Goal: Task Accomplishment & Management: Manage account settings

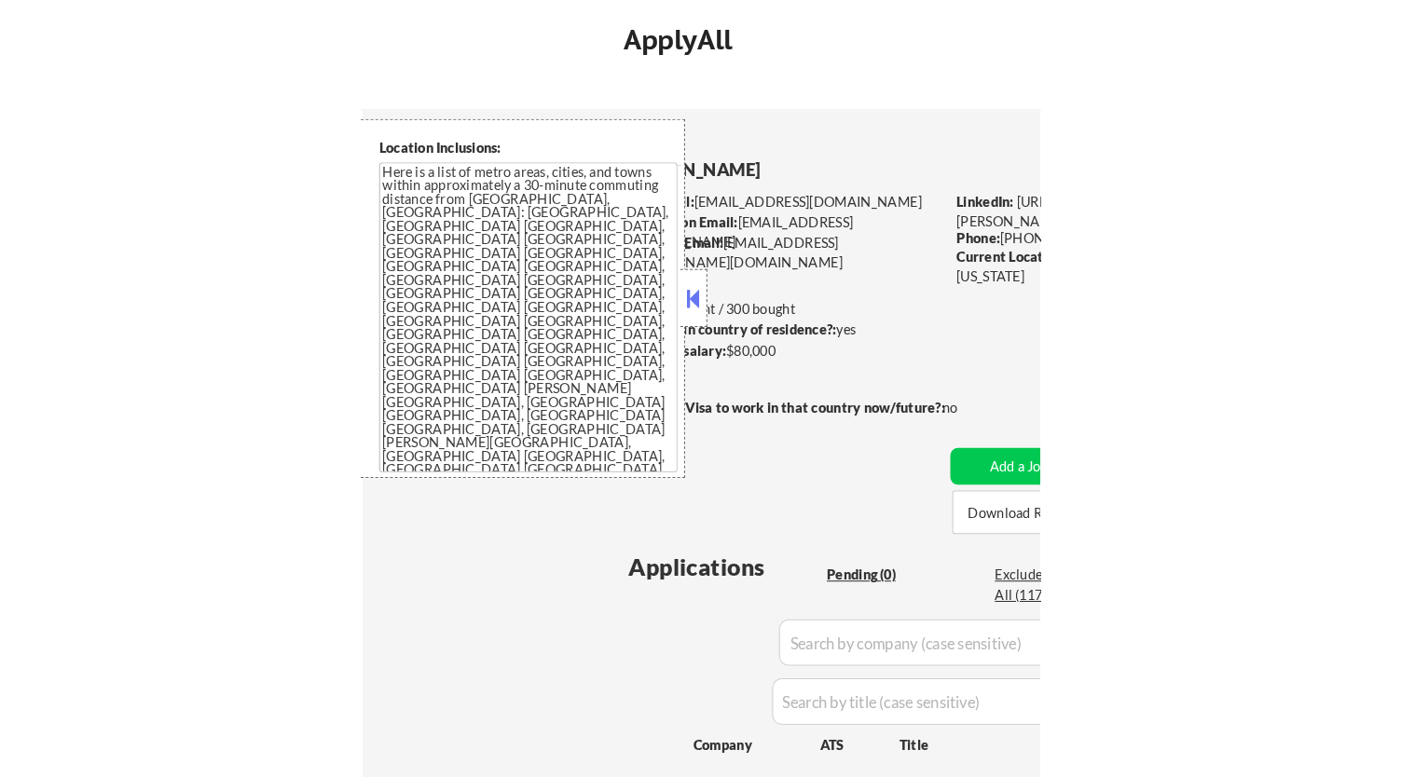
scroll to position [999, 0]
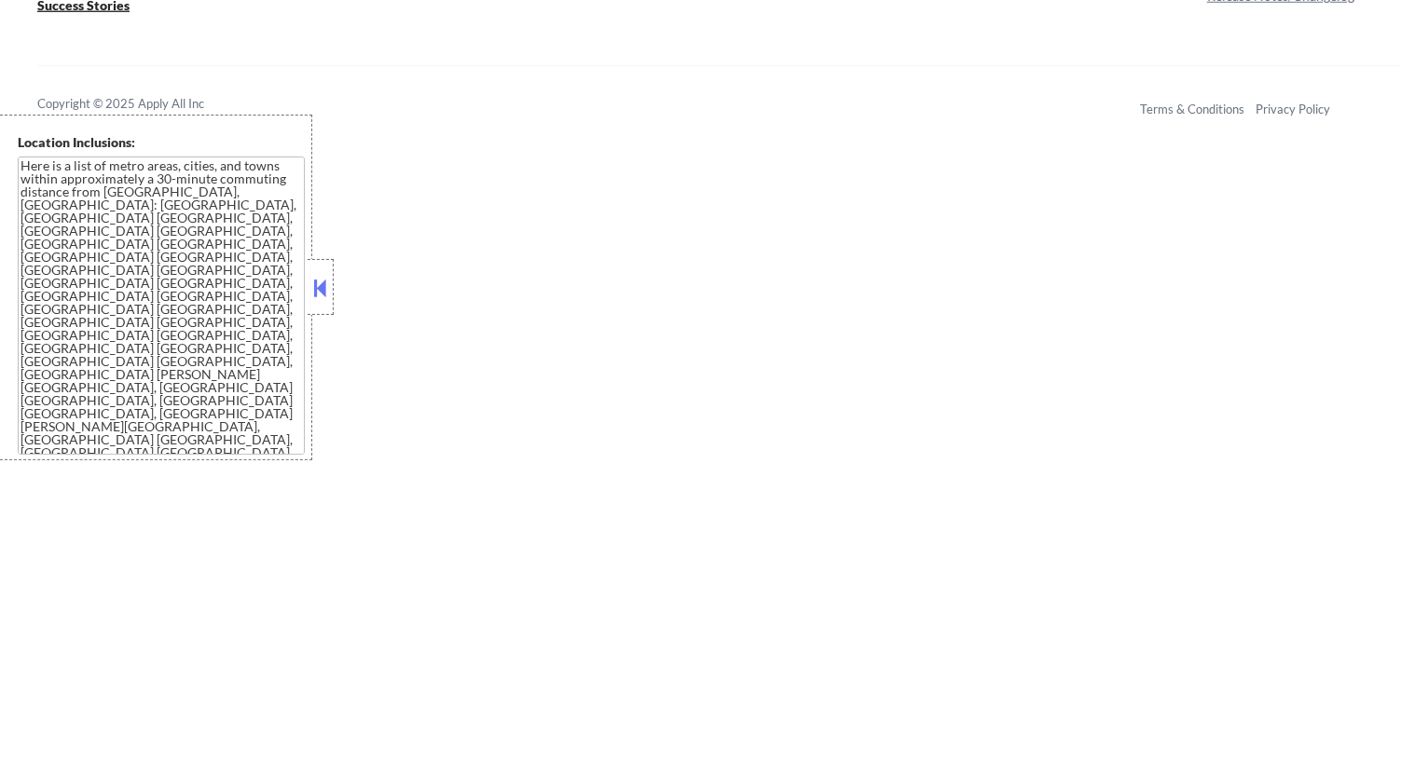
click at [324, 286] on button at bounding box center [320, 288] width 21 height 28
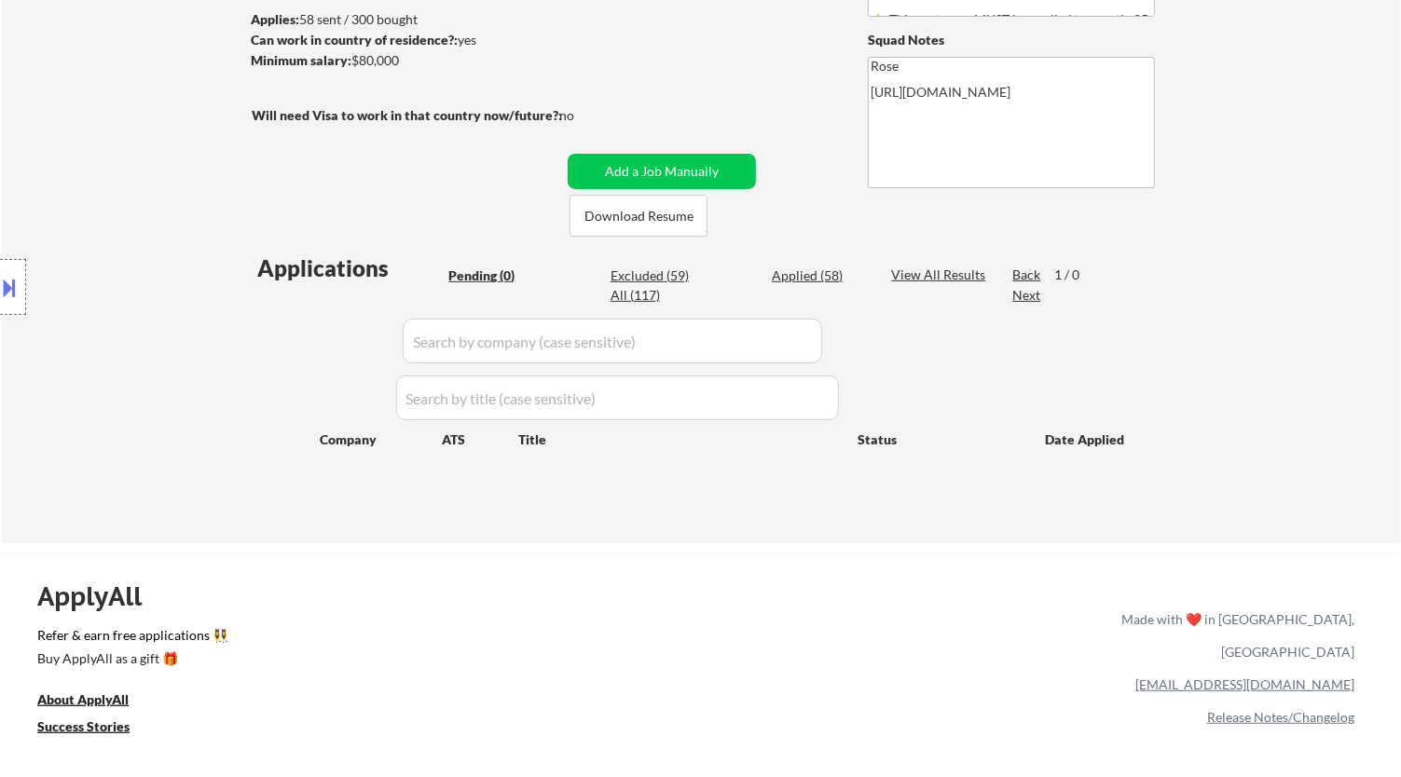
scroll to position [274, 0]
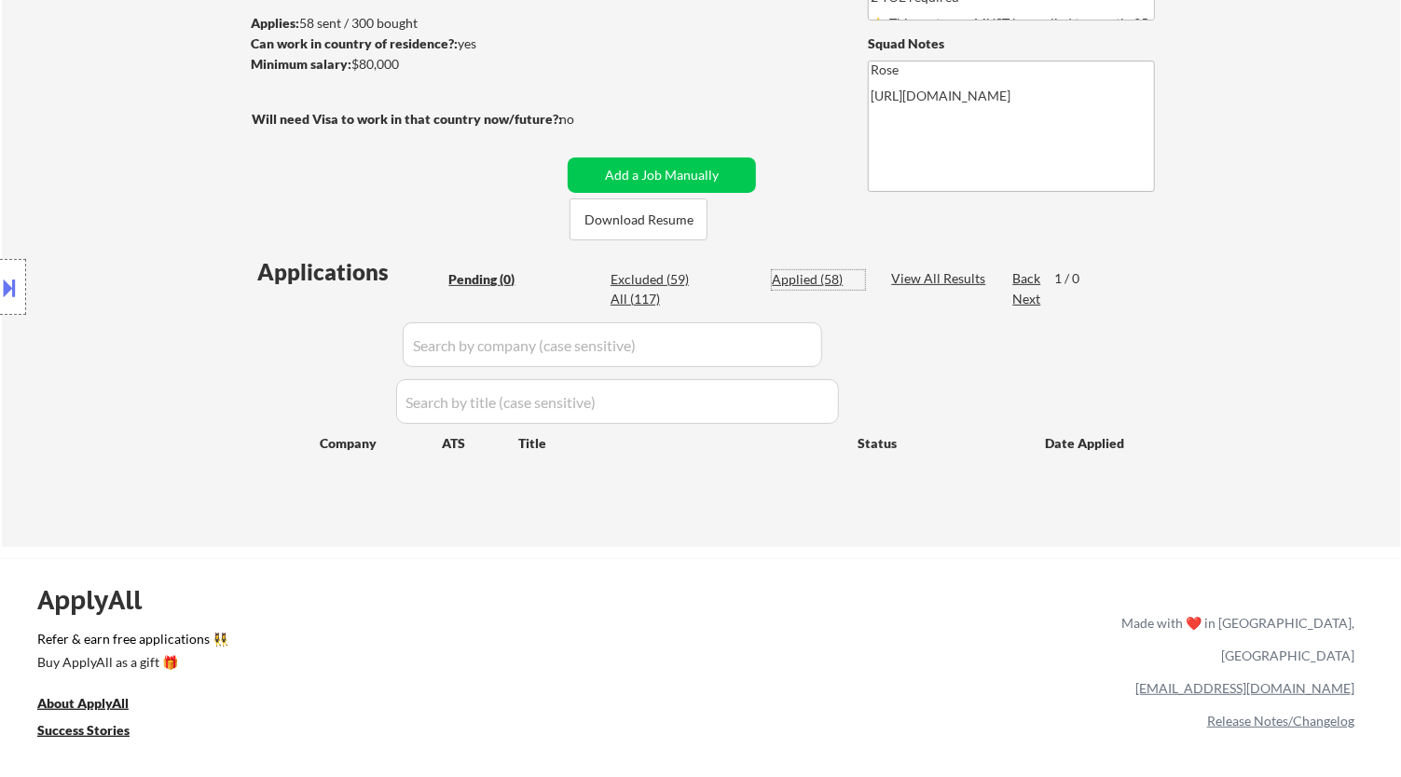
click at [654, 288] on div "Applied (58)" at bounding box center [818, 279] width 93 height 19
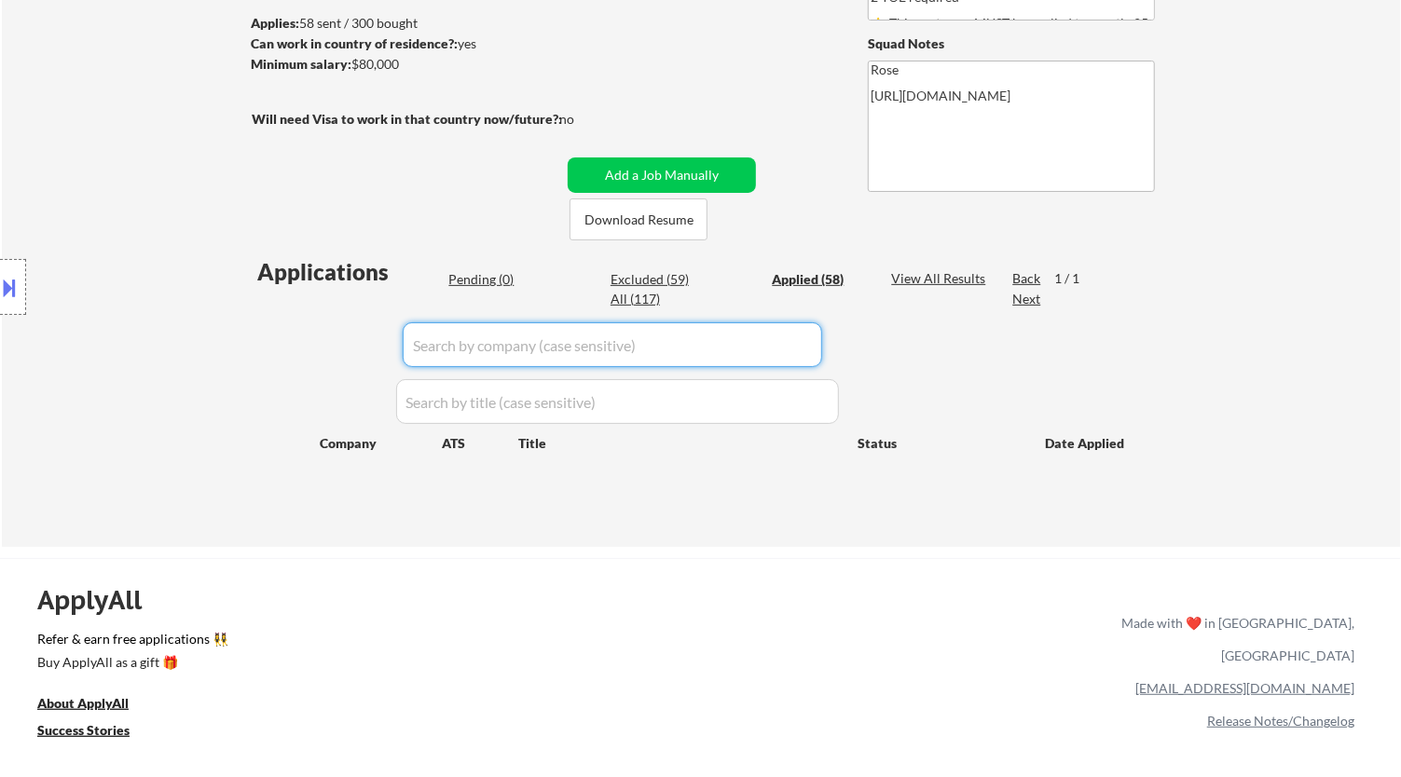
click at [654, 343] on input "input" at bounding box center [613, 345] width 420 height 45
select select ""applied""
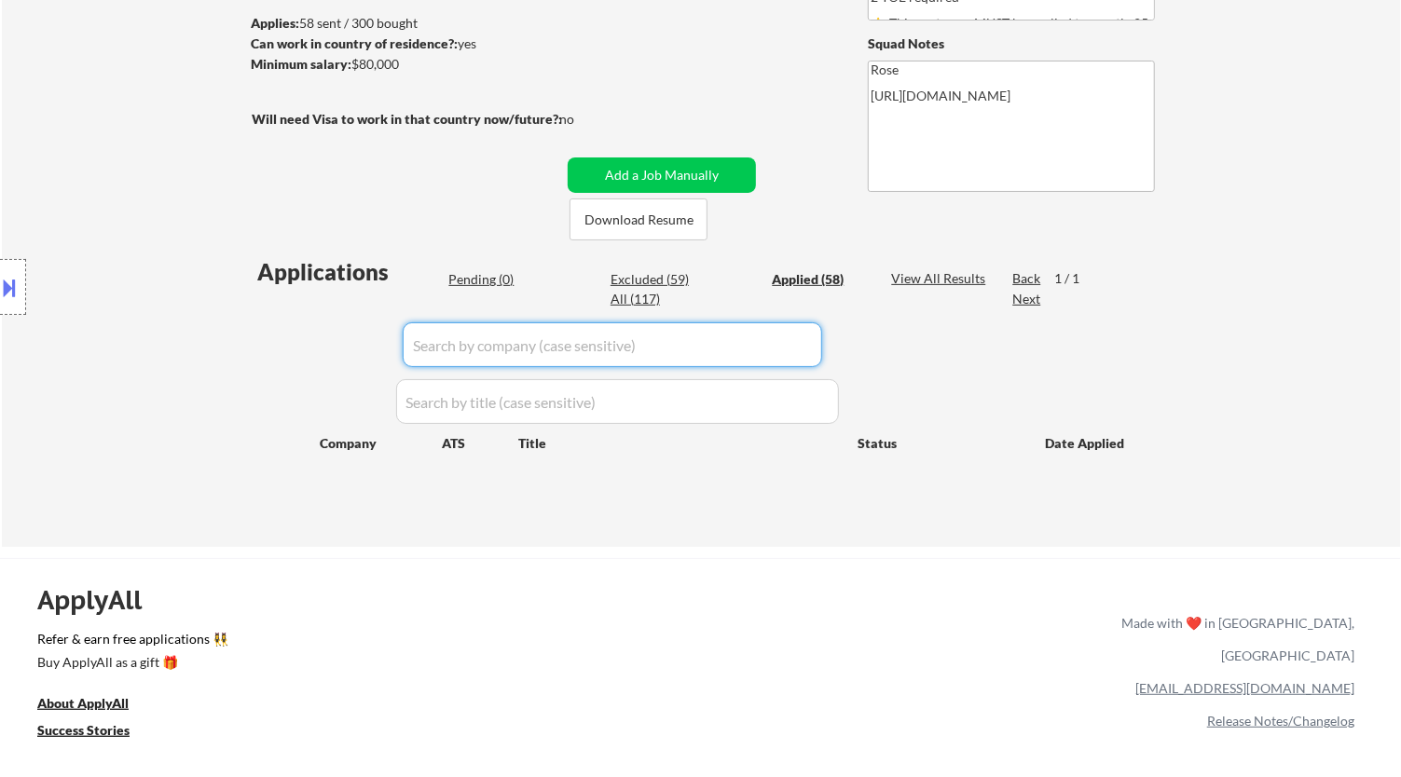
select select ""applied""
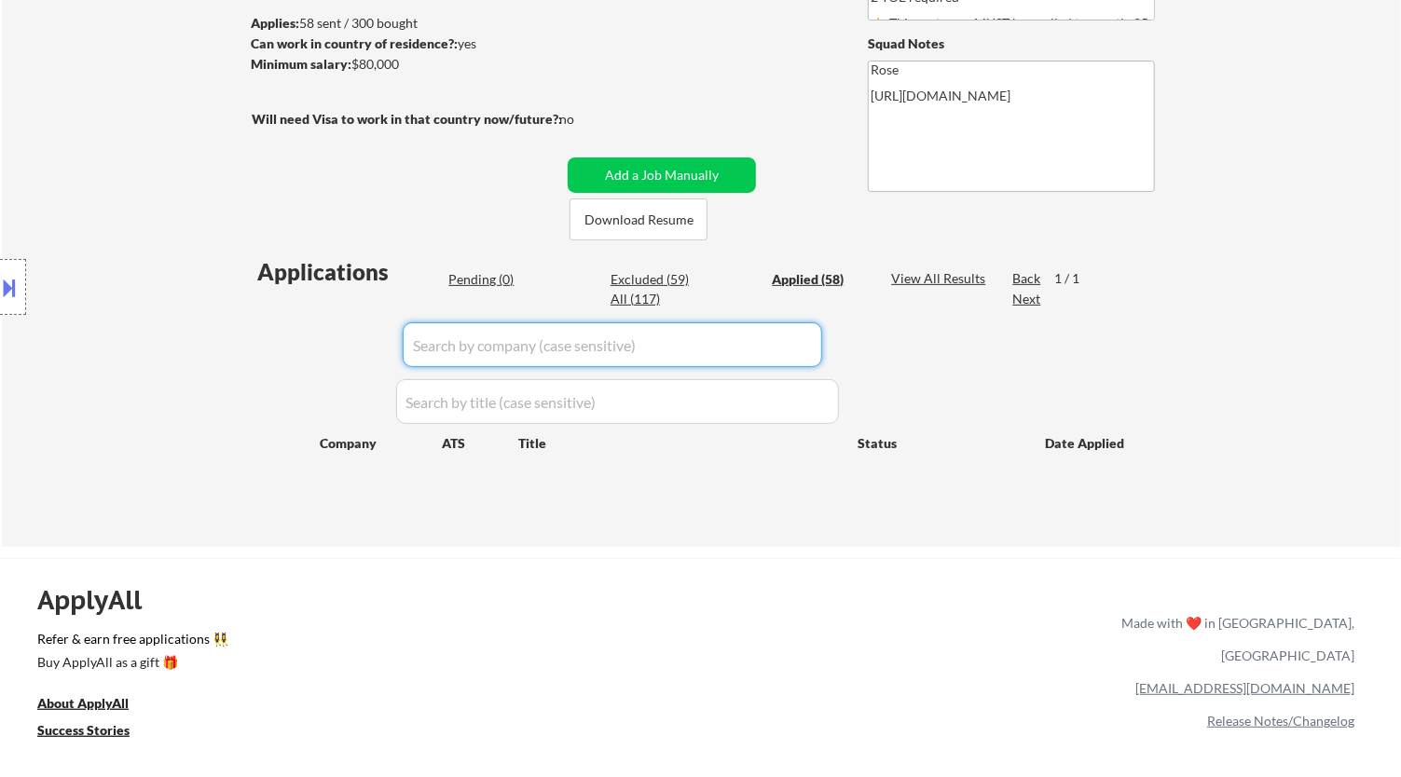
select select ""applied""
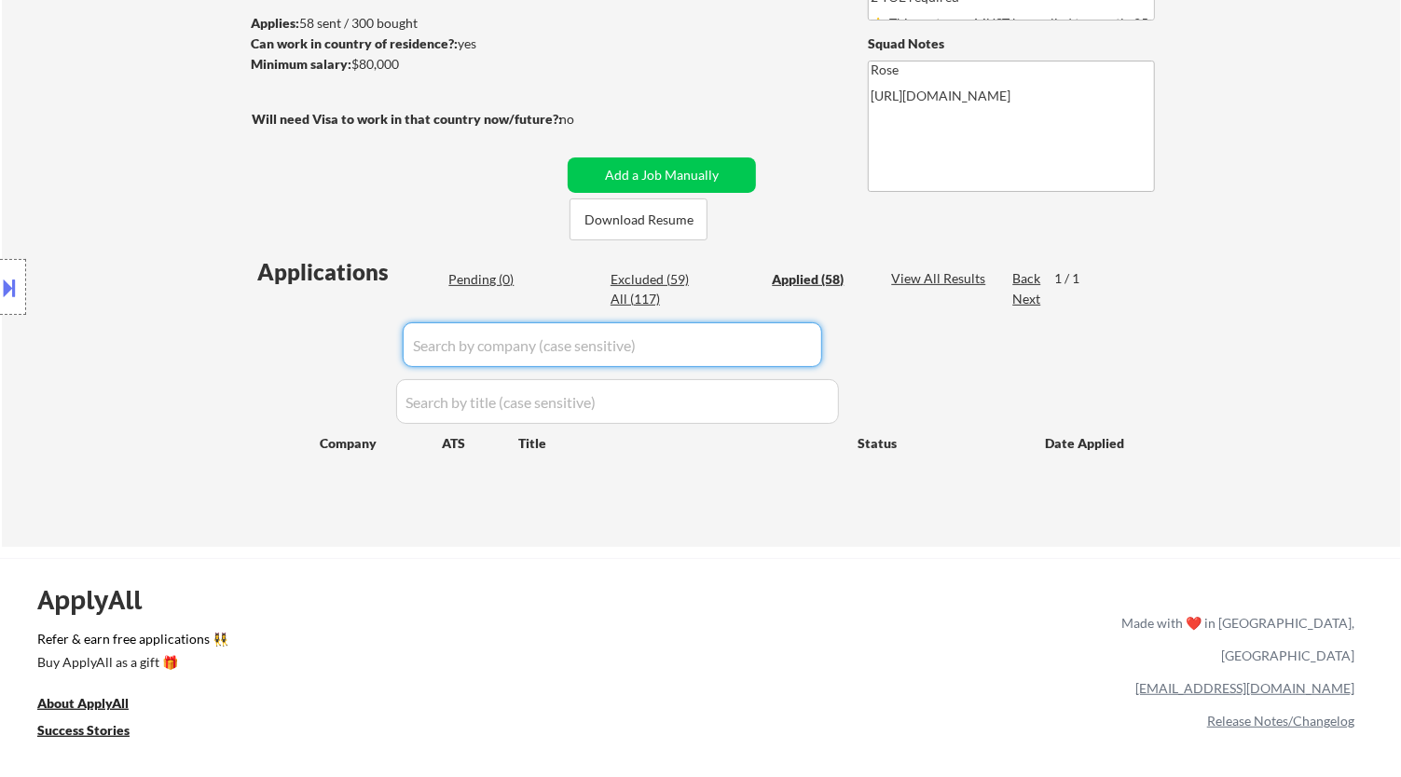
select select ""applied""
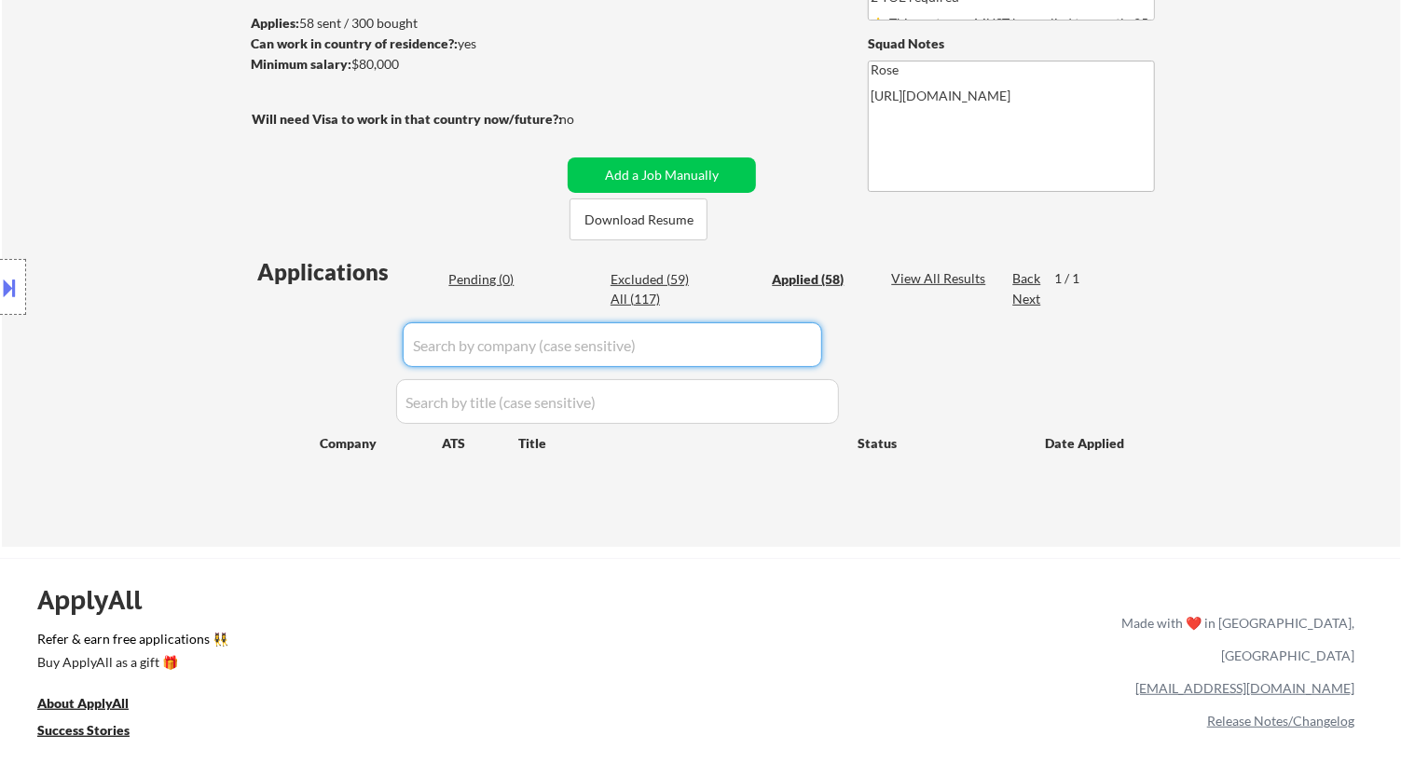
select select ""applied""
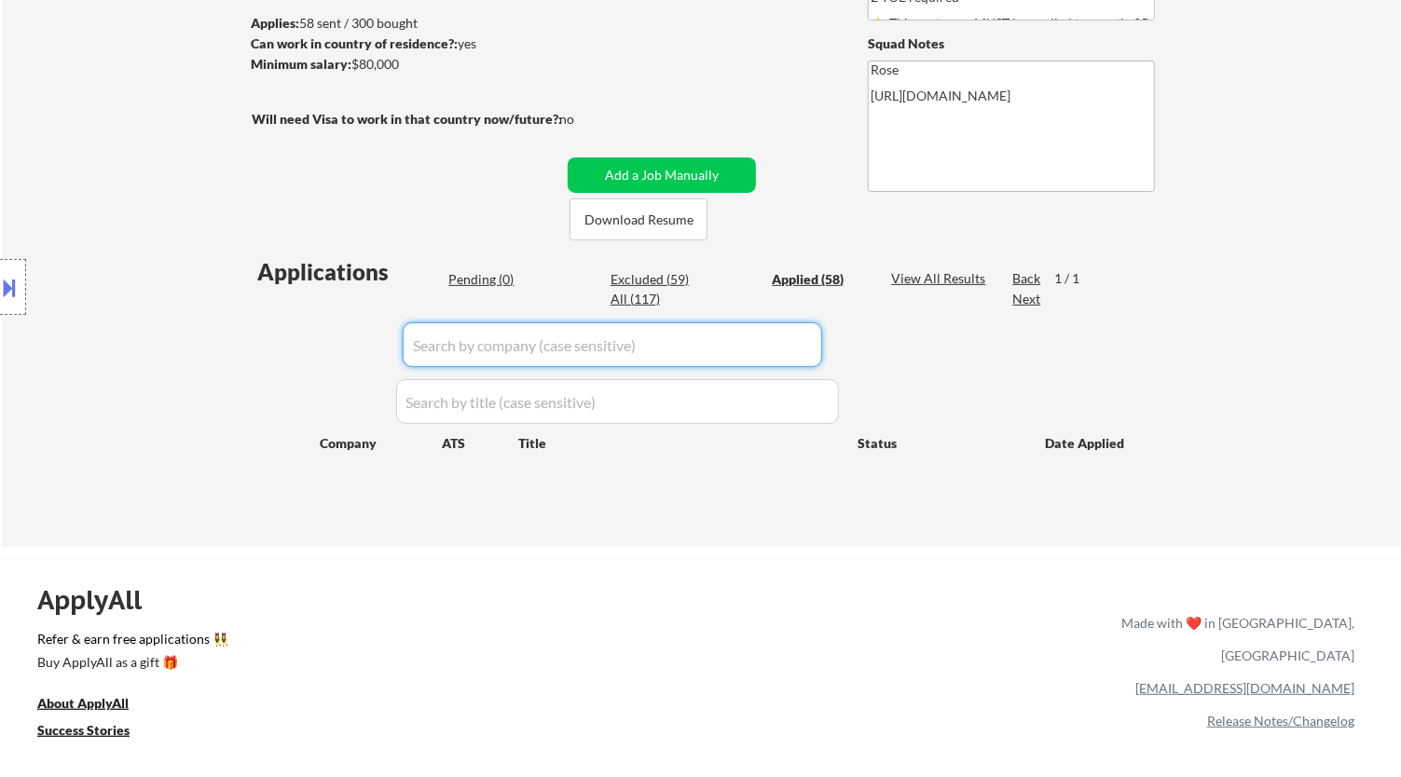
select select ""applied""
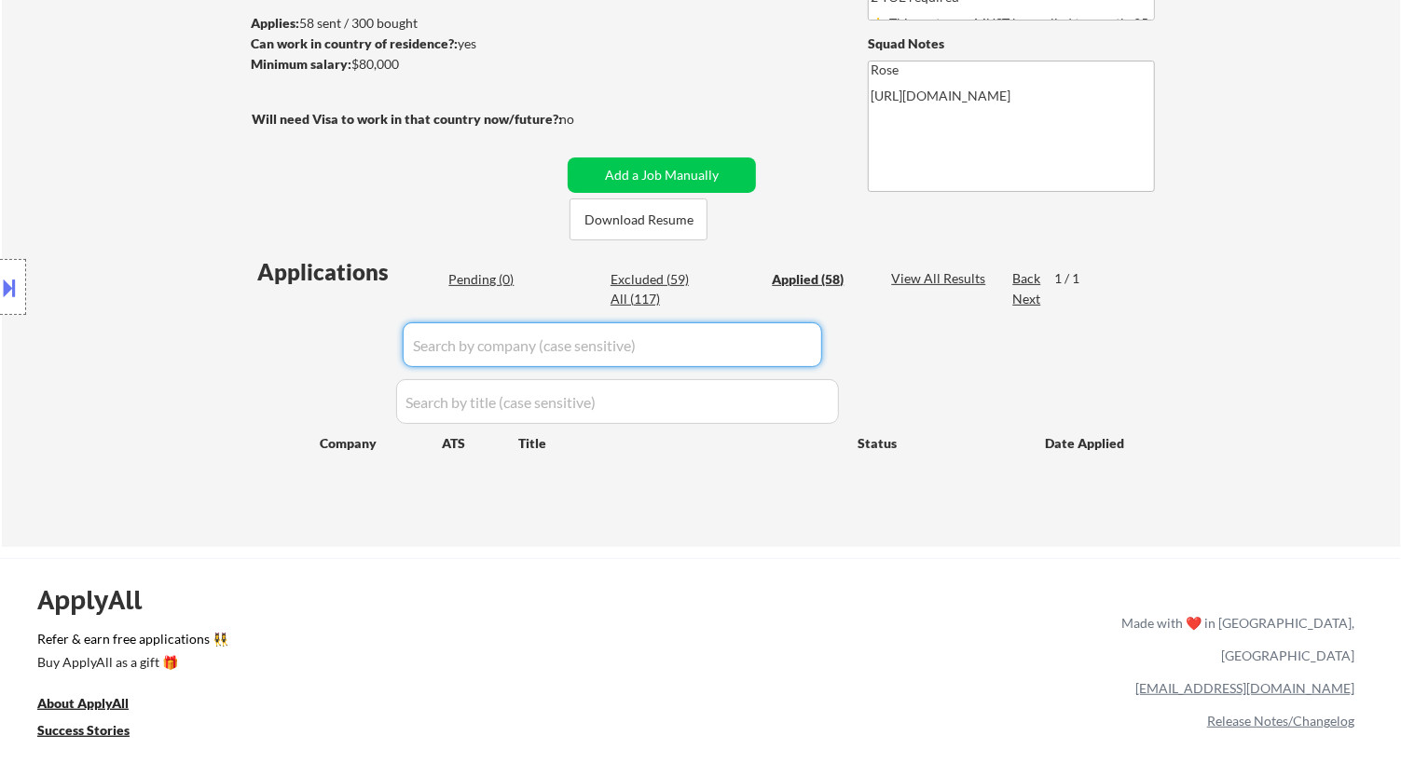
select select ""applied""
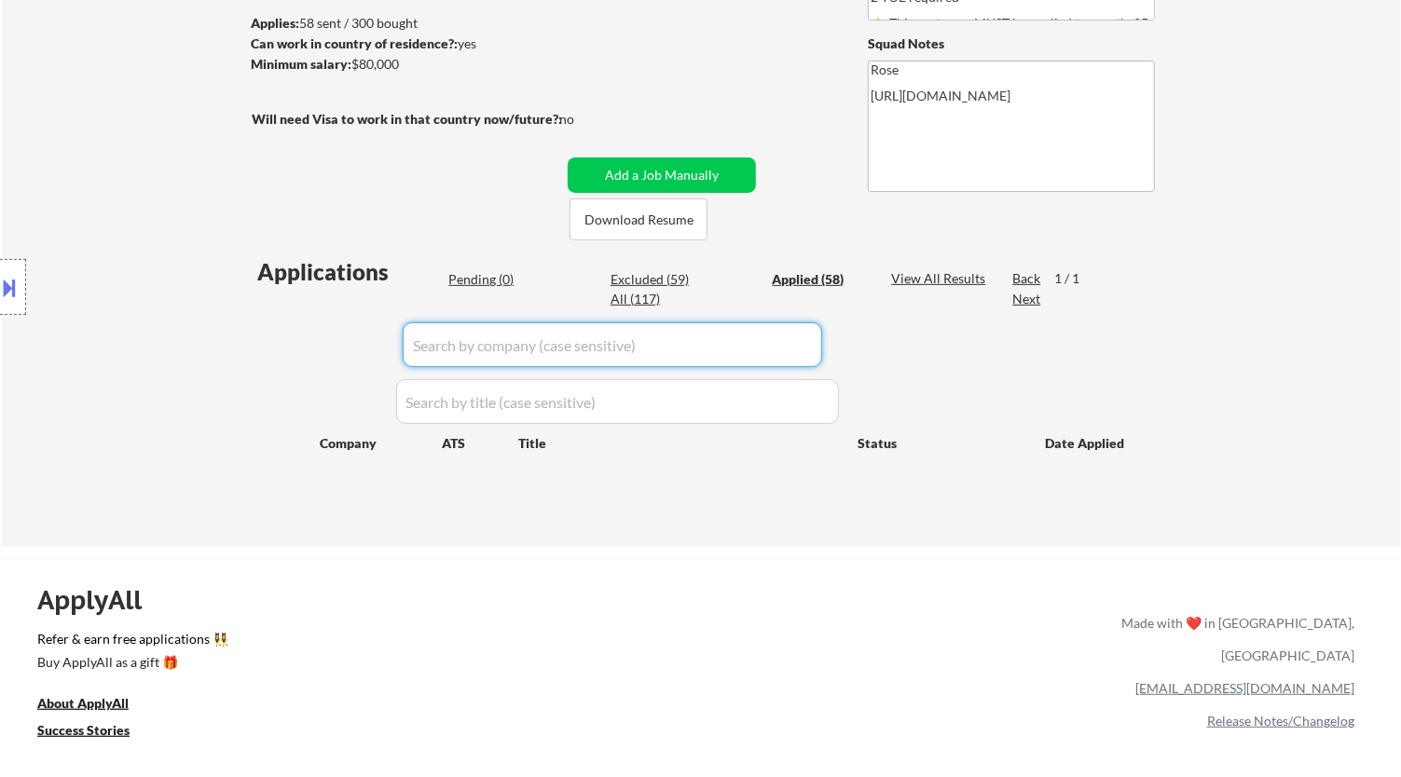
select select ""applied""
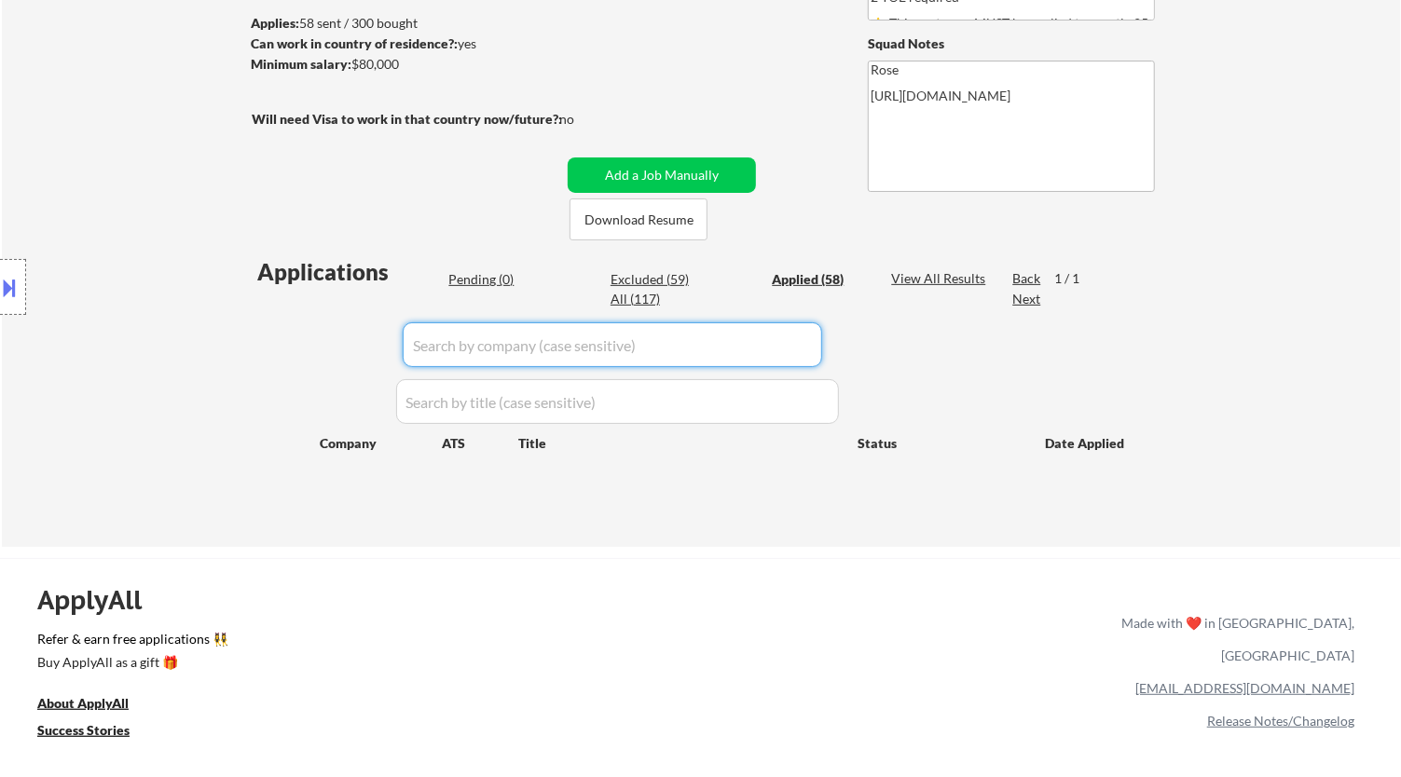
select select ""applied""
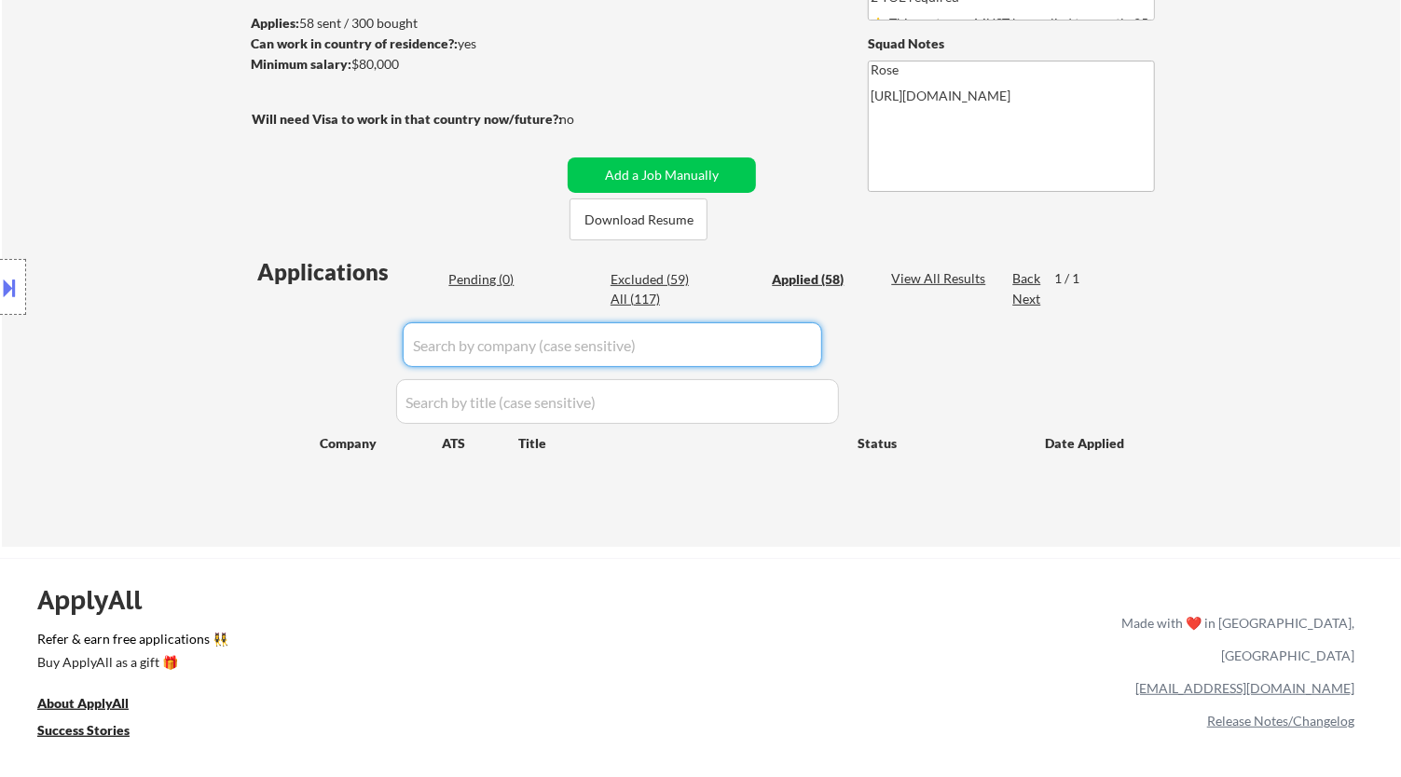
select select ""applied""
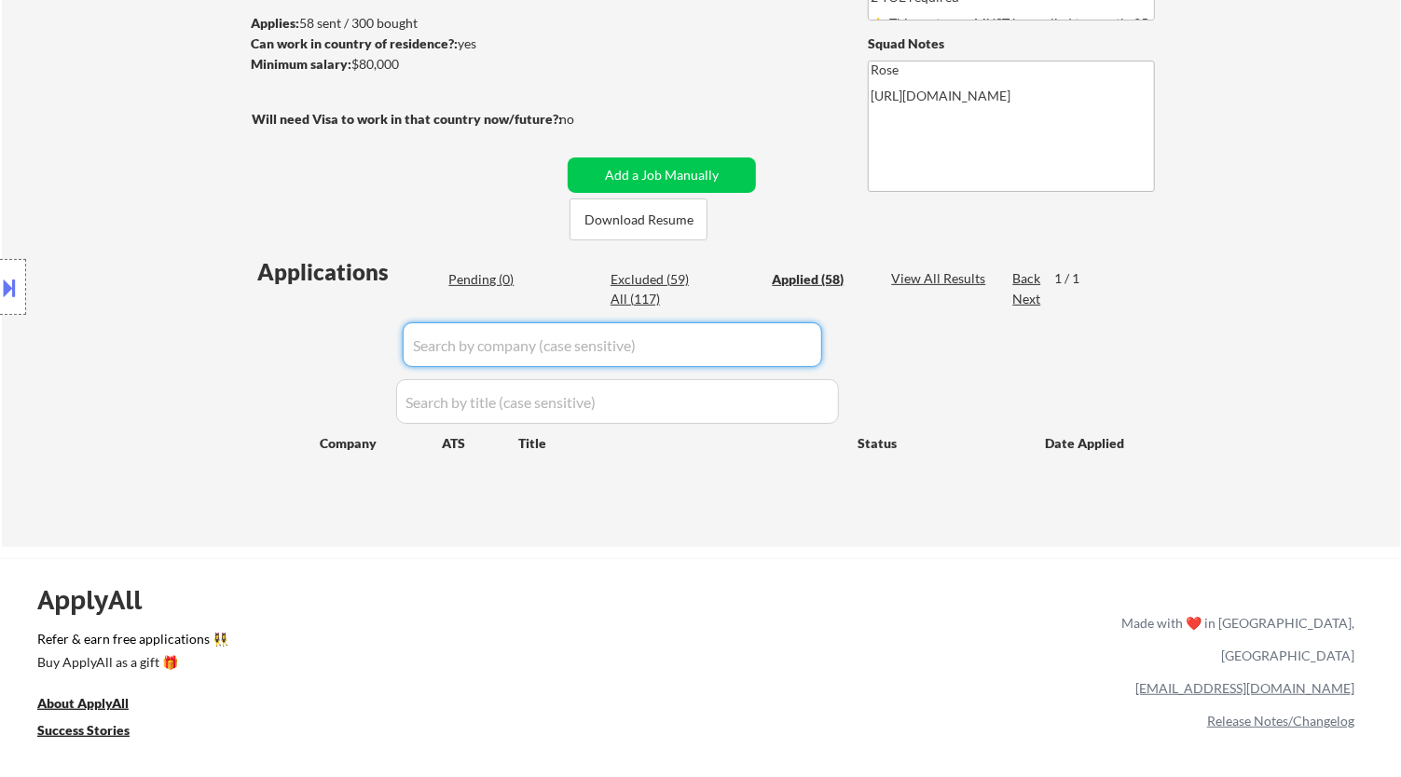
select select ""applied""
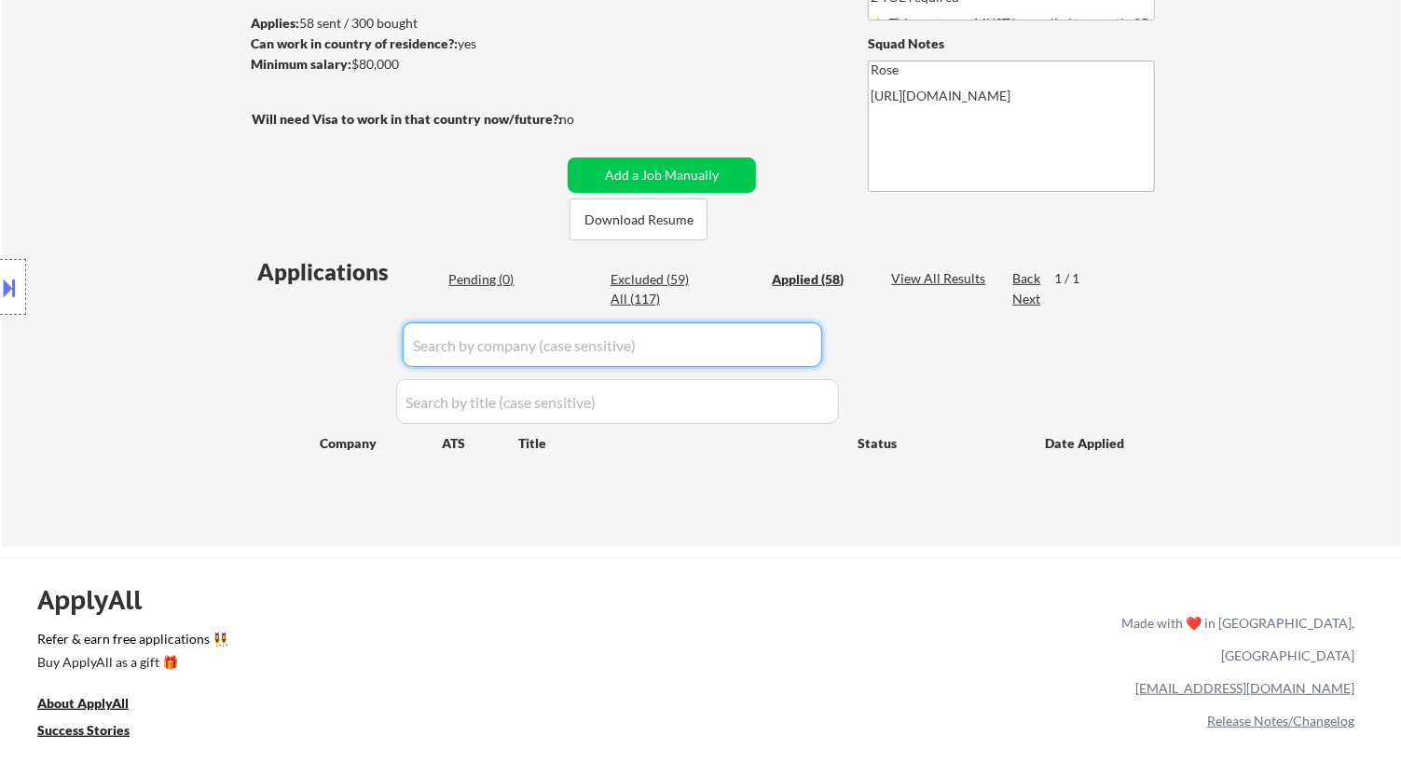
select select ""applied""
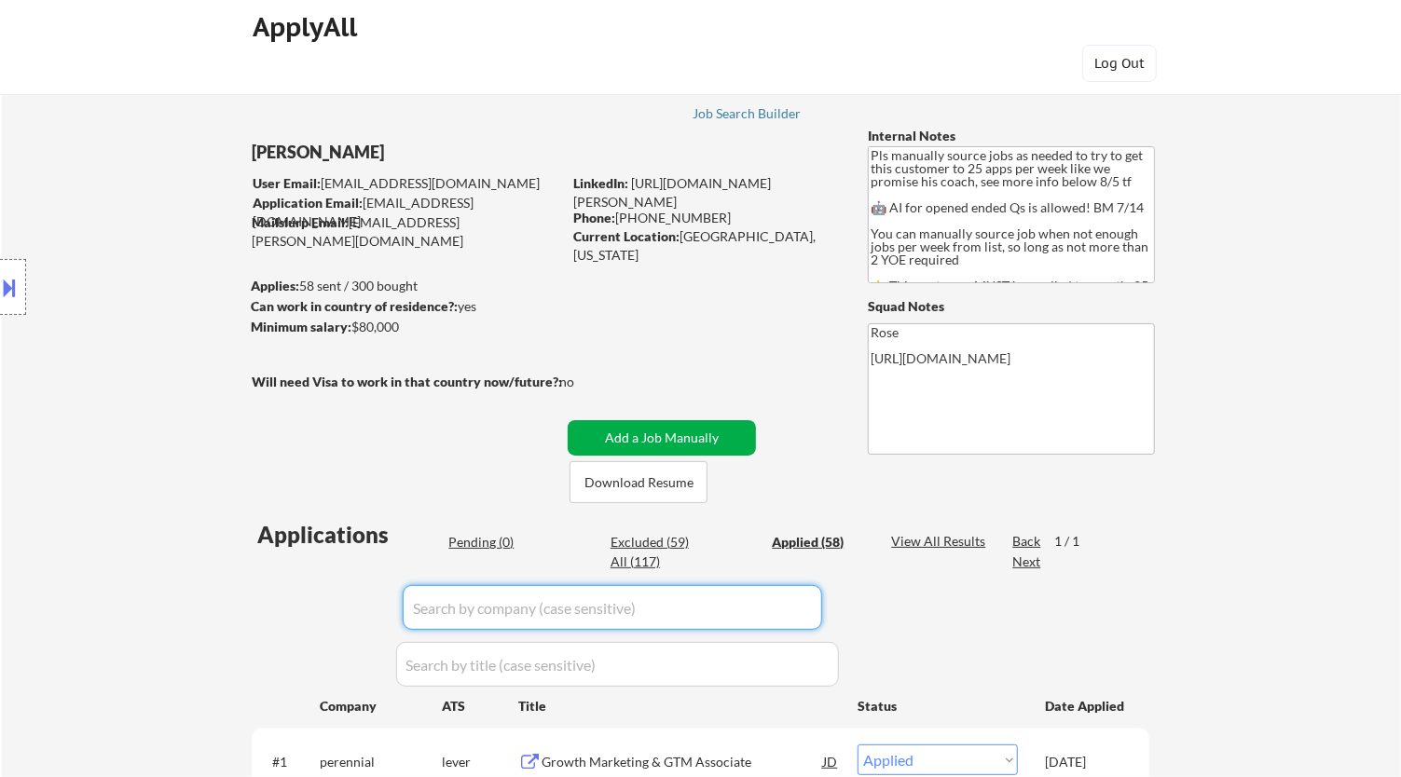
scroll to position [0, 0]
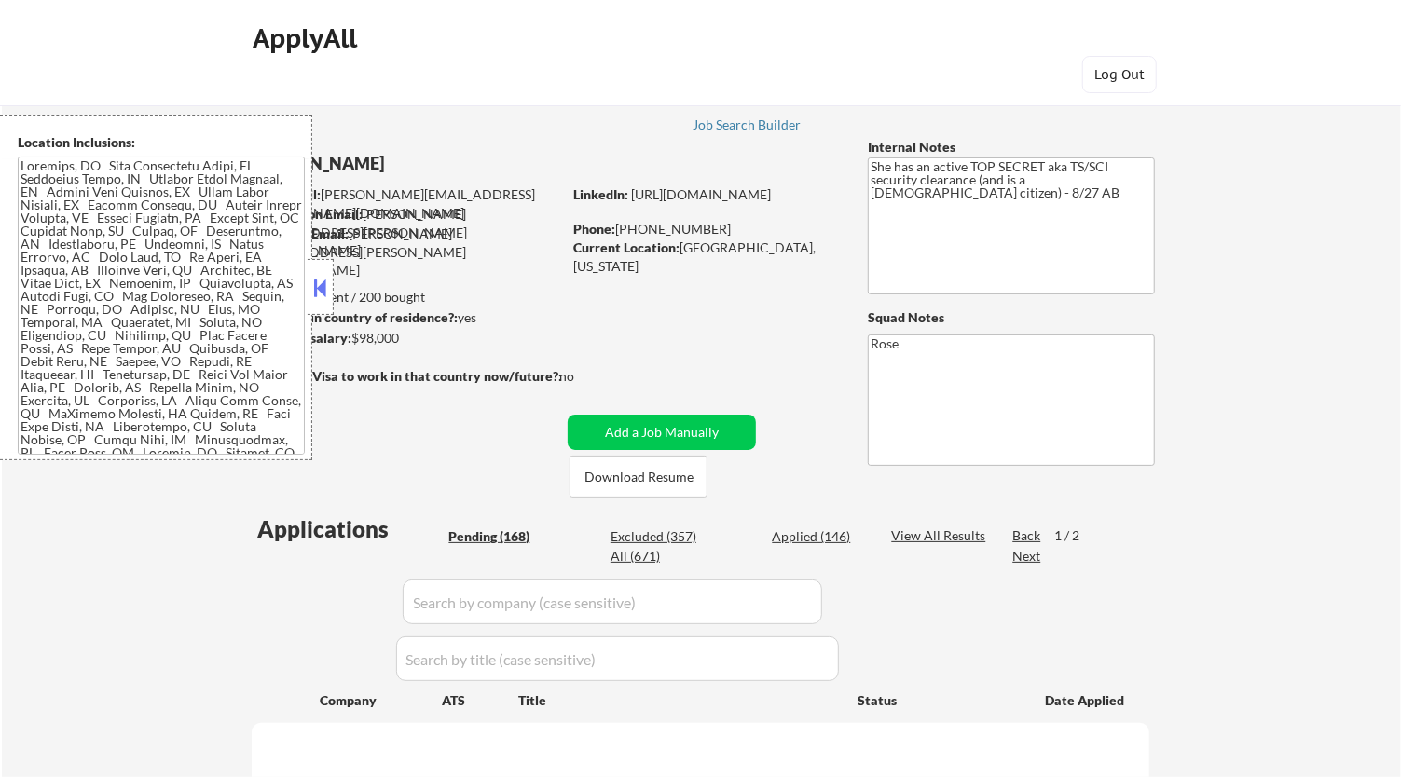
select select ""pending""
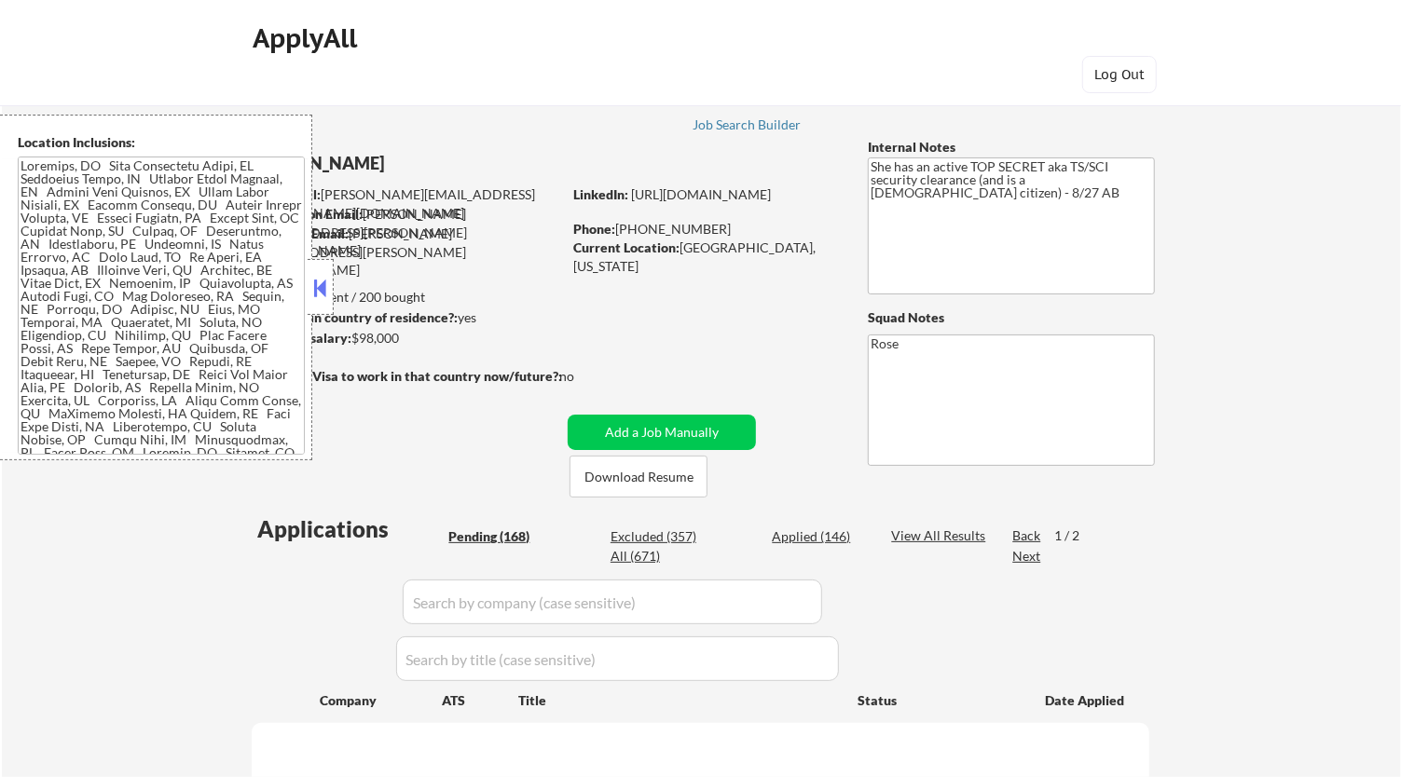
select select ""pending""
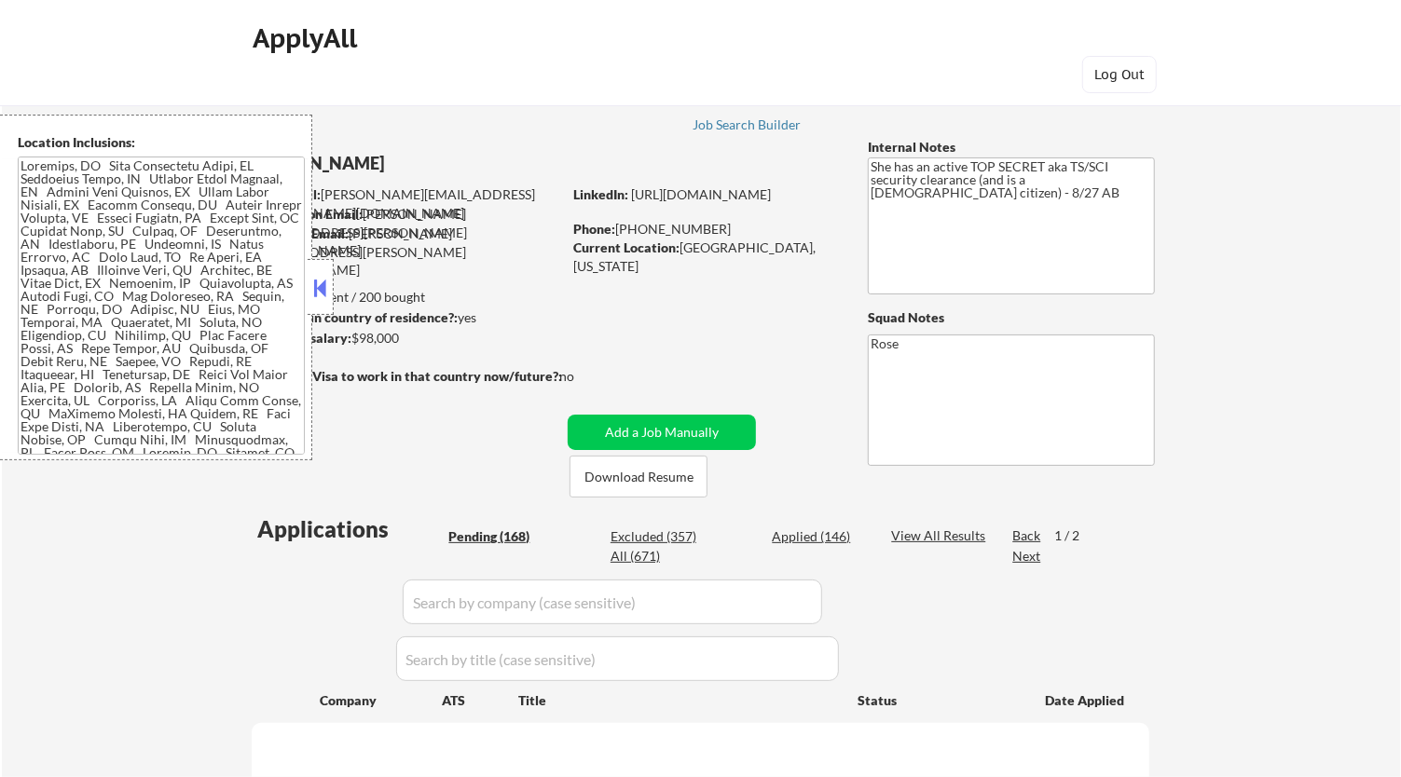
select select ""pending""
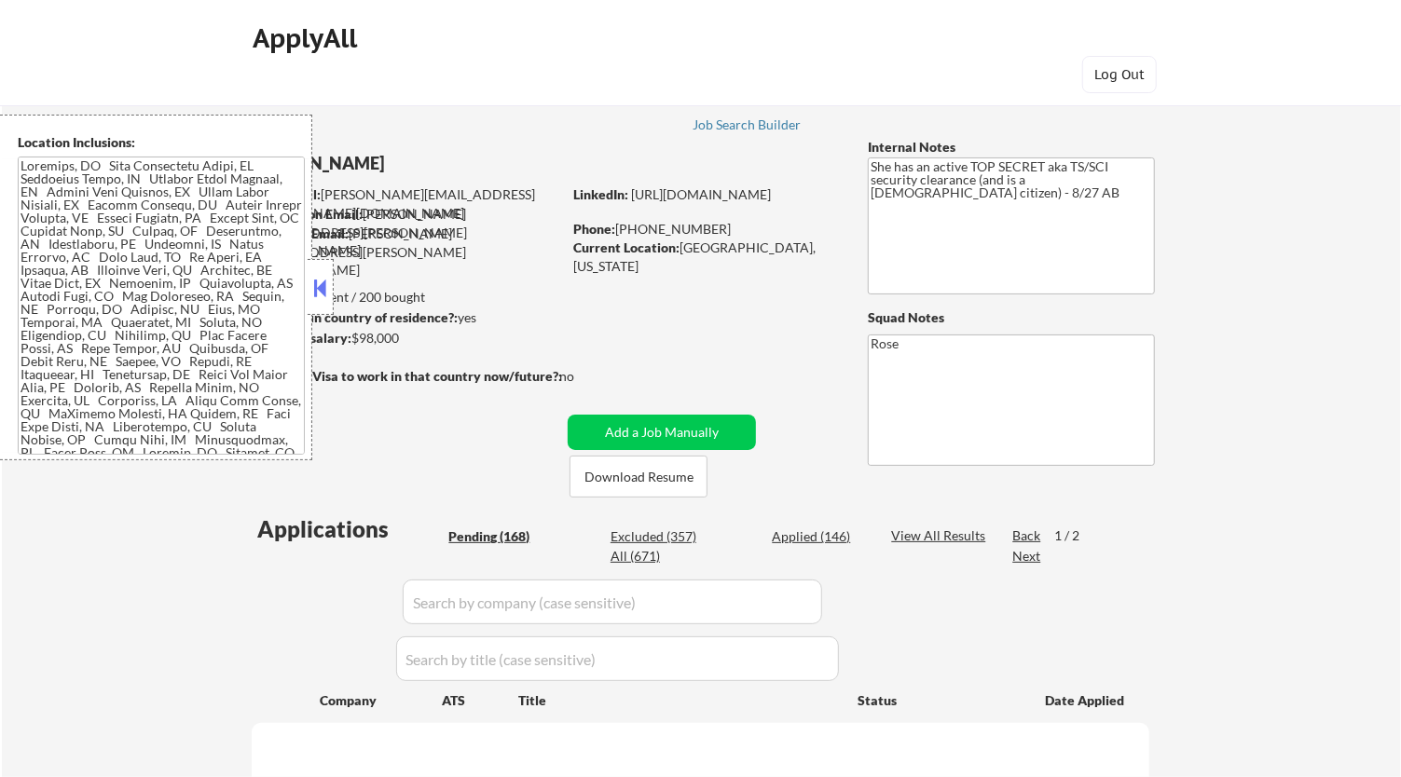
select select ""pending""
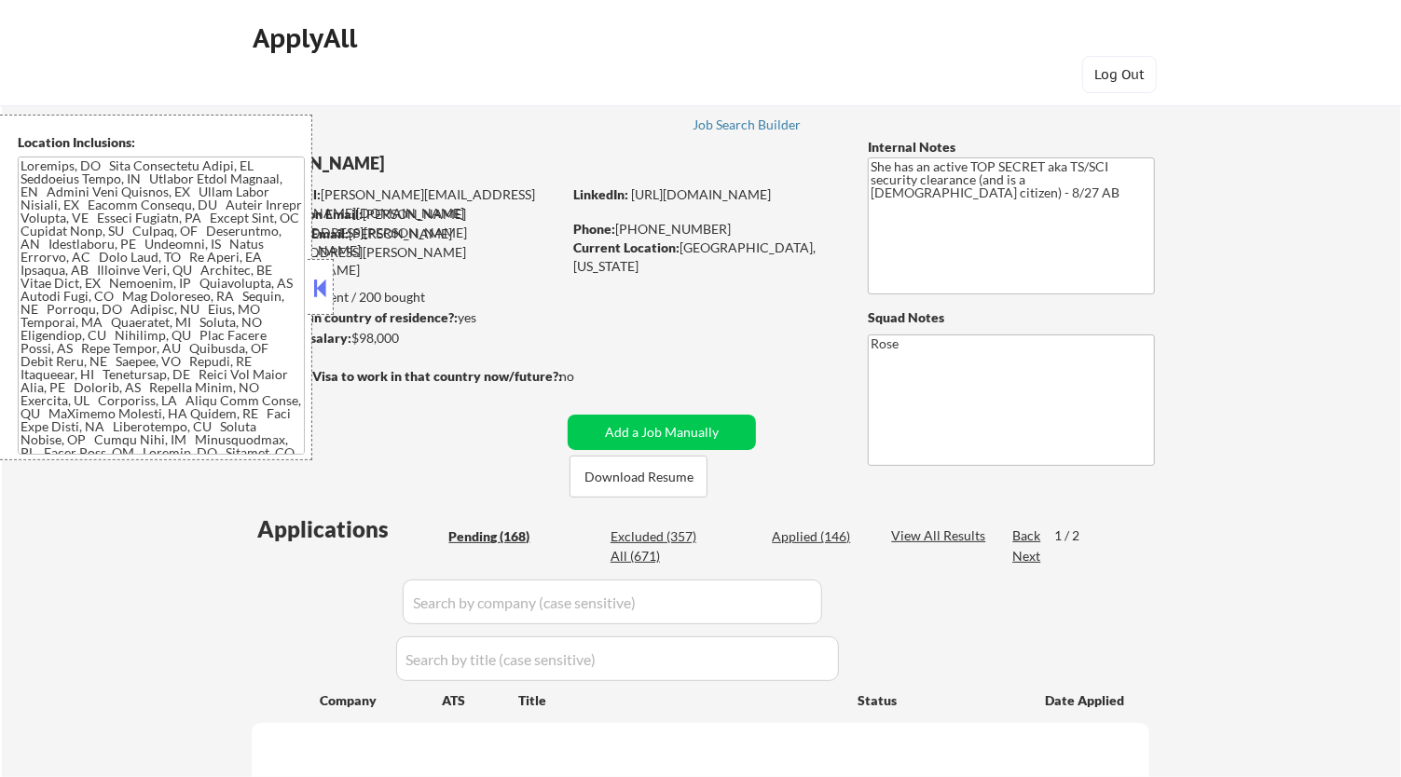
select select ""pending""
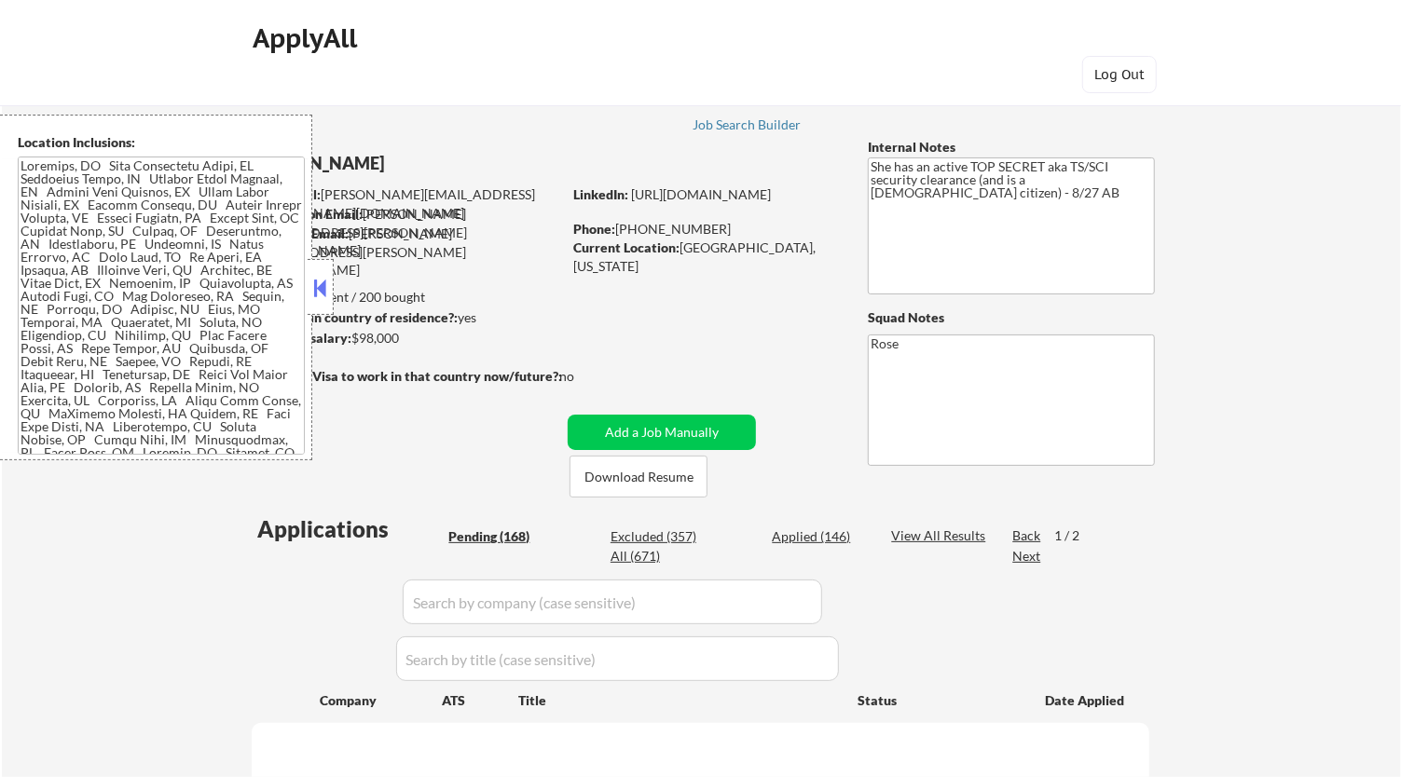
select select ""pending""
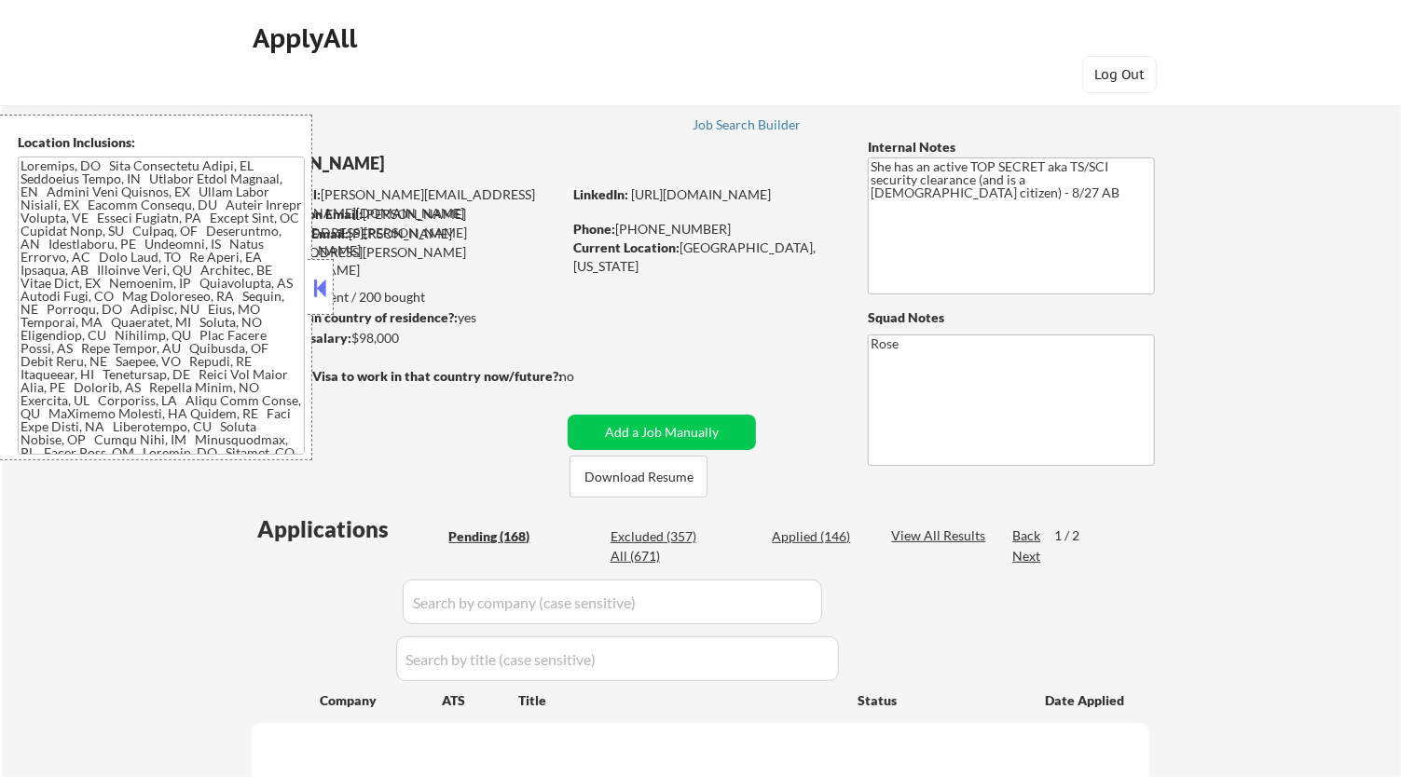
select select ""pending""
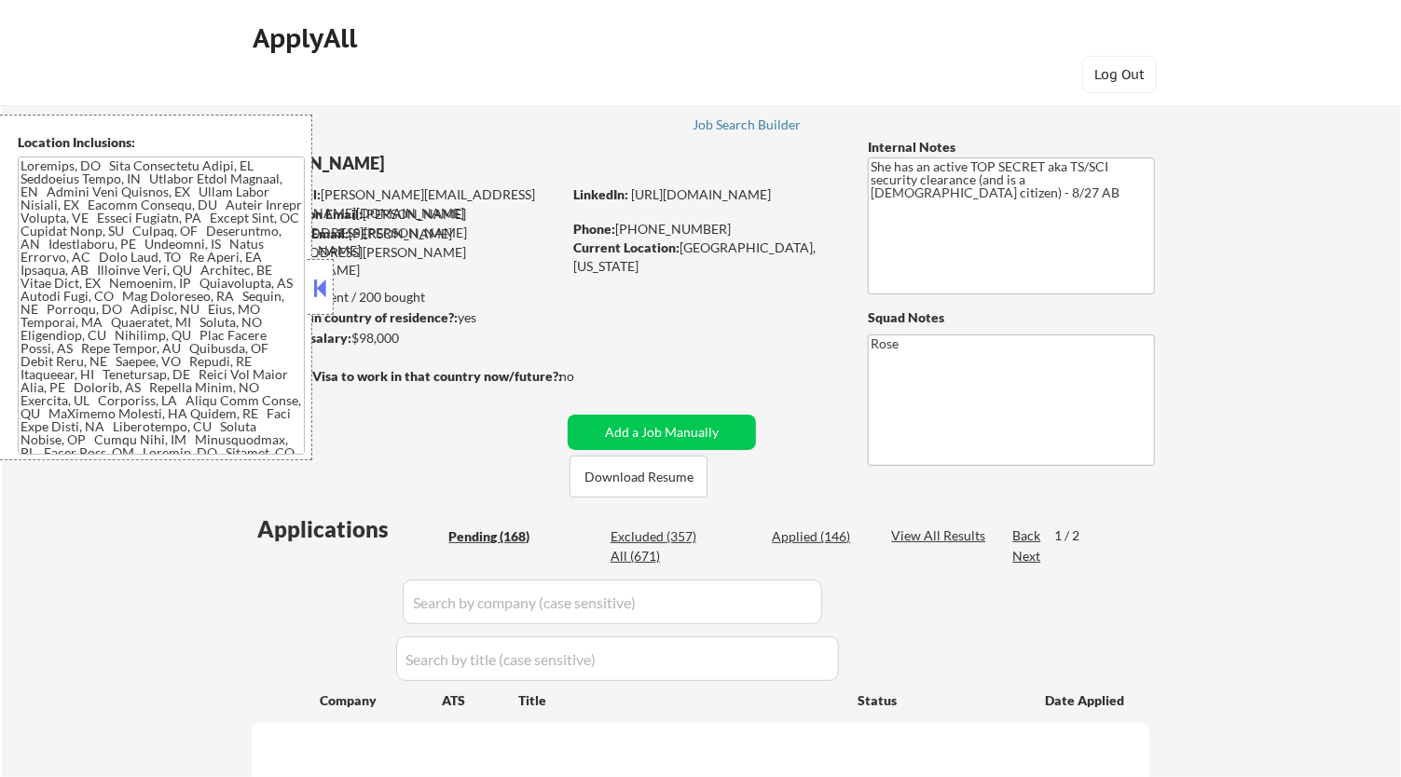
select select ""pending""
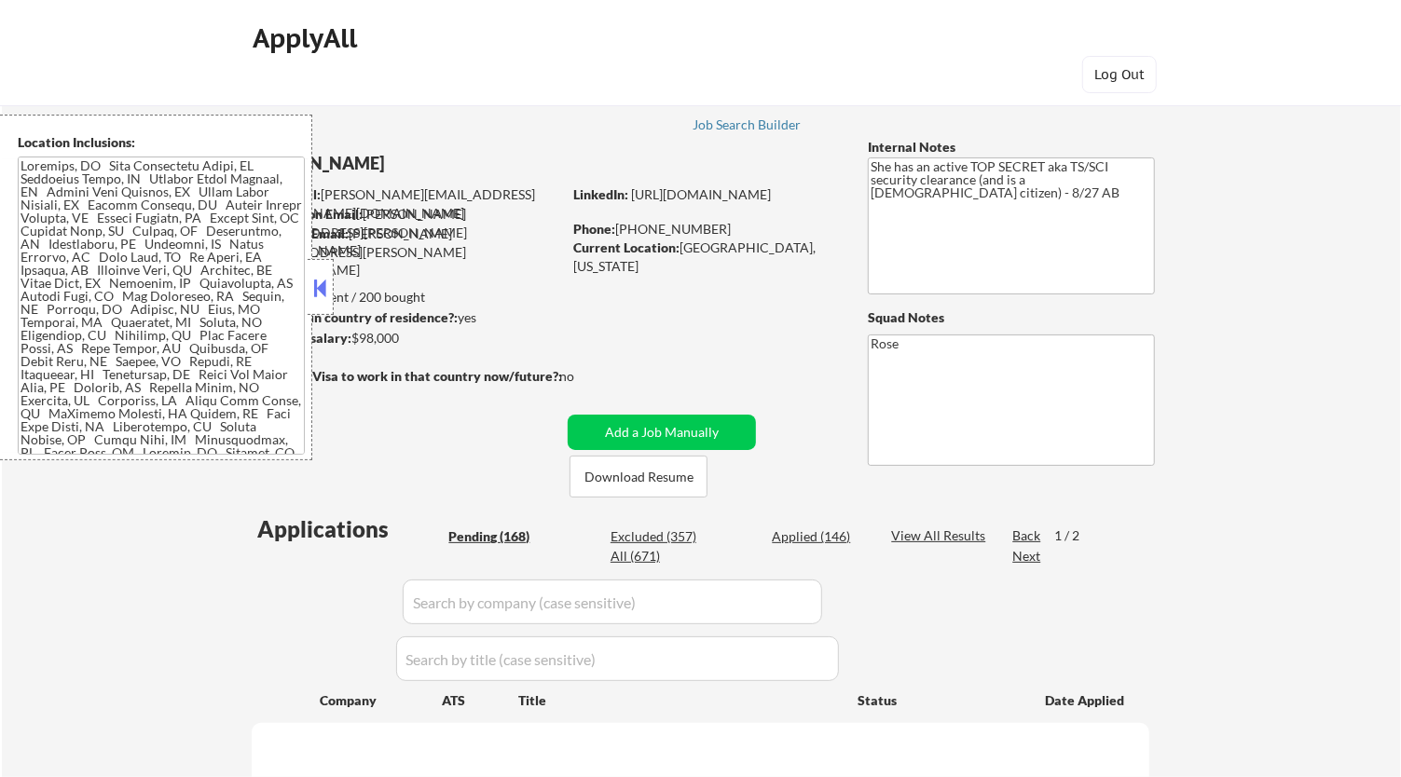
select select ""pending""
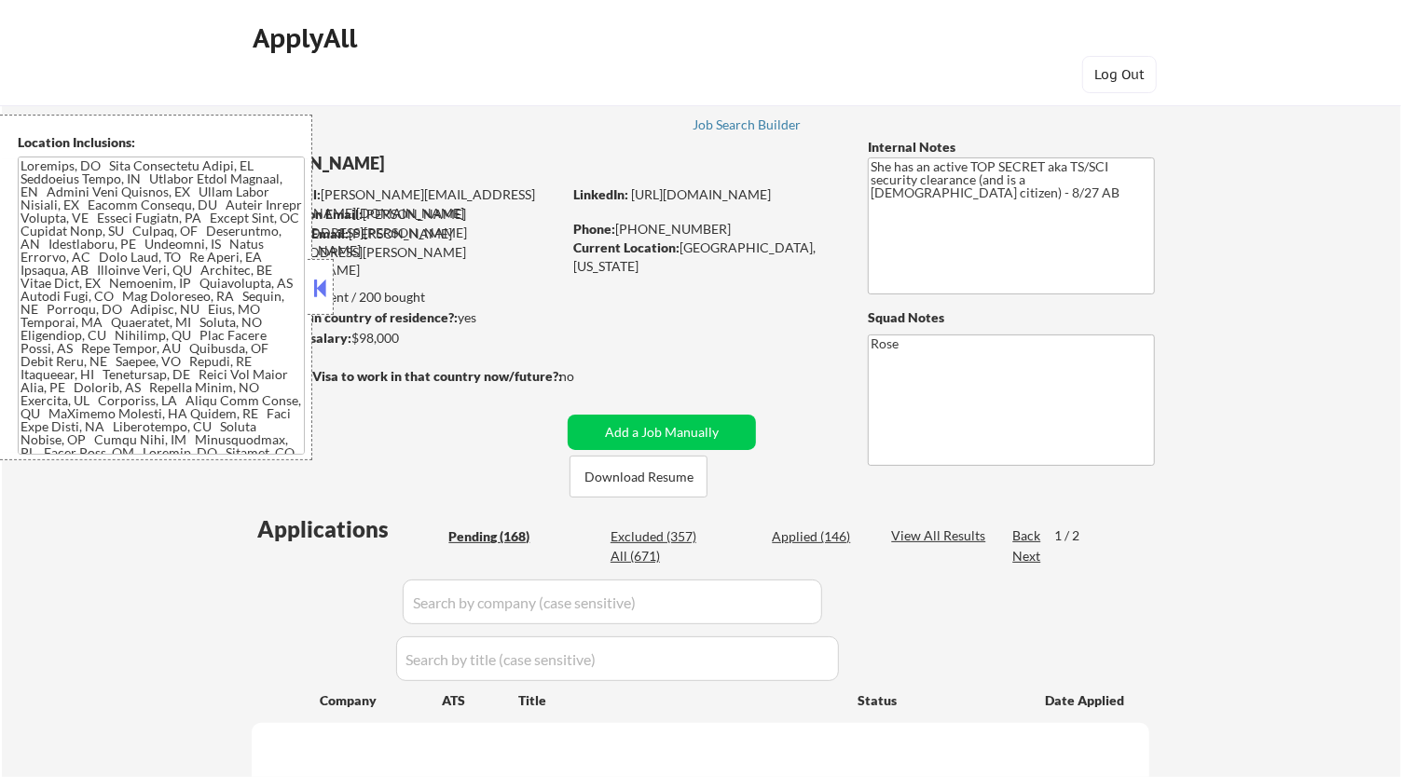
select select ""pending""
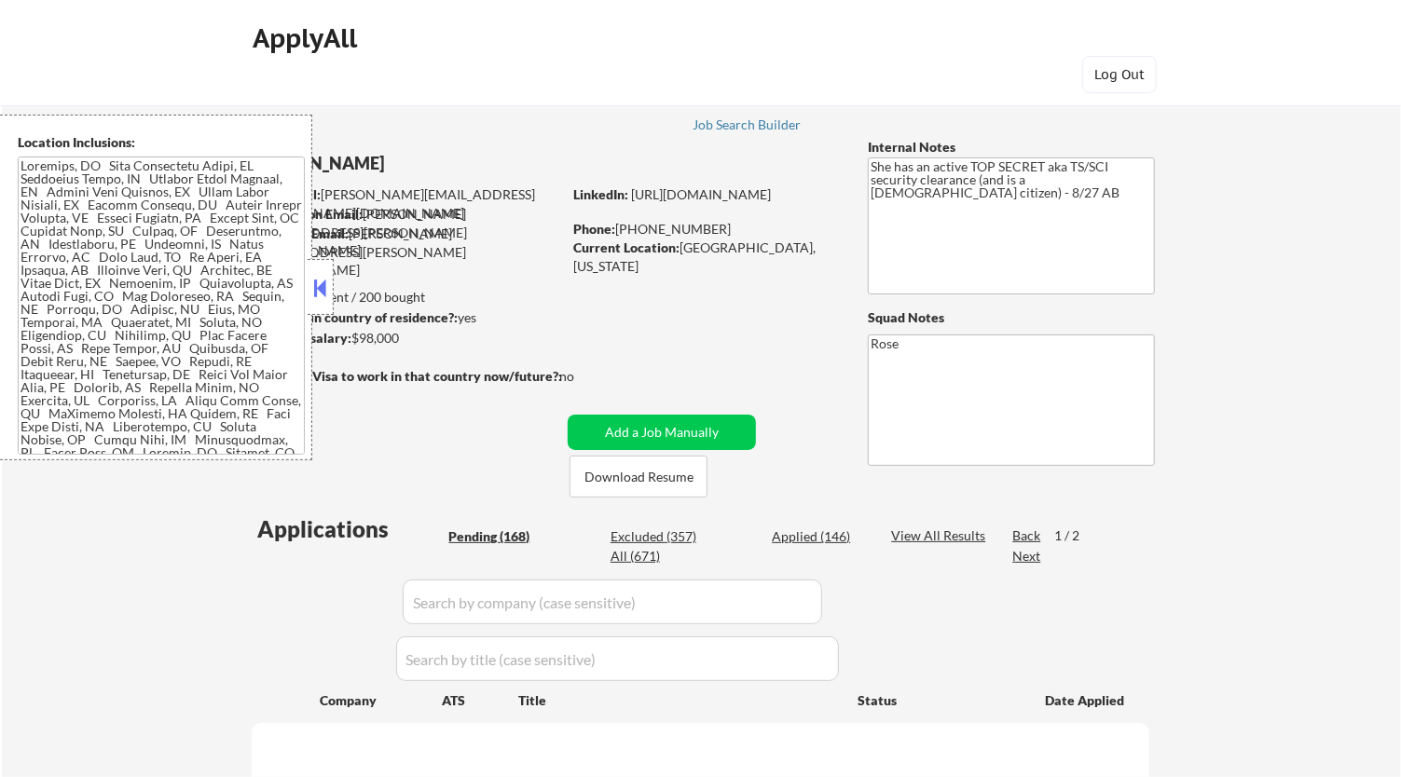
select select ""pending""
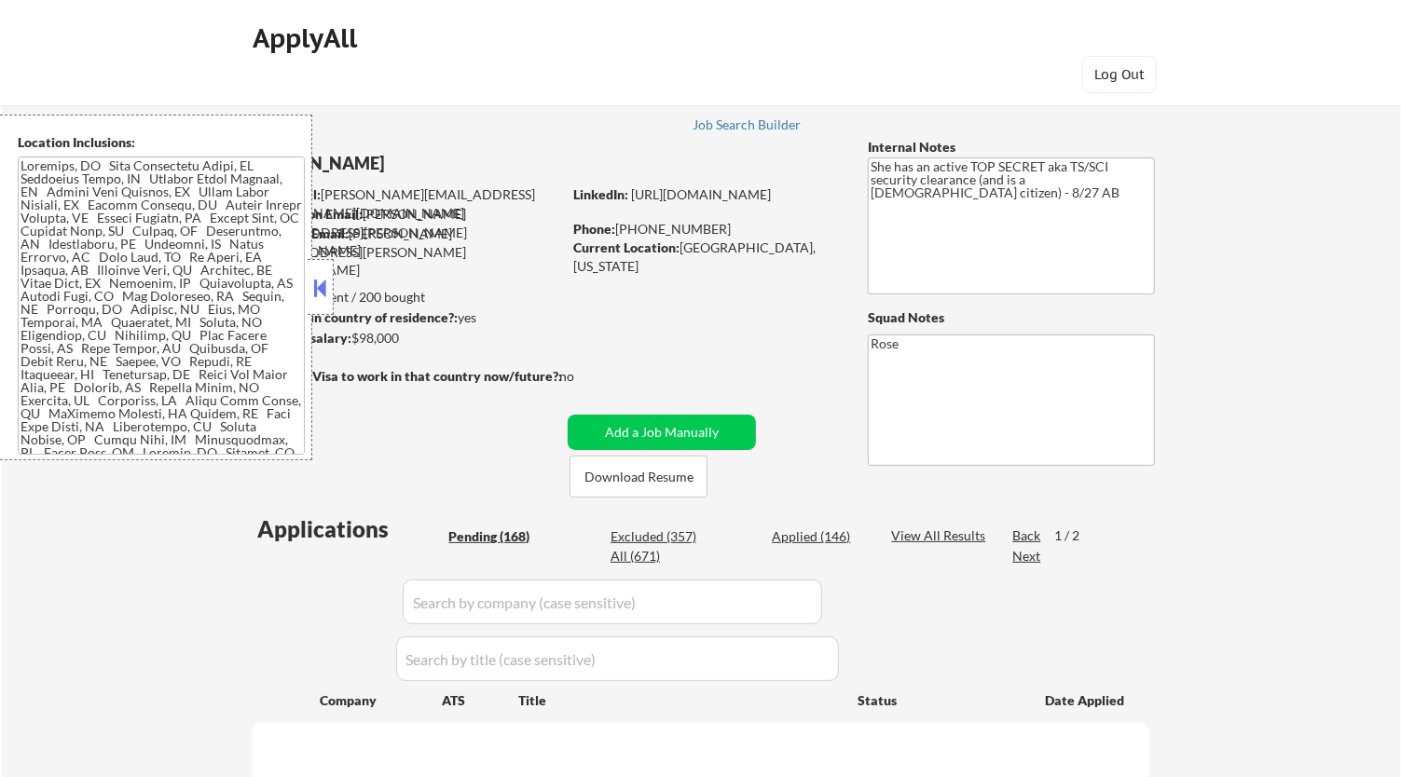
select select ""pending""
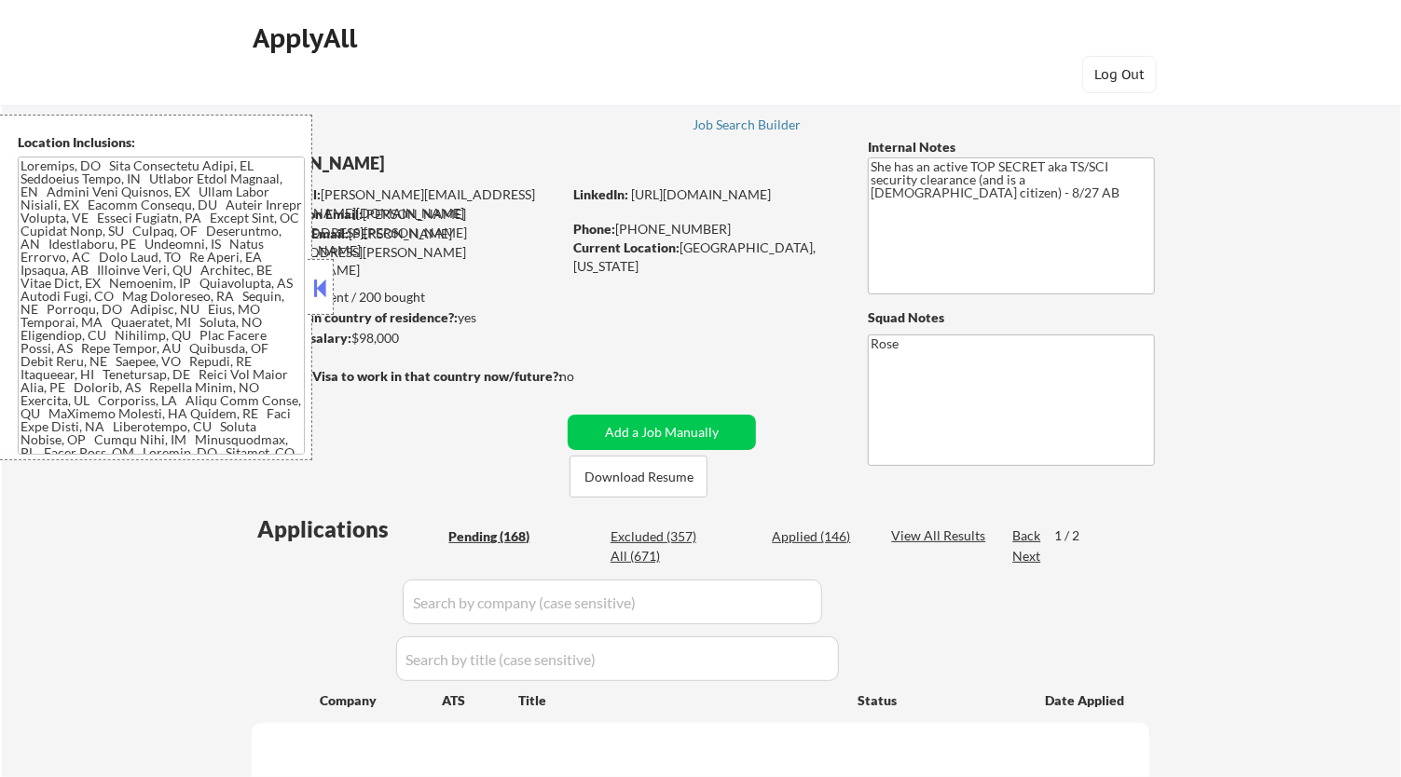
select select ""pending""
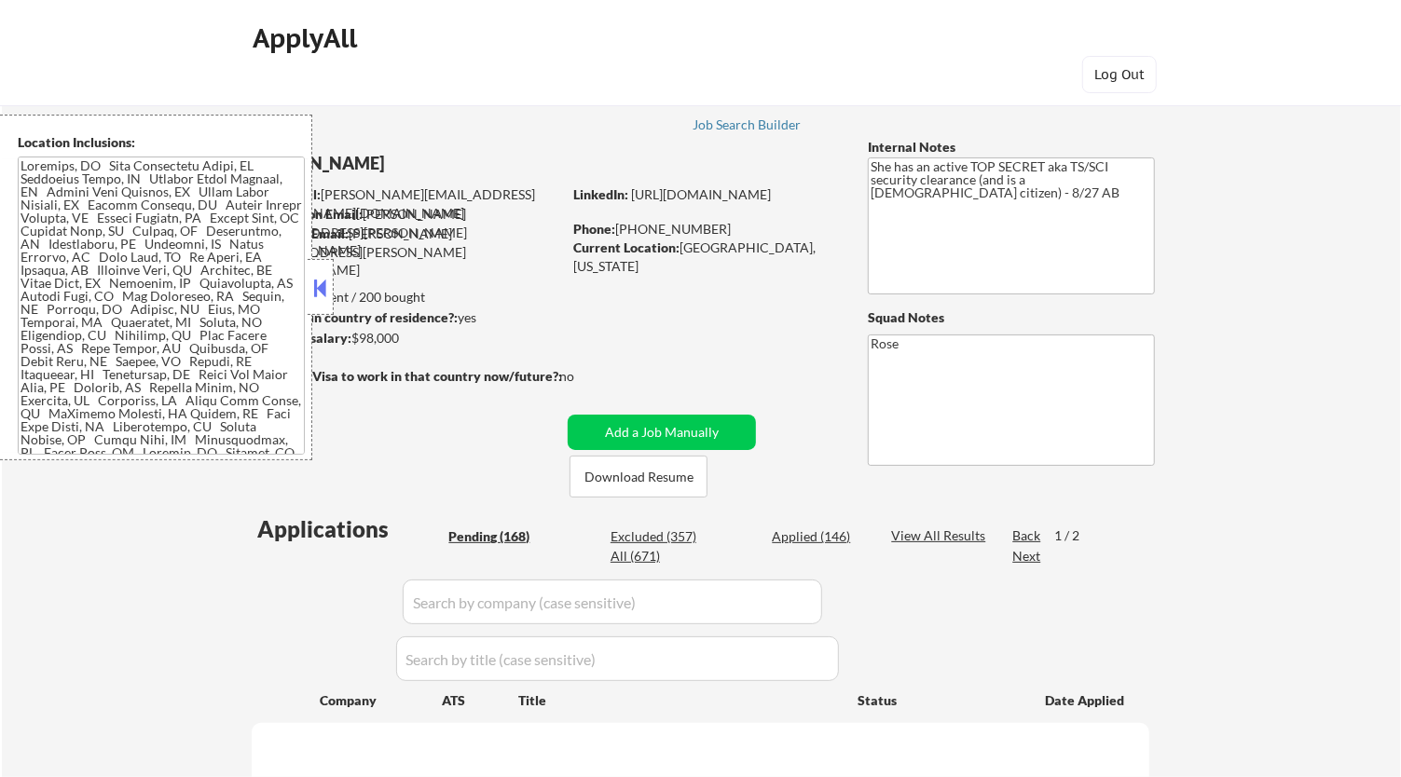
select select ""pending""
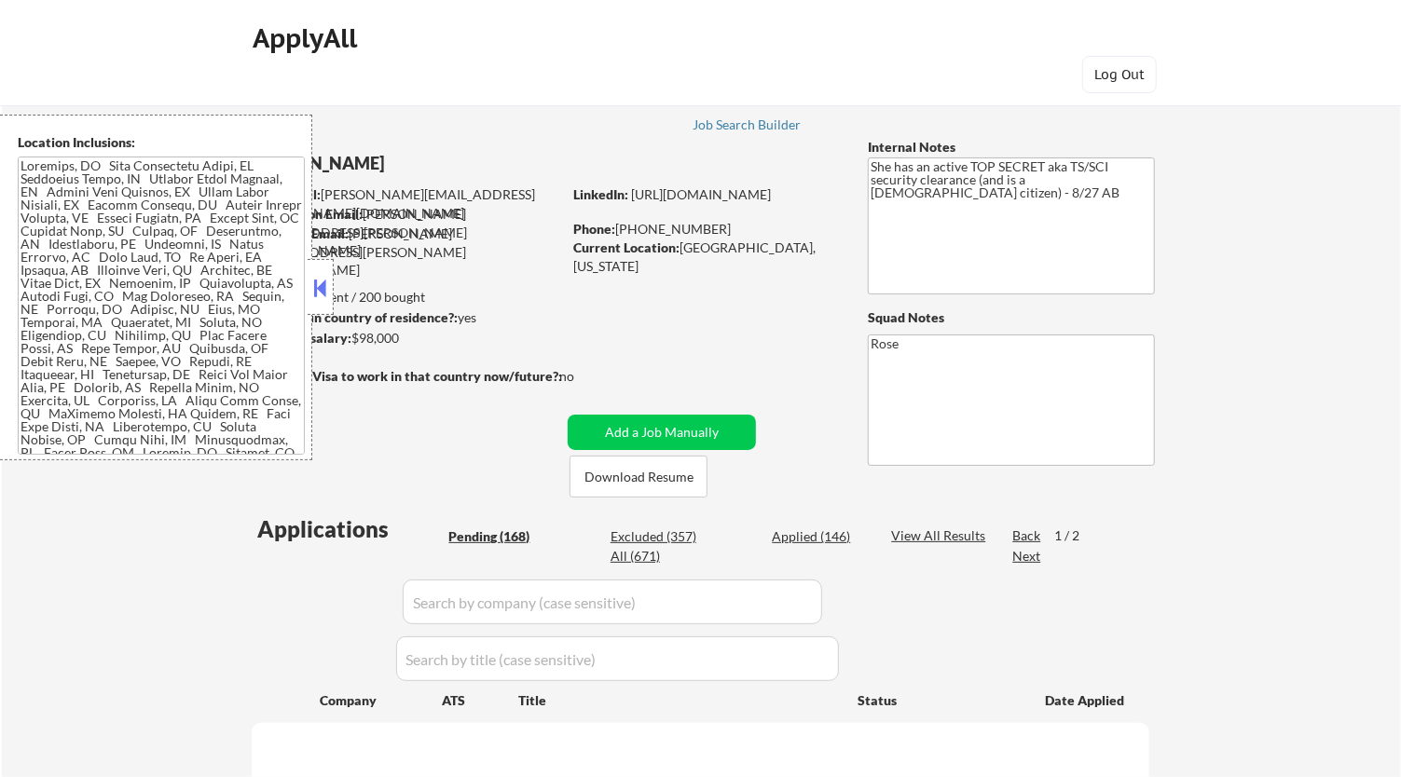
select select ""pending""
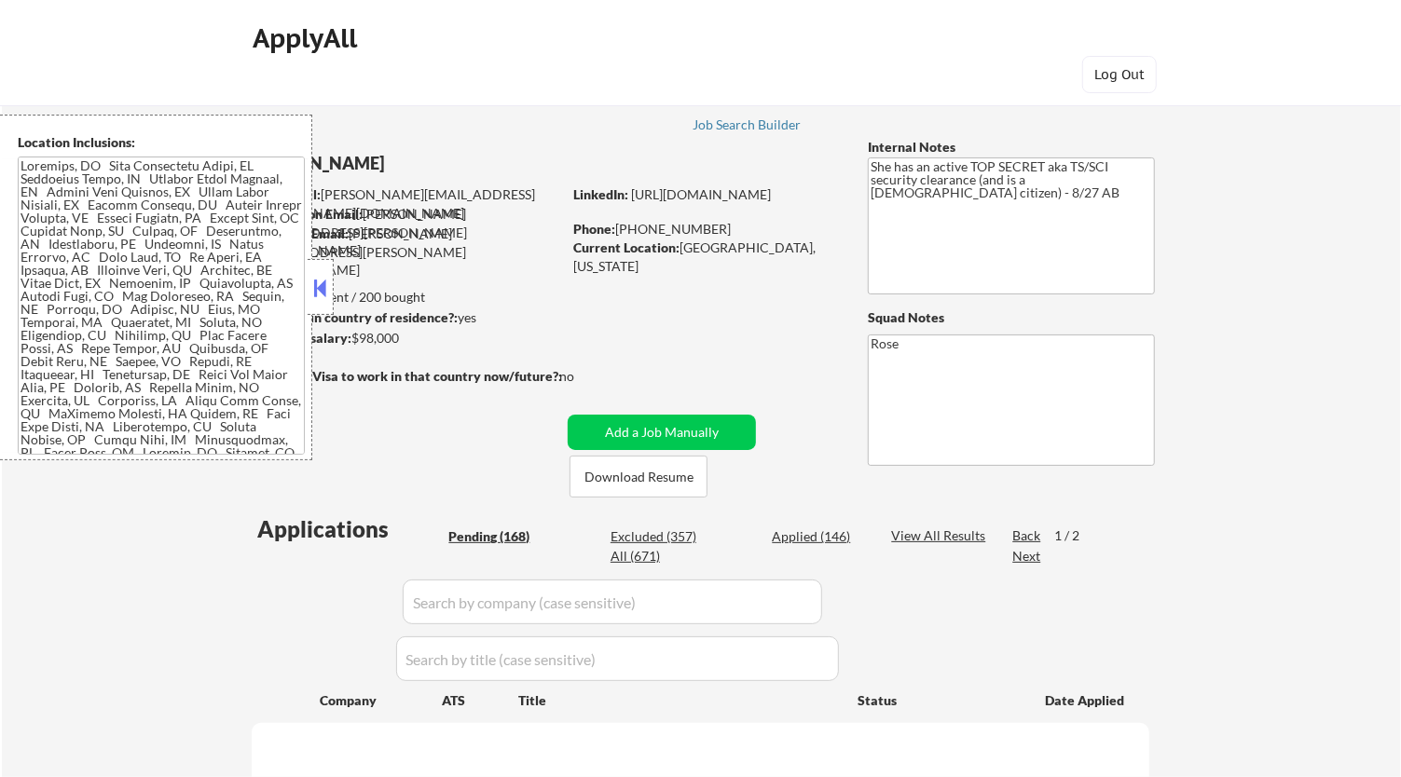
select select ""pending""
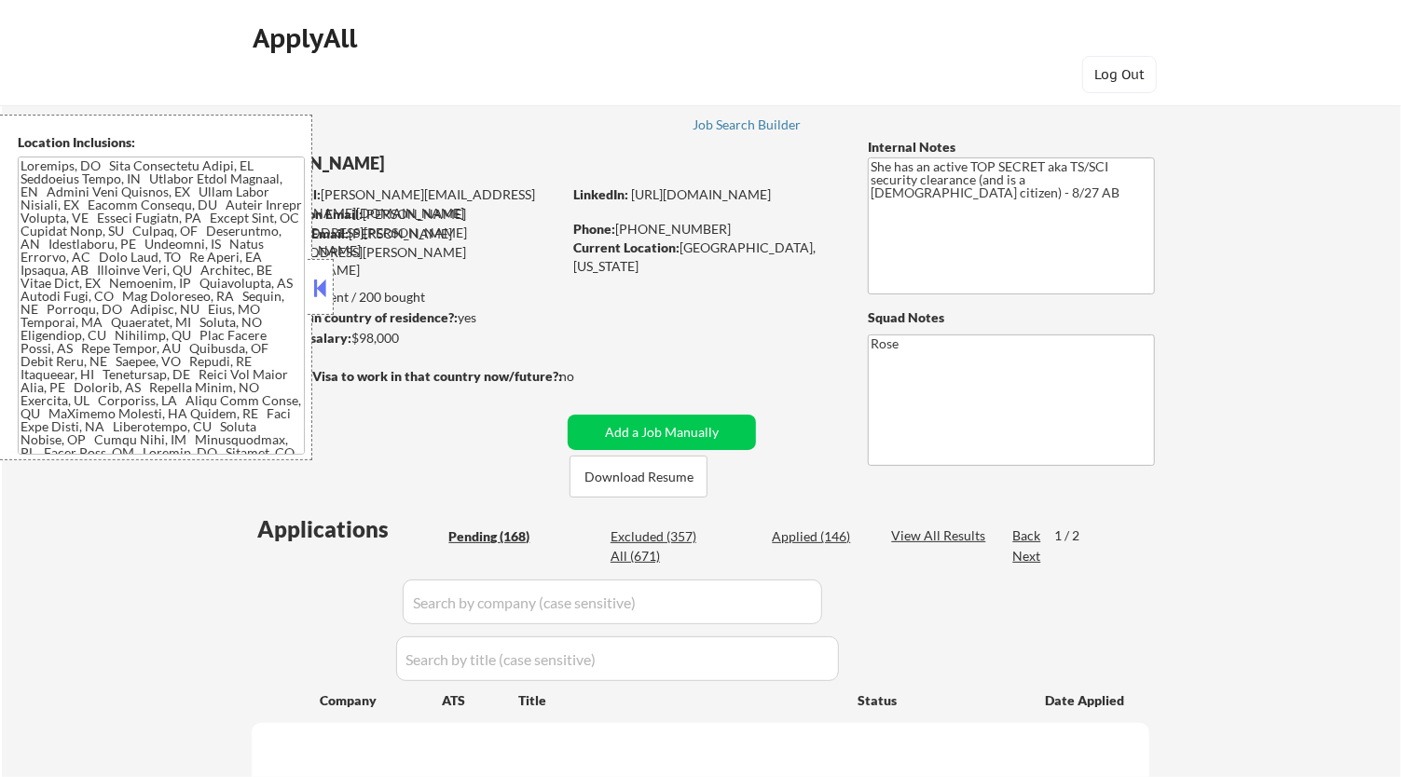
select select ""pending""
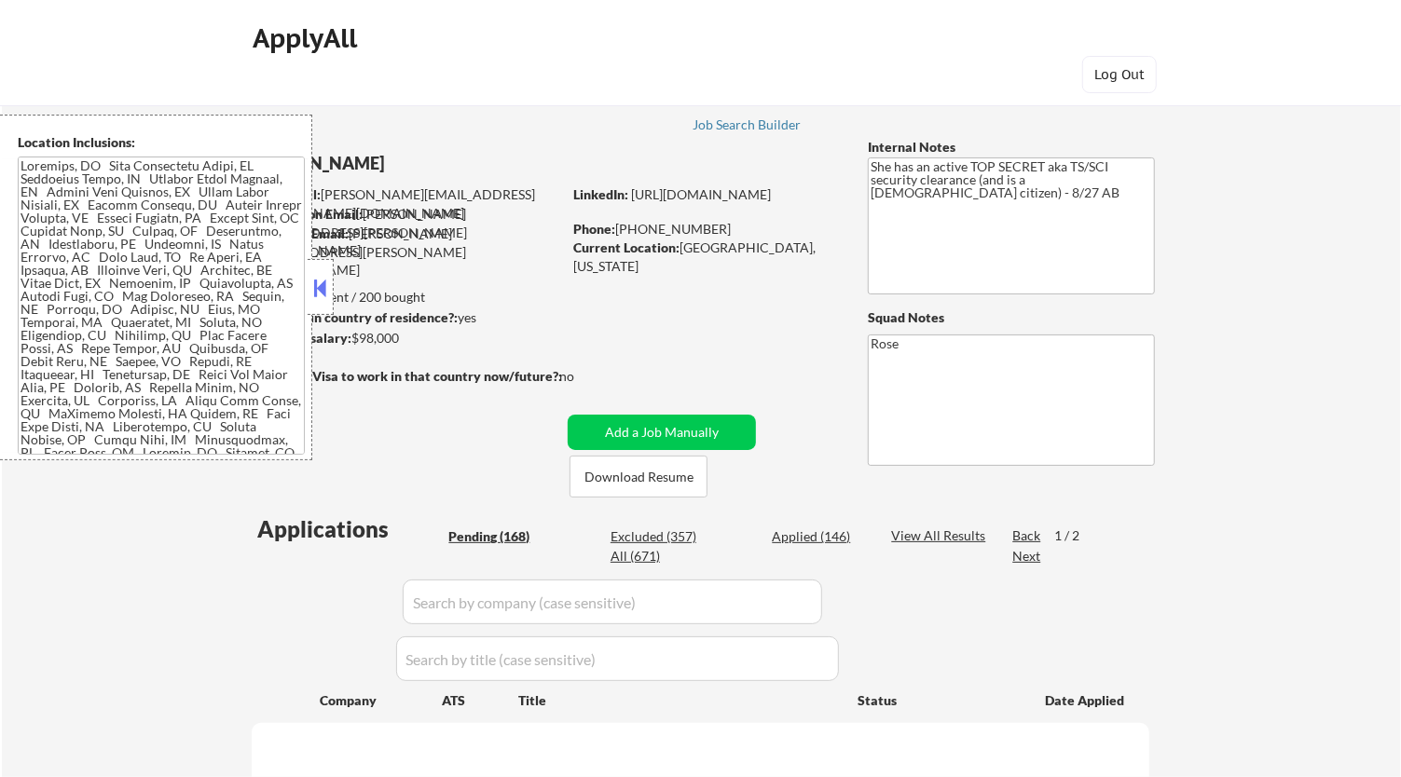
select select ""pending""
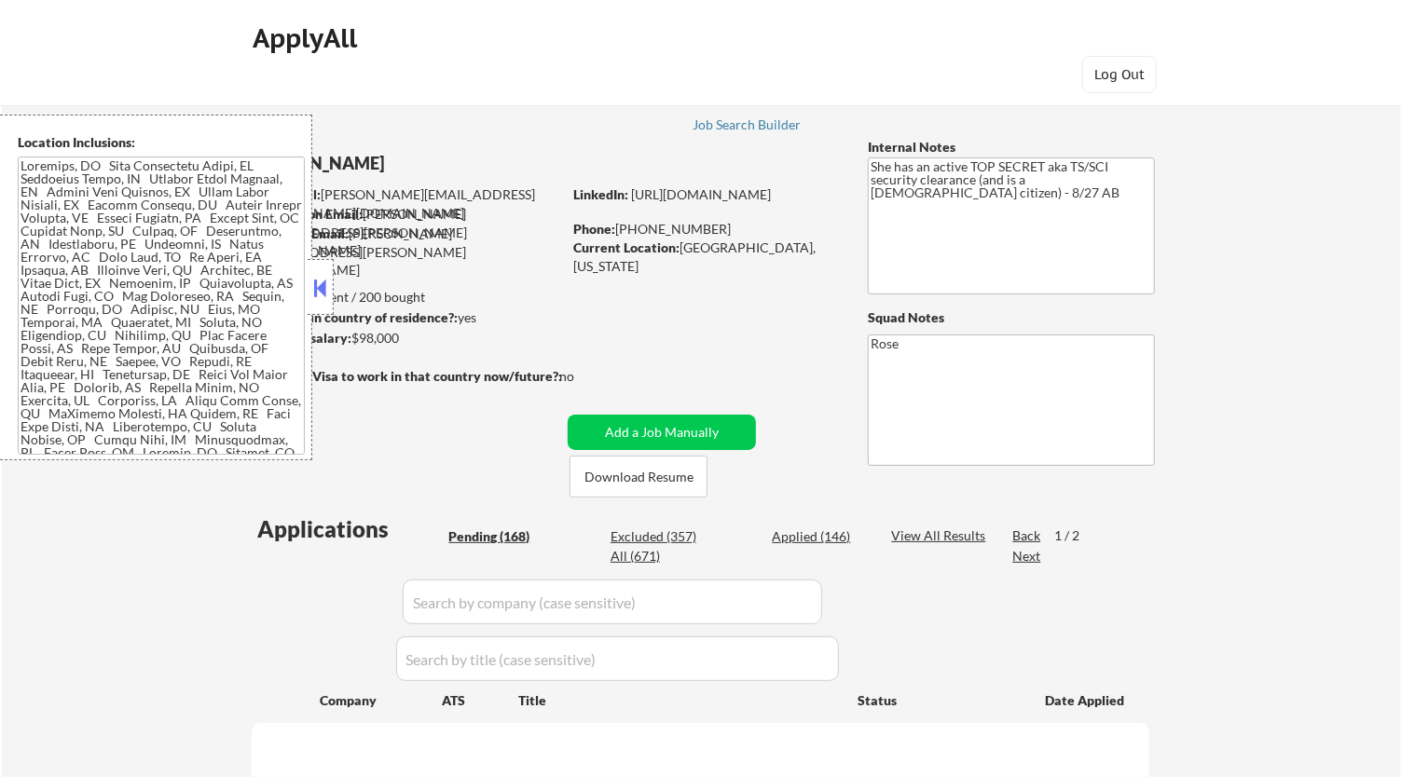
select select ""pending""
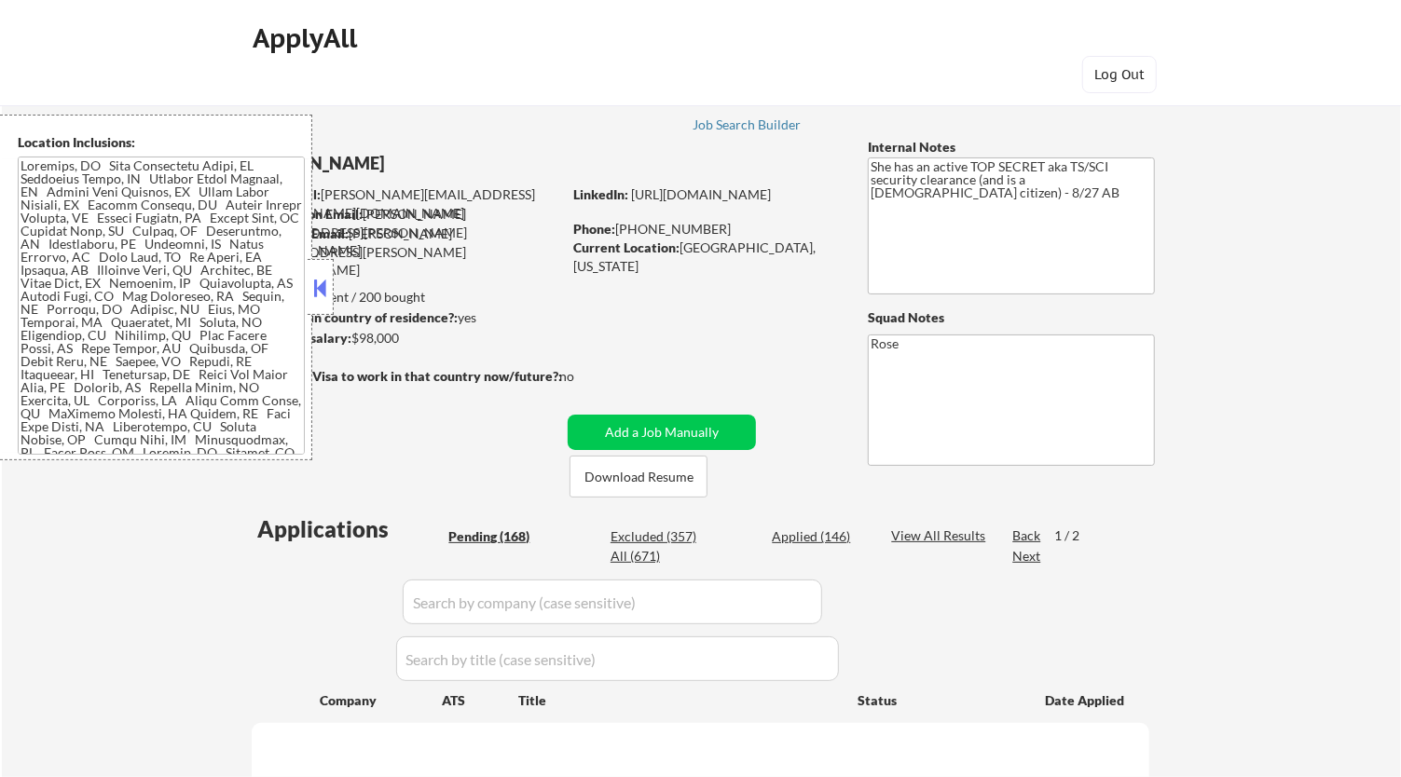
select select ""pending""
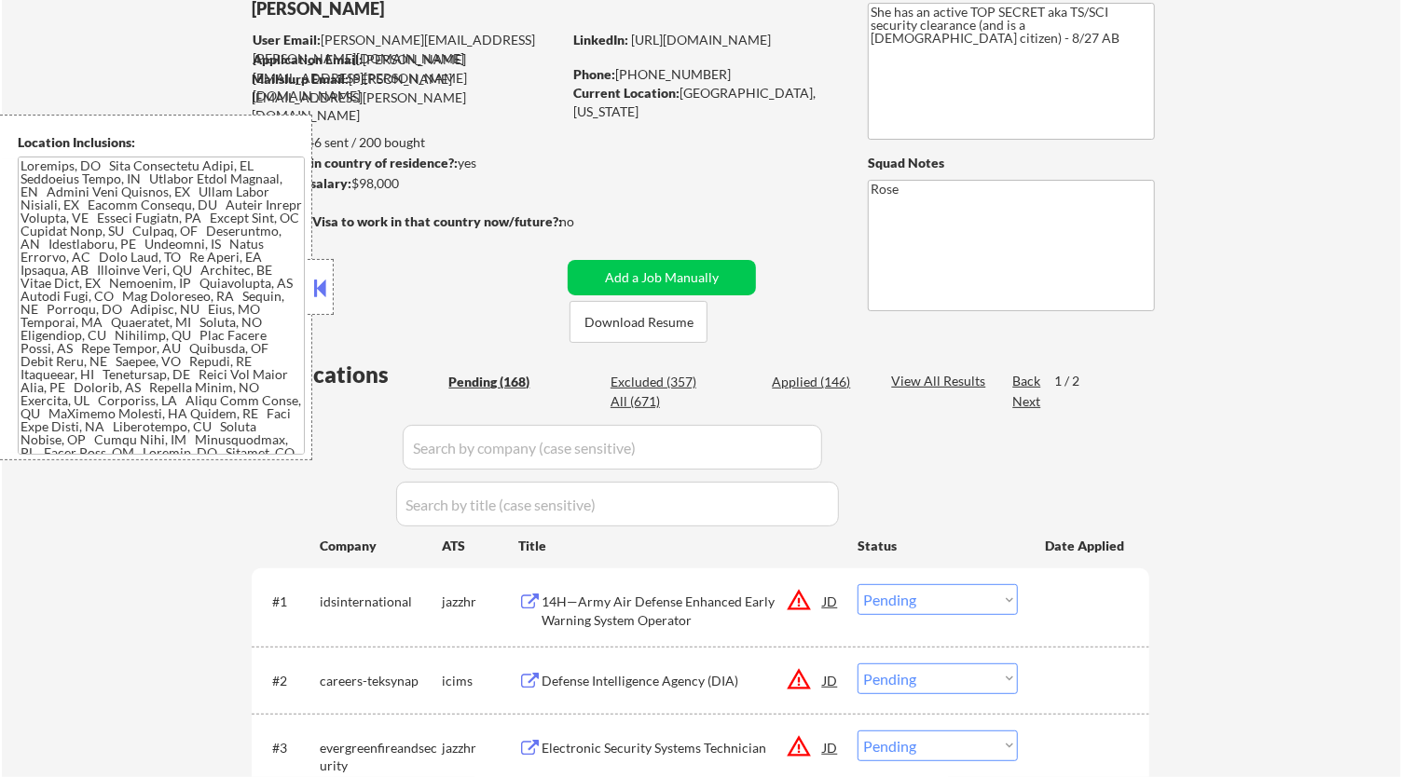
scroll to position [207, 0]
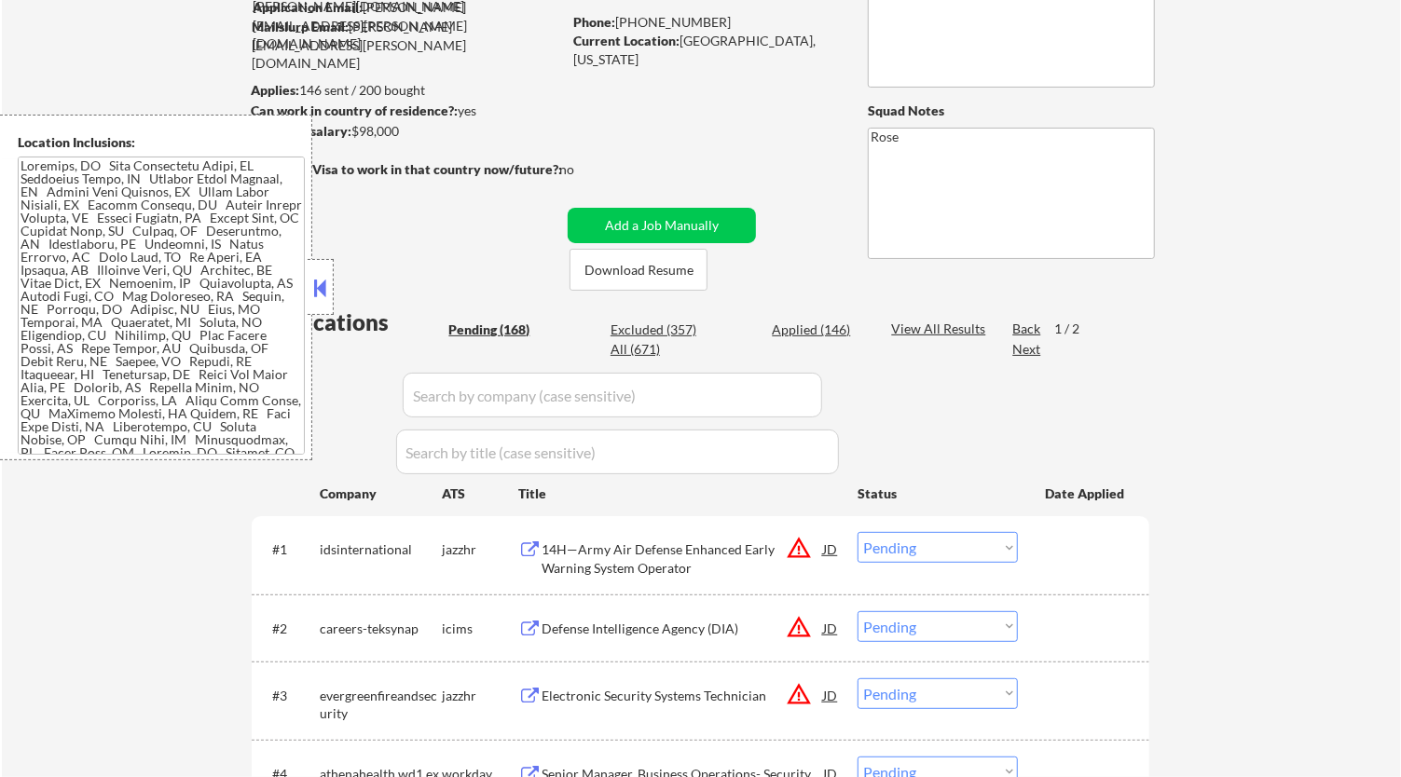
click at [324, 277] on button at bounding box center [320, 288] width 21 height 28
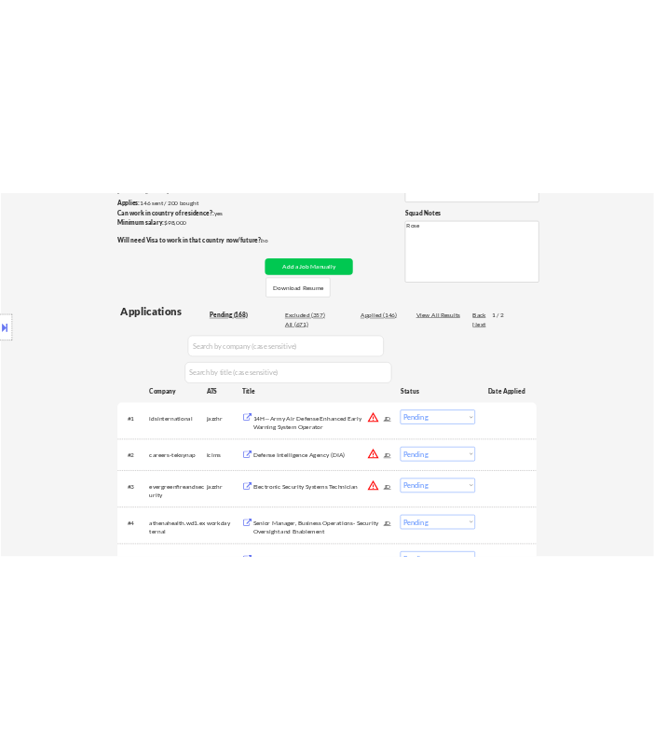
scroll to position [310, 0]
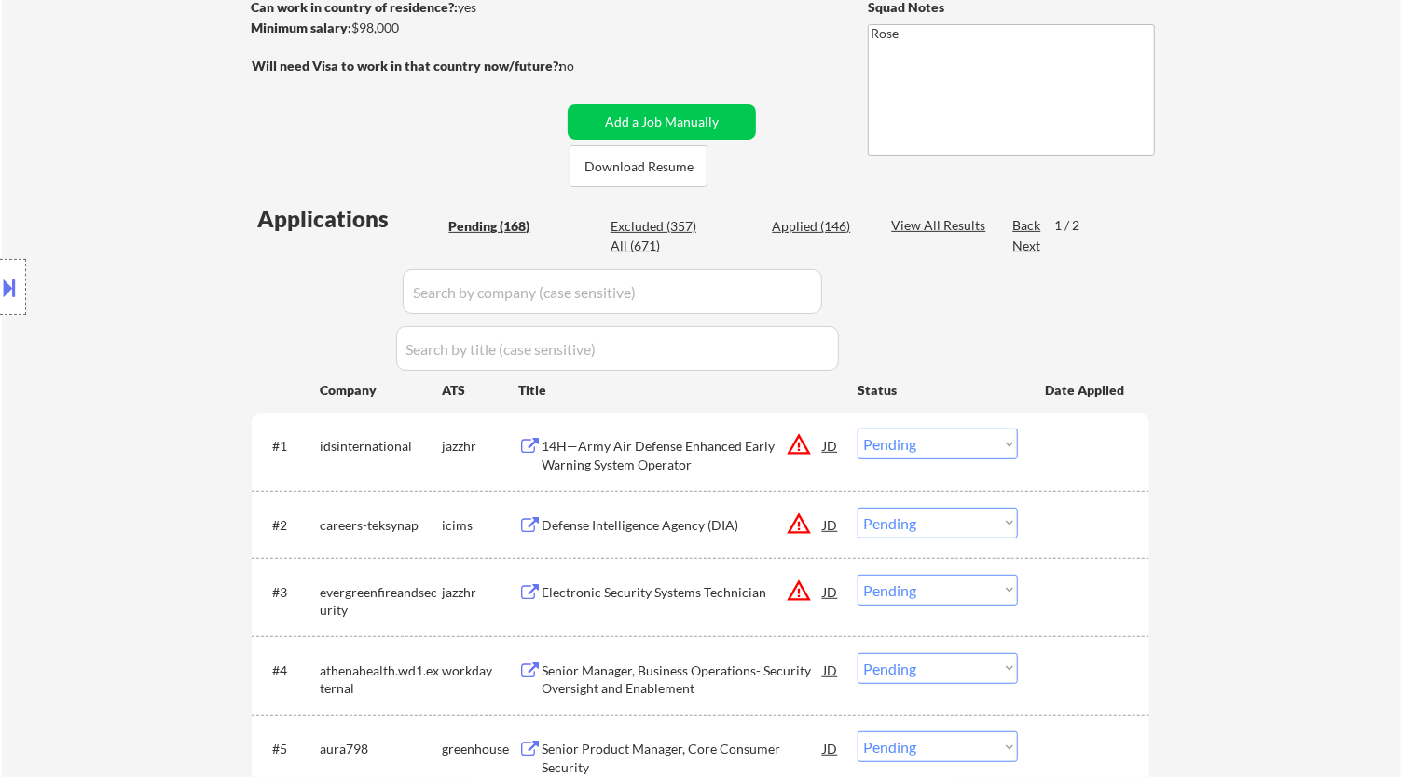
click at [699, 440] on div "14H—Army Air Defense Enhanced Early Warning System Operator" at bounding box center [683, 455] width 282 height 36
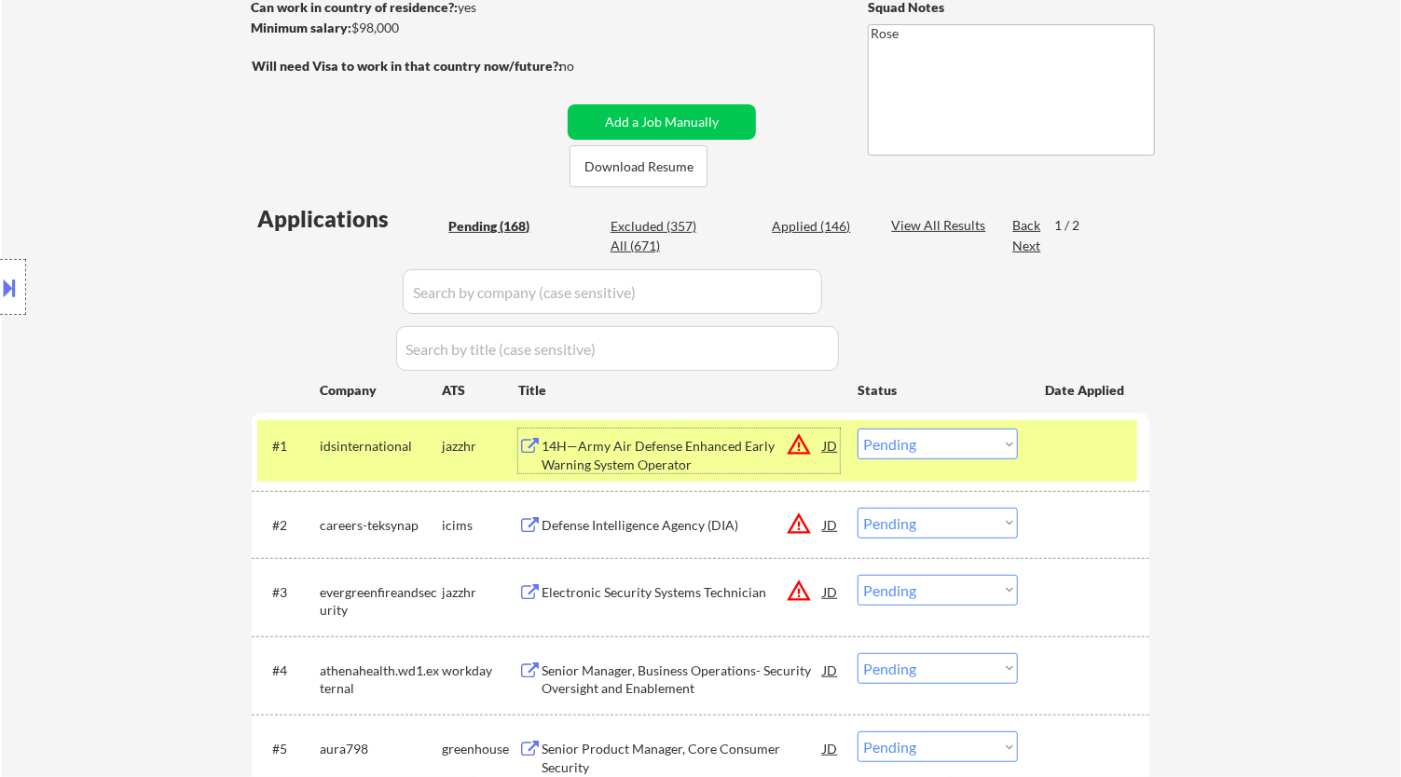
click at [950, 454] on select "Choose an option... Pending Applied Excluded (Questions) Excluded (Expired) Exc…" at bounding box center [938, 444] width 160 height 31
click at [858, 429] on select "Choose an option... Pending Applied Excluded (Questions) Excluded (Expired) Exc…" at bounding box center [938, 444] width 160 height 31
select select ""pending""
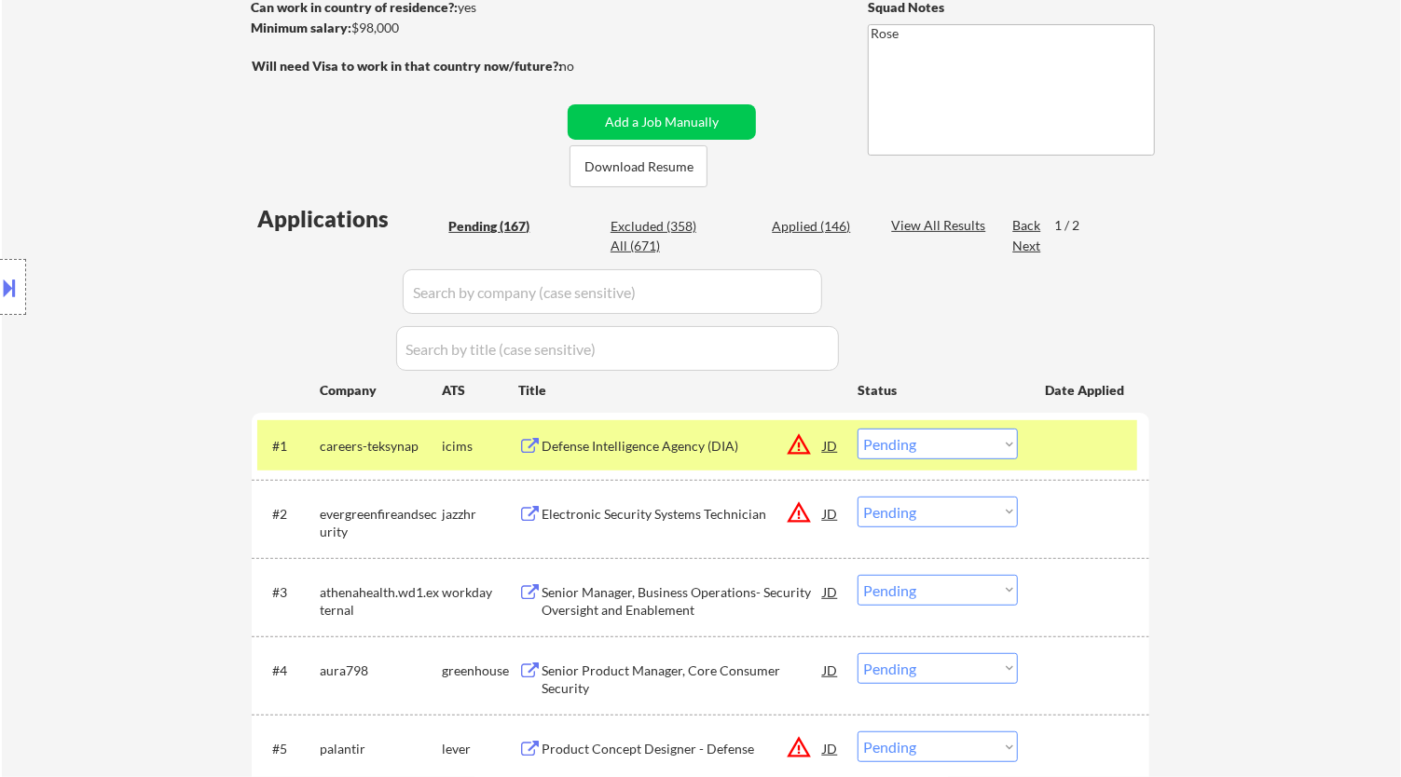
click at [706, 445] on div "Defense Intelligence Agency (DIA)" at bounding box center [683, 446] width 282 height 19
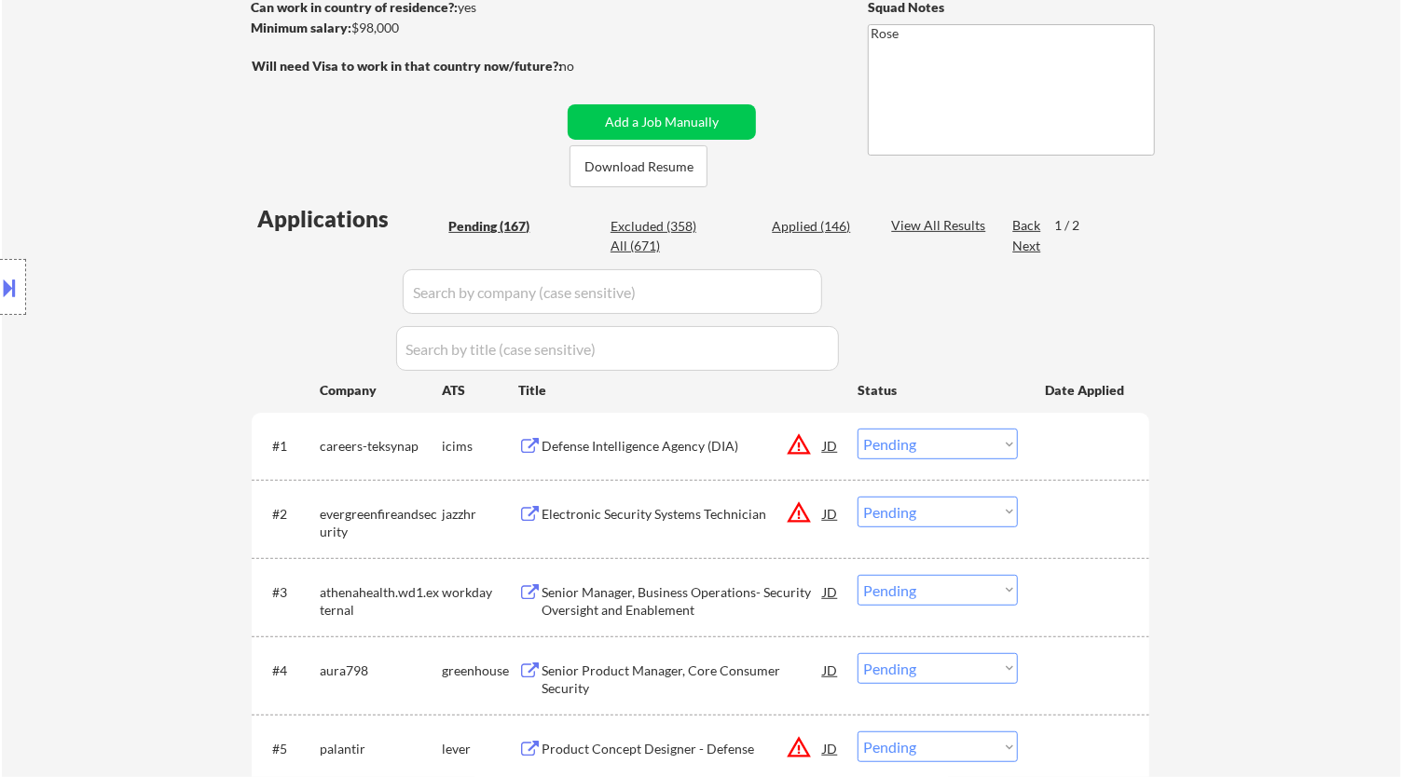
select select ""pending""
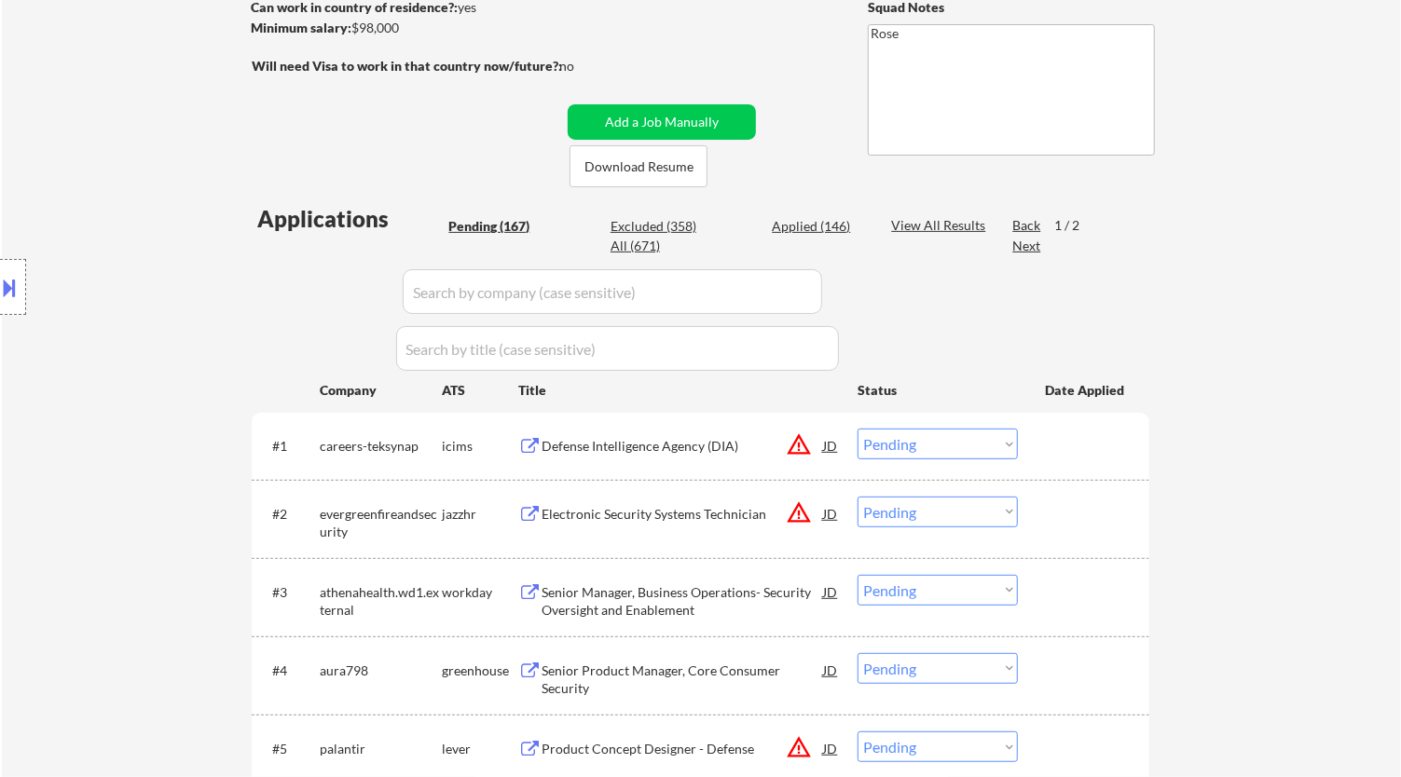
select select ""pending""
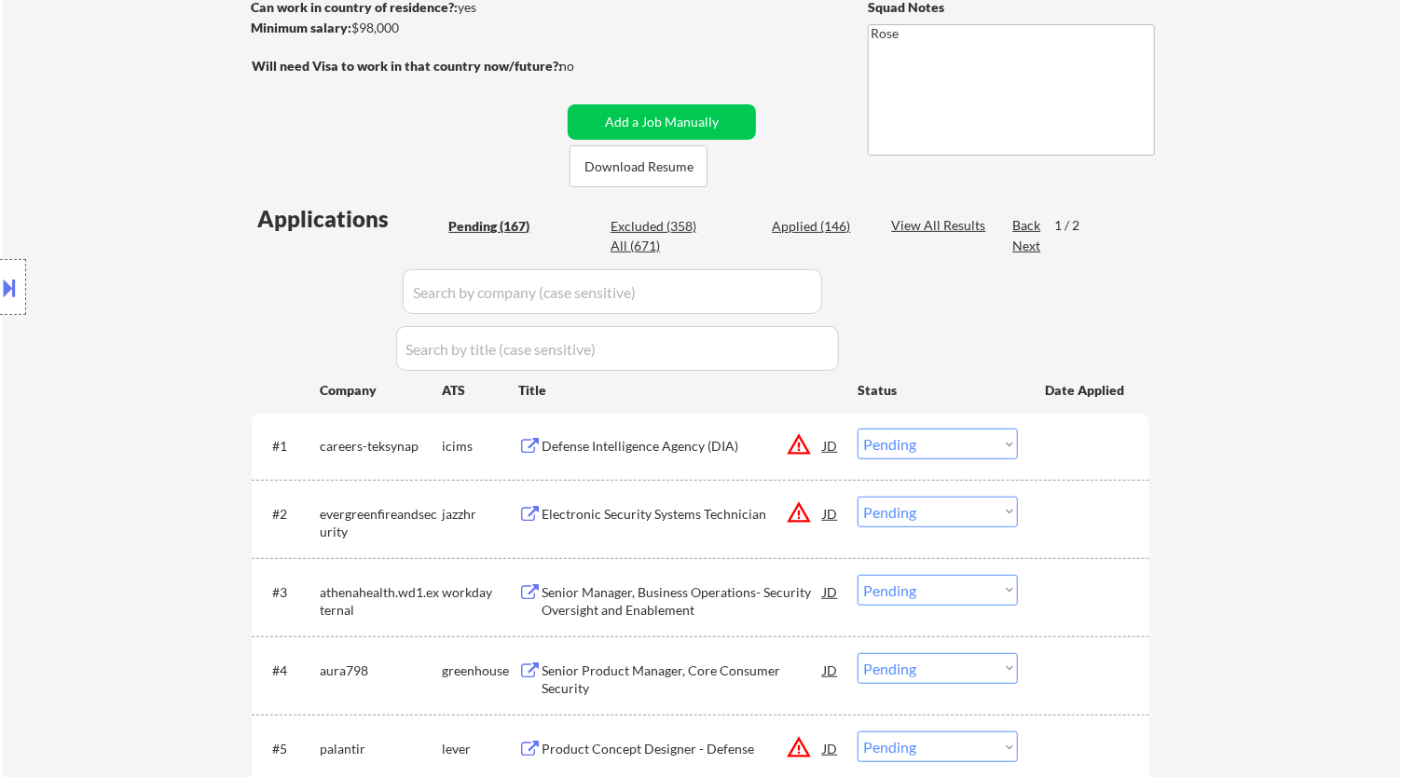
select select ""pending""
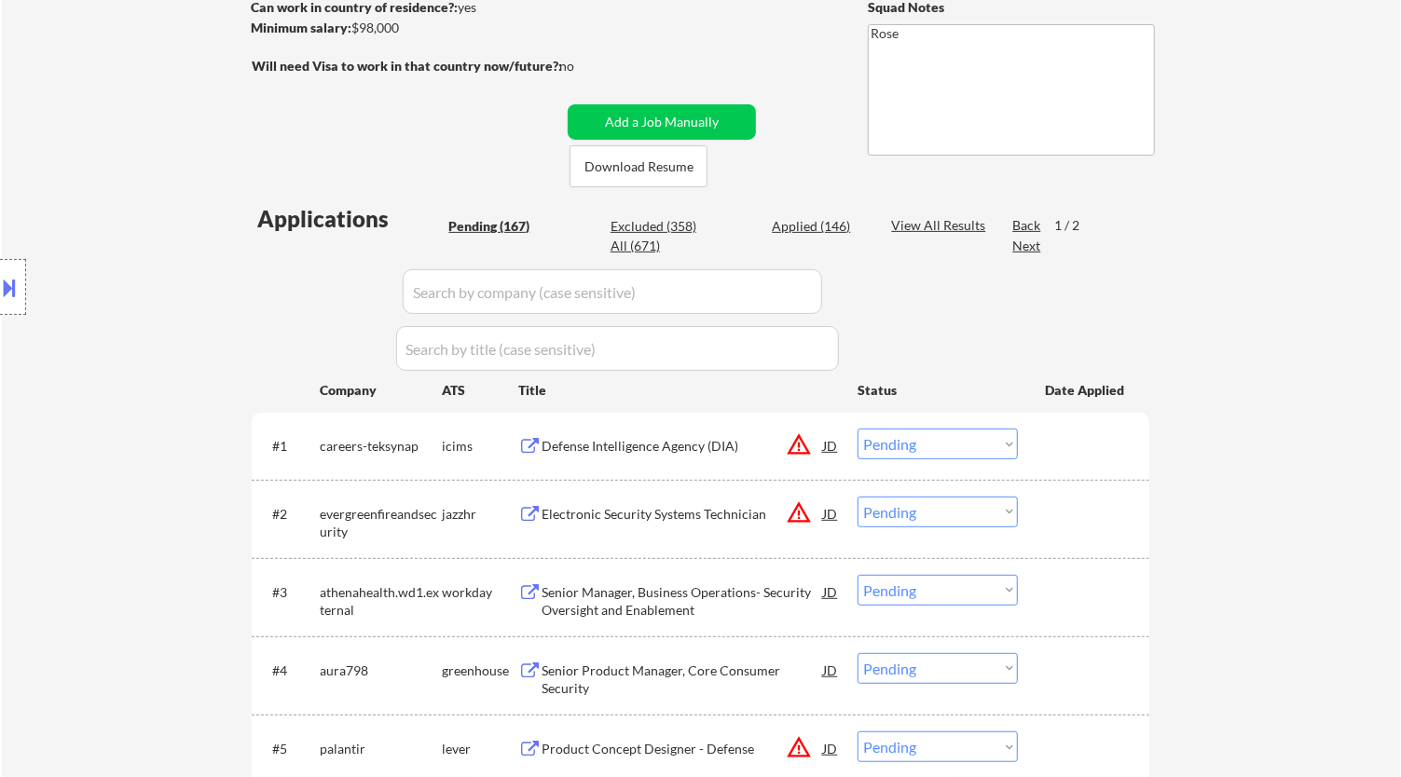
select select ""pending""
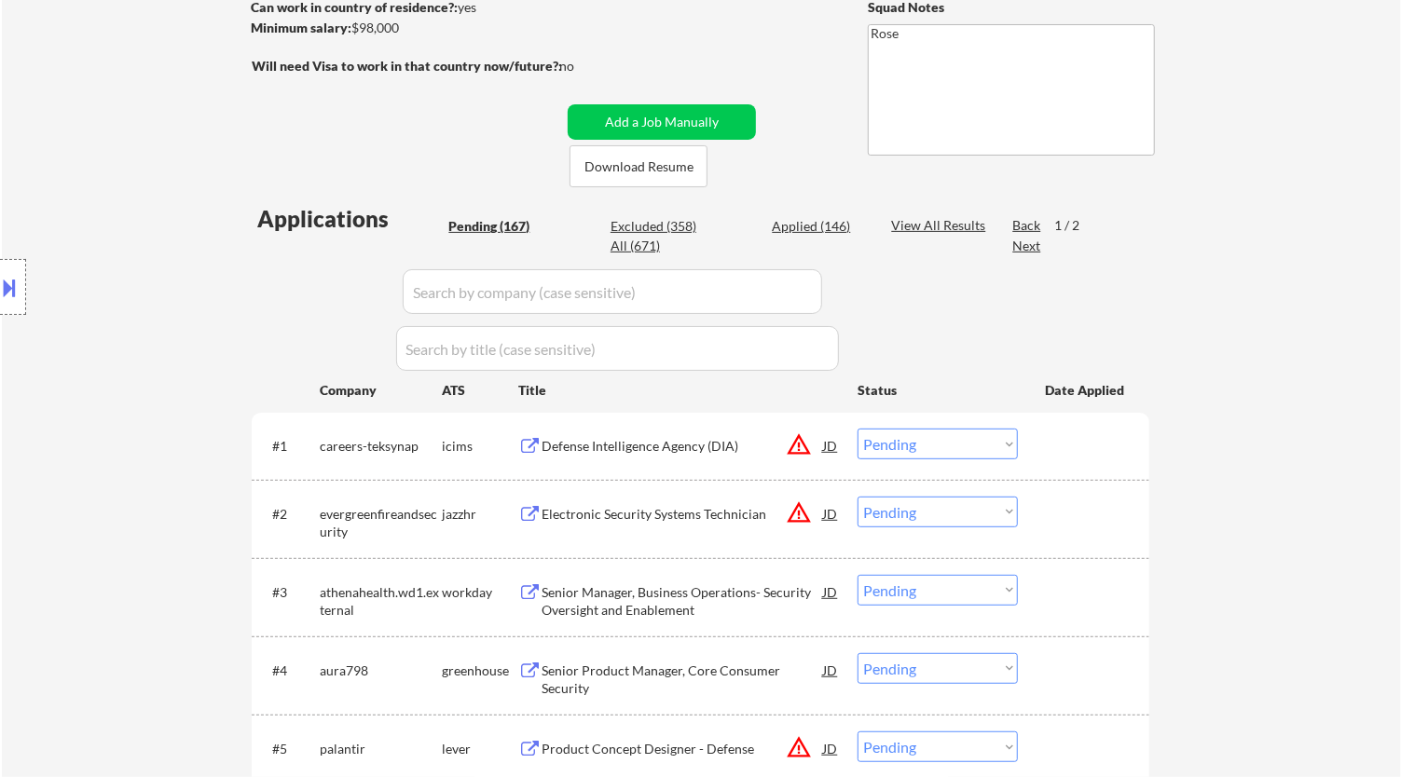
select select ""pending""
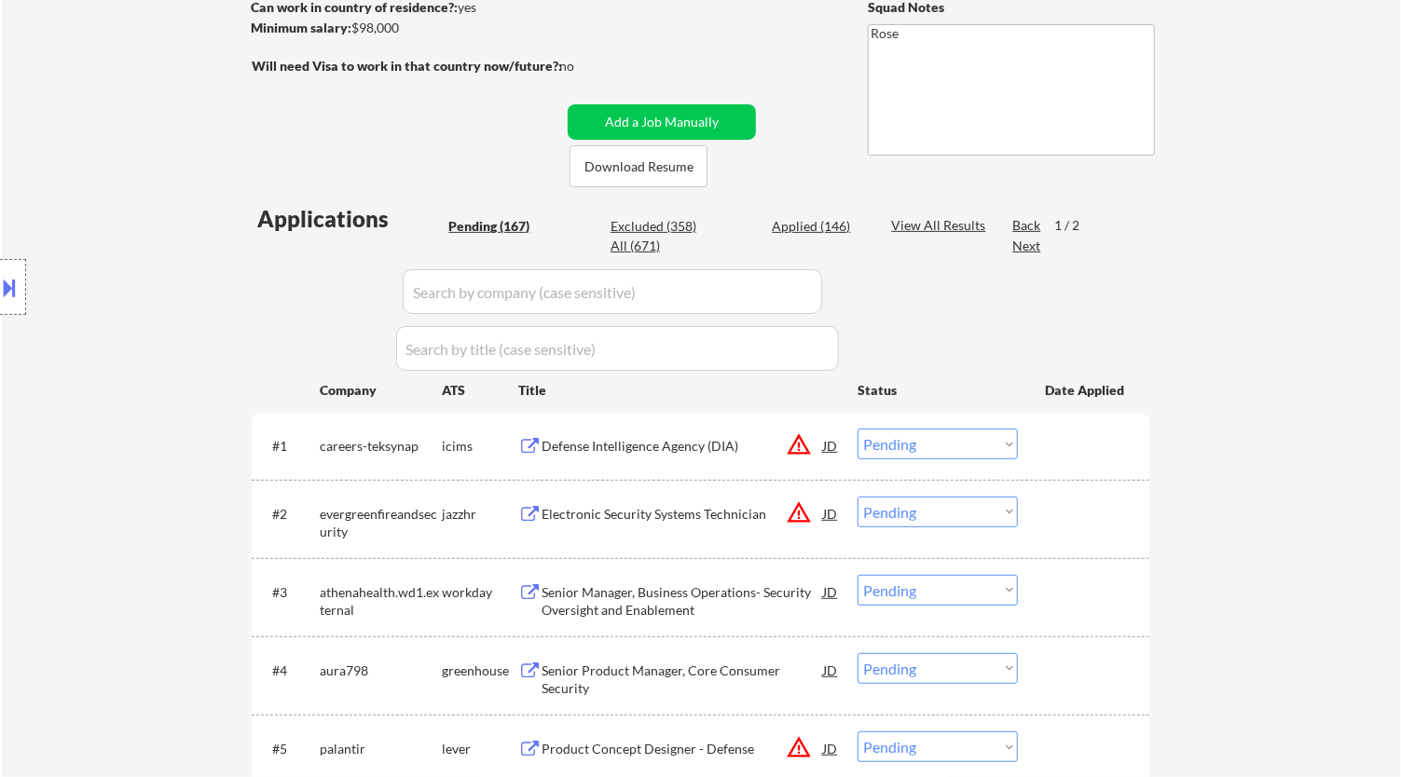
select select ""pending""
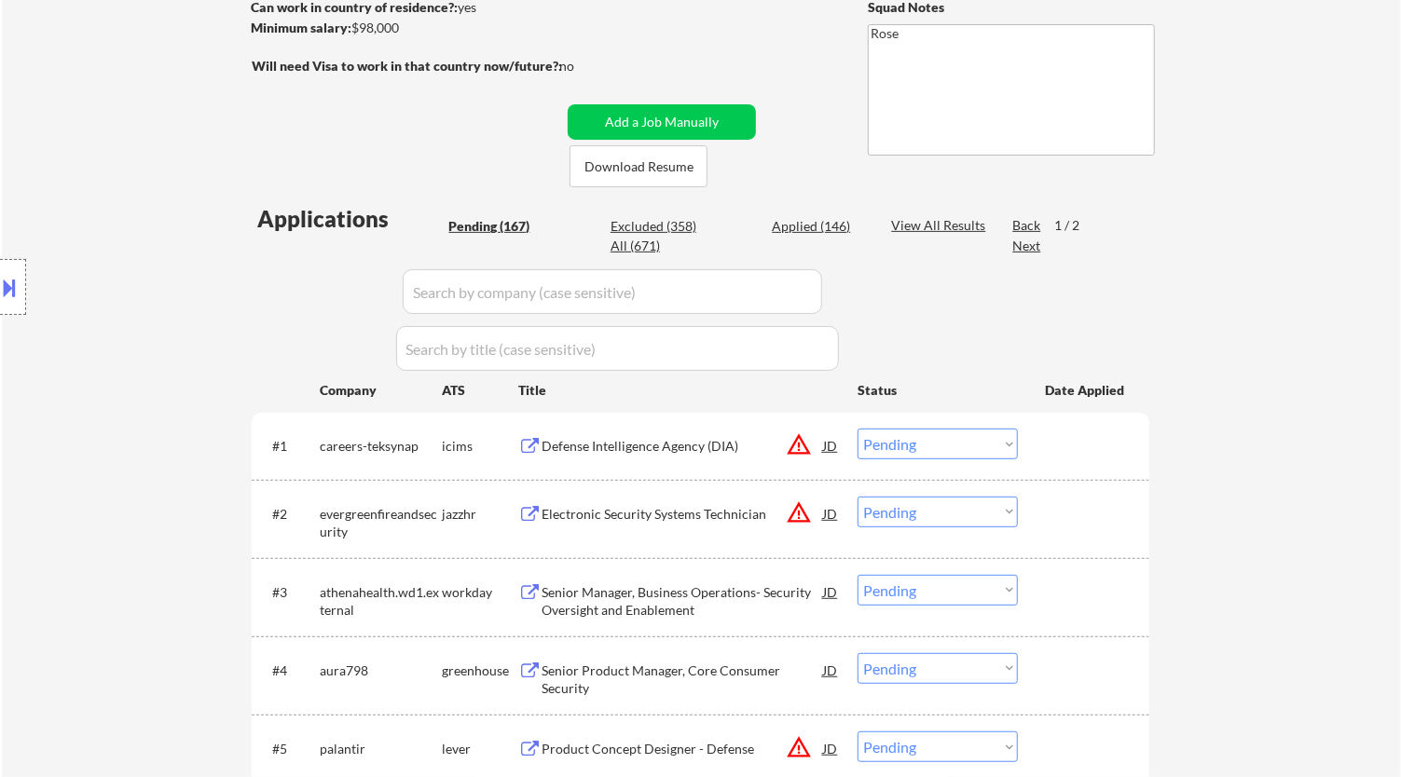
select select ""pending""
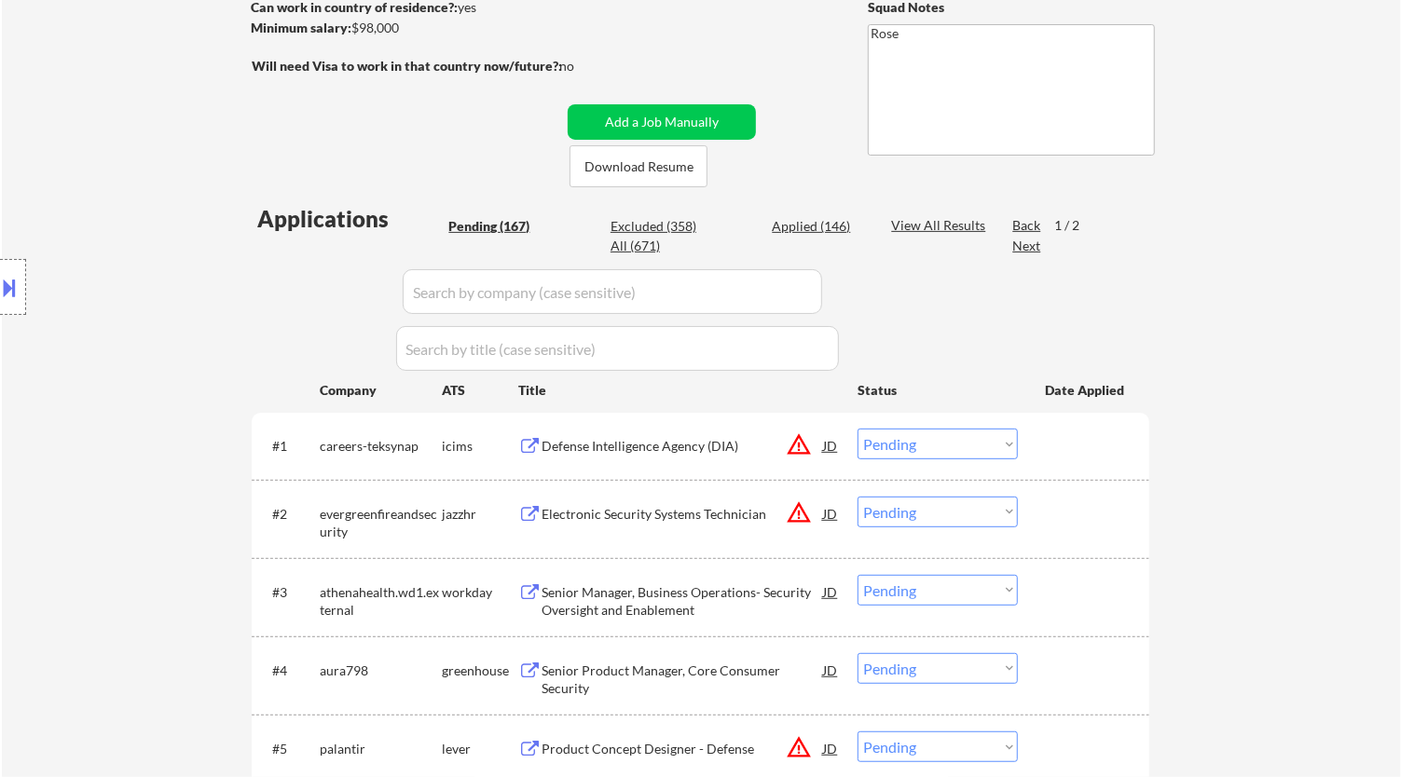
select select ""pending""
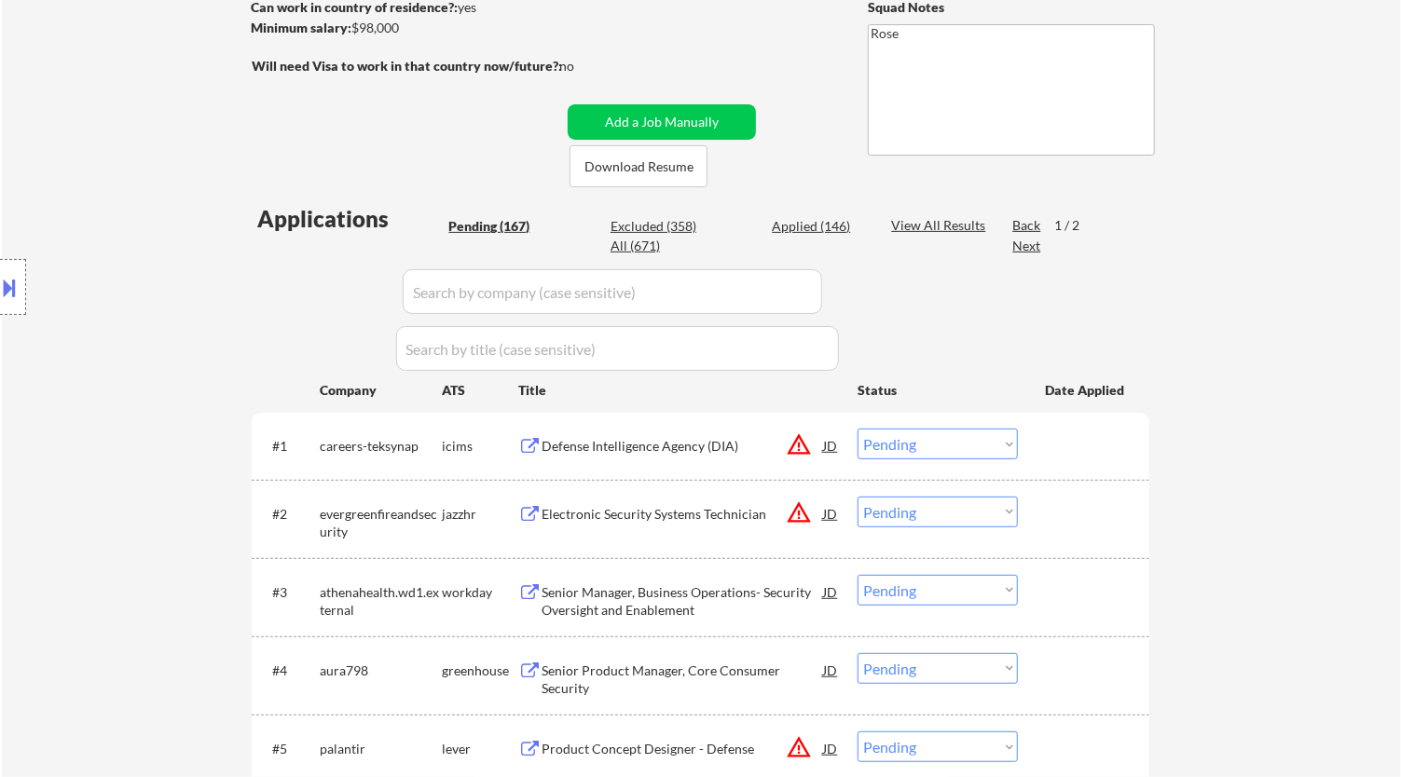
select select ""pending""
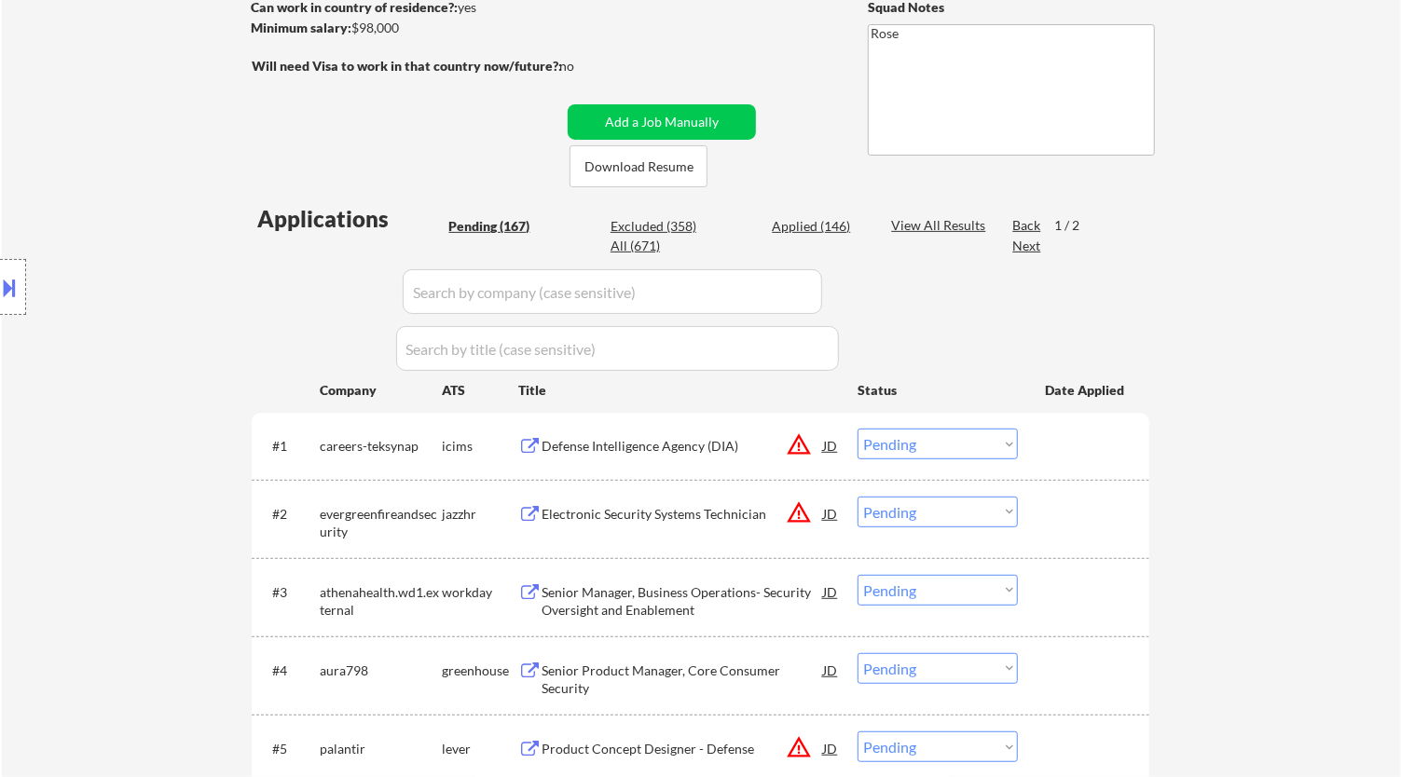
select select ""pending""
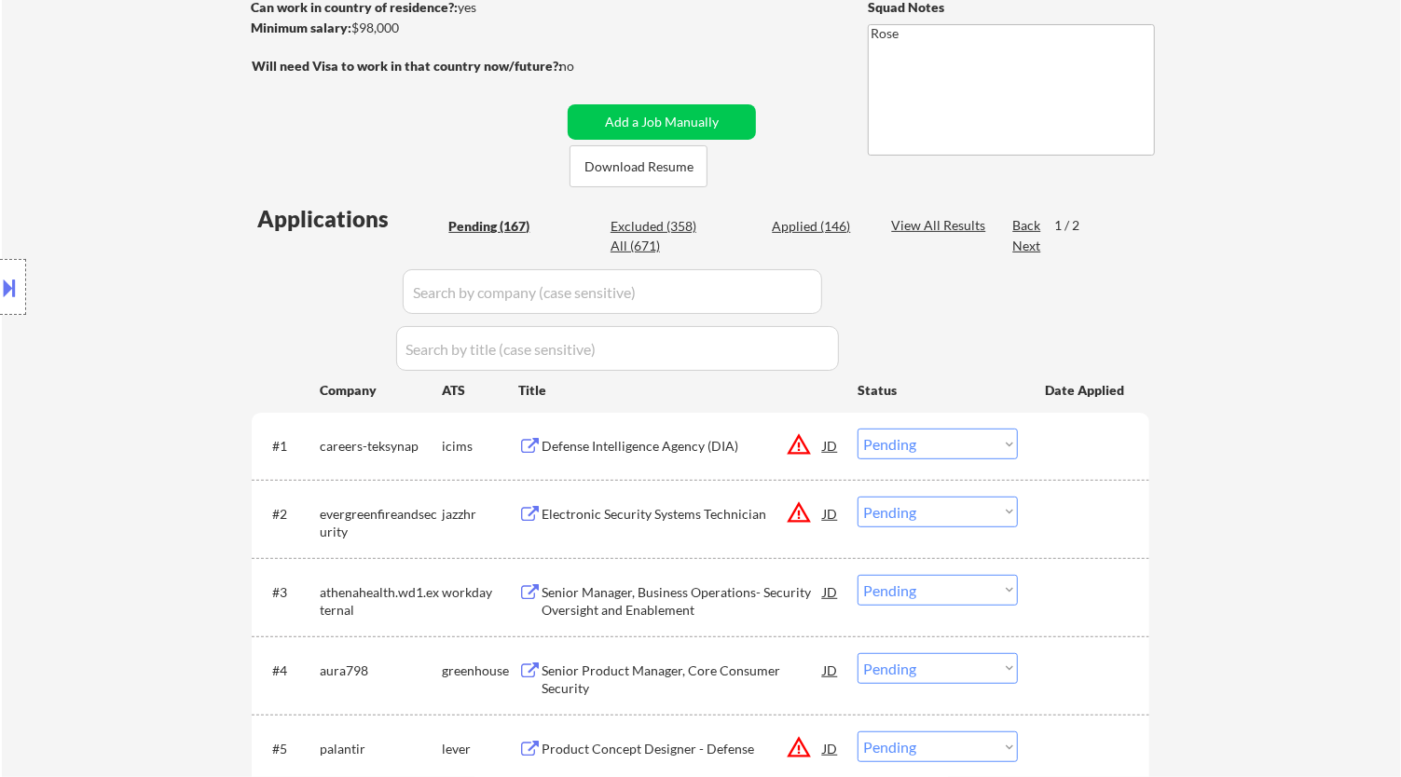
select select ""pending""
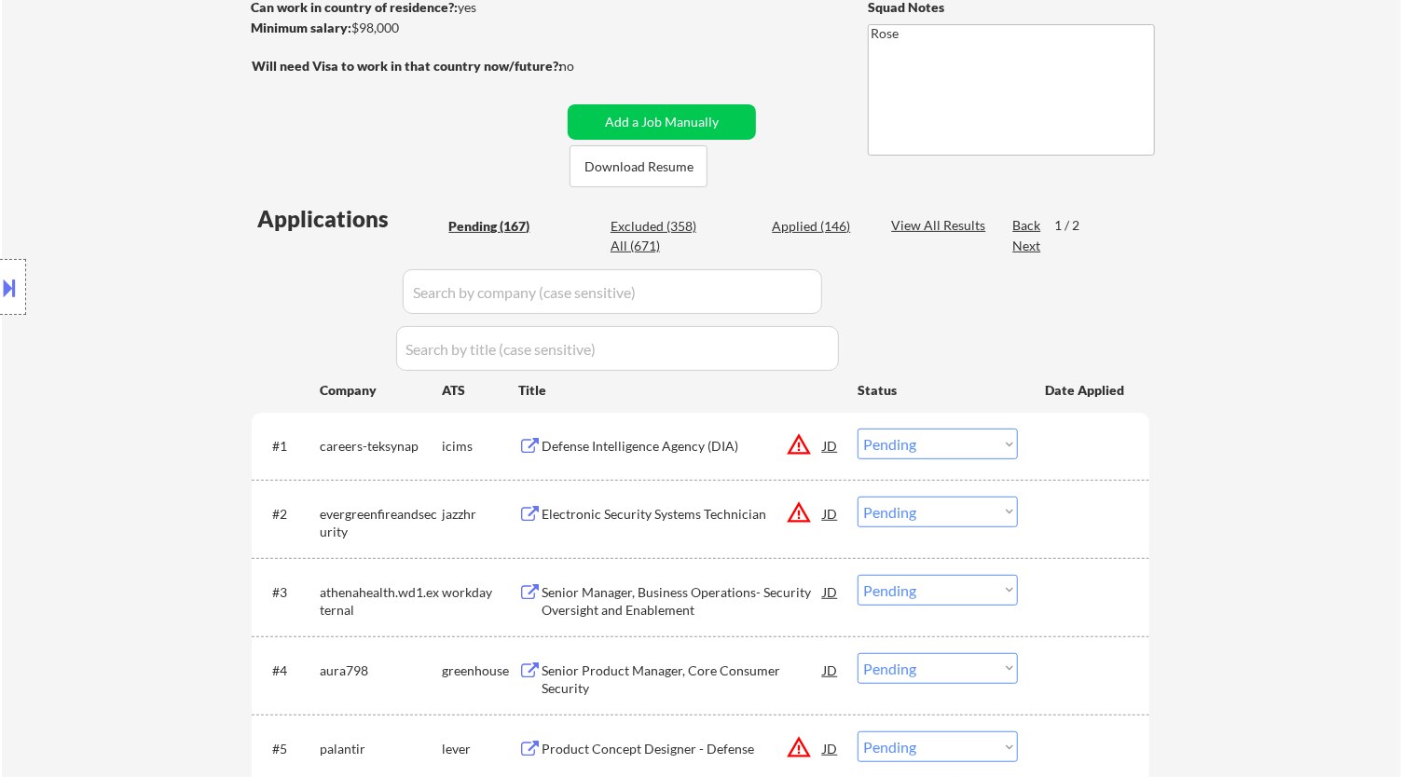
select select ""pending""
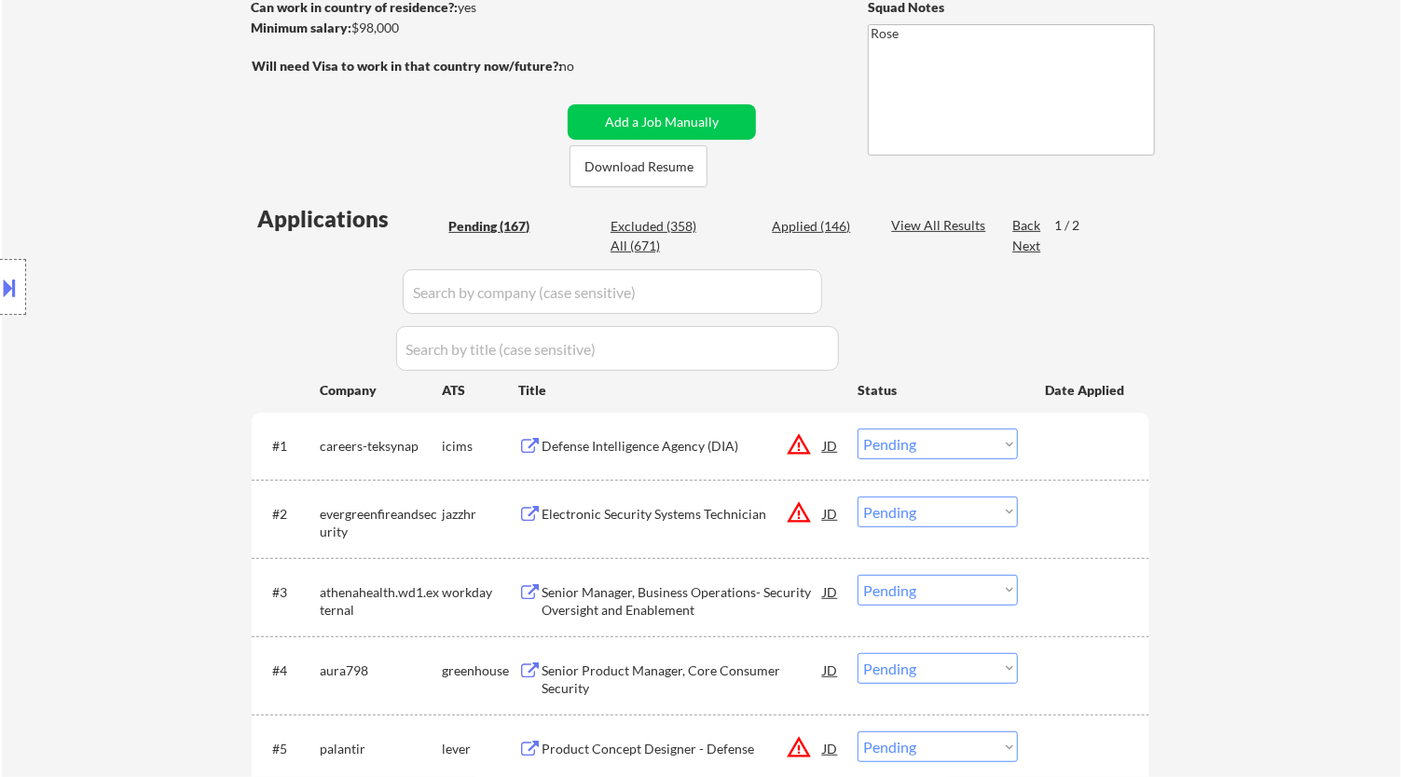
select select ""pending""
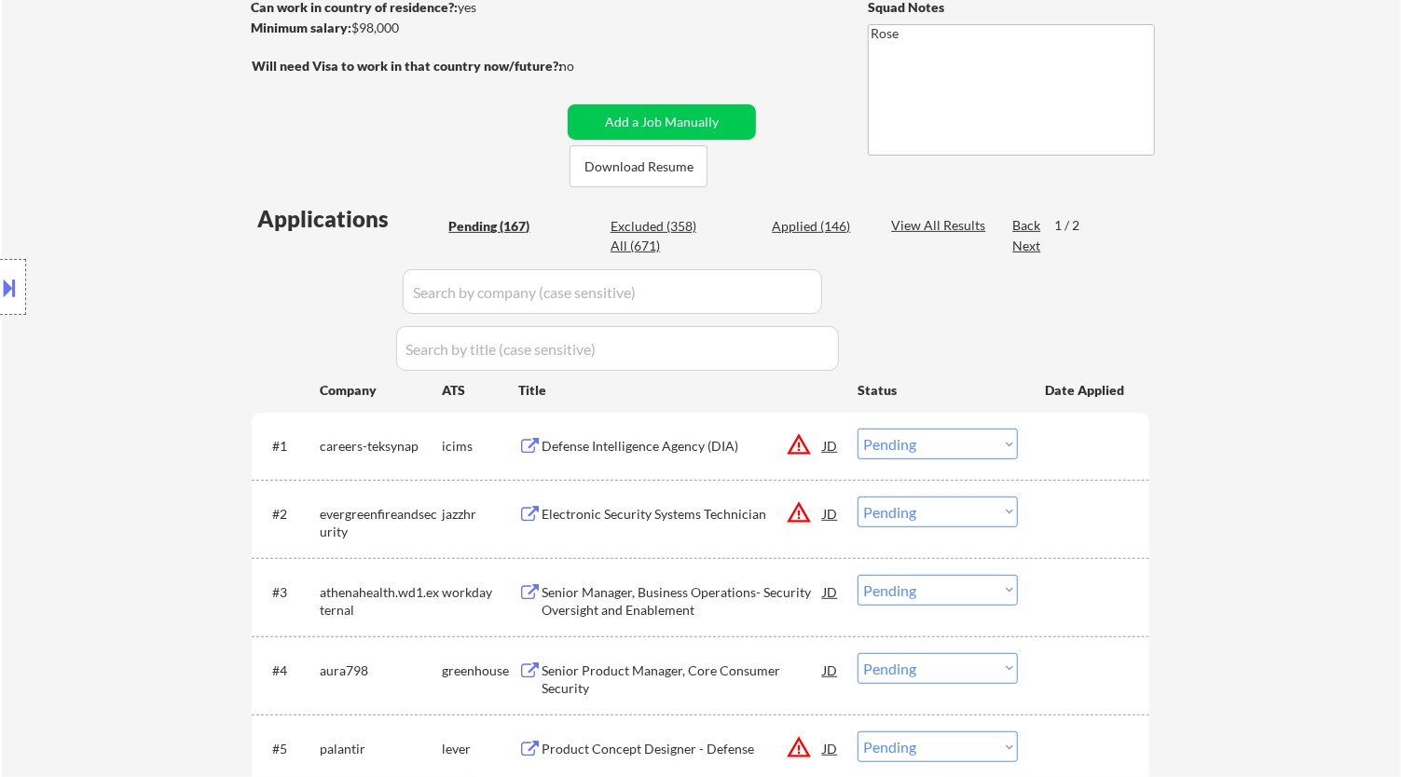
select select ""pending""
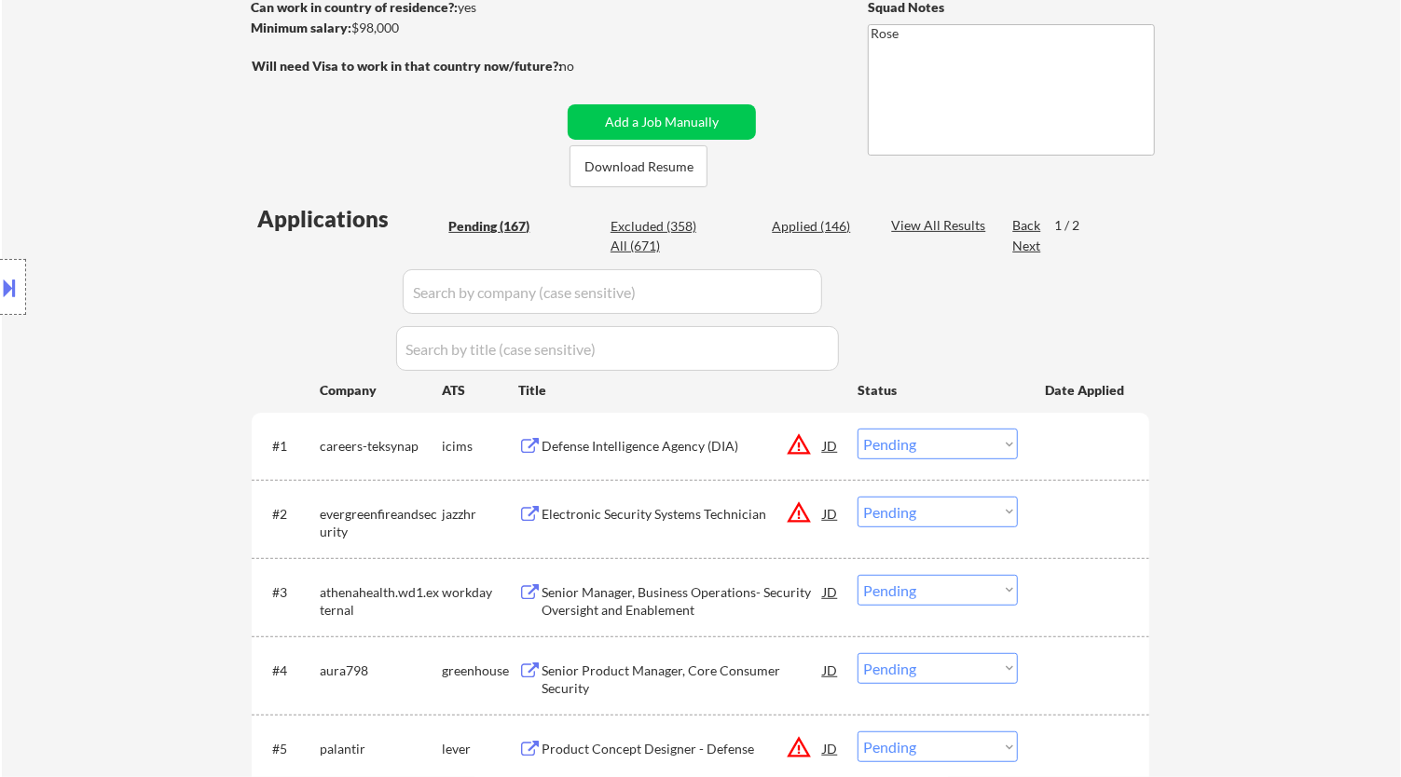
select select ""pending""
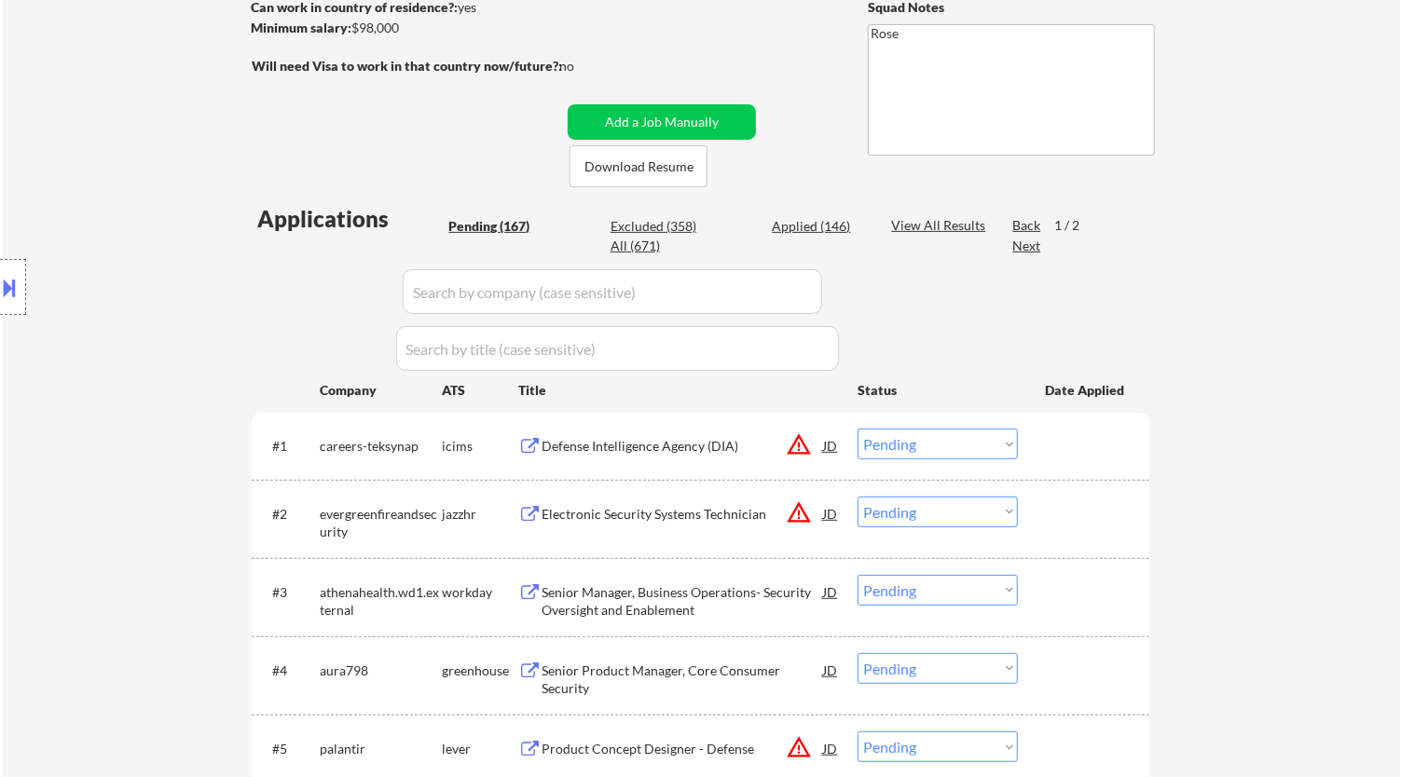
select select ""pending""
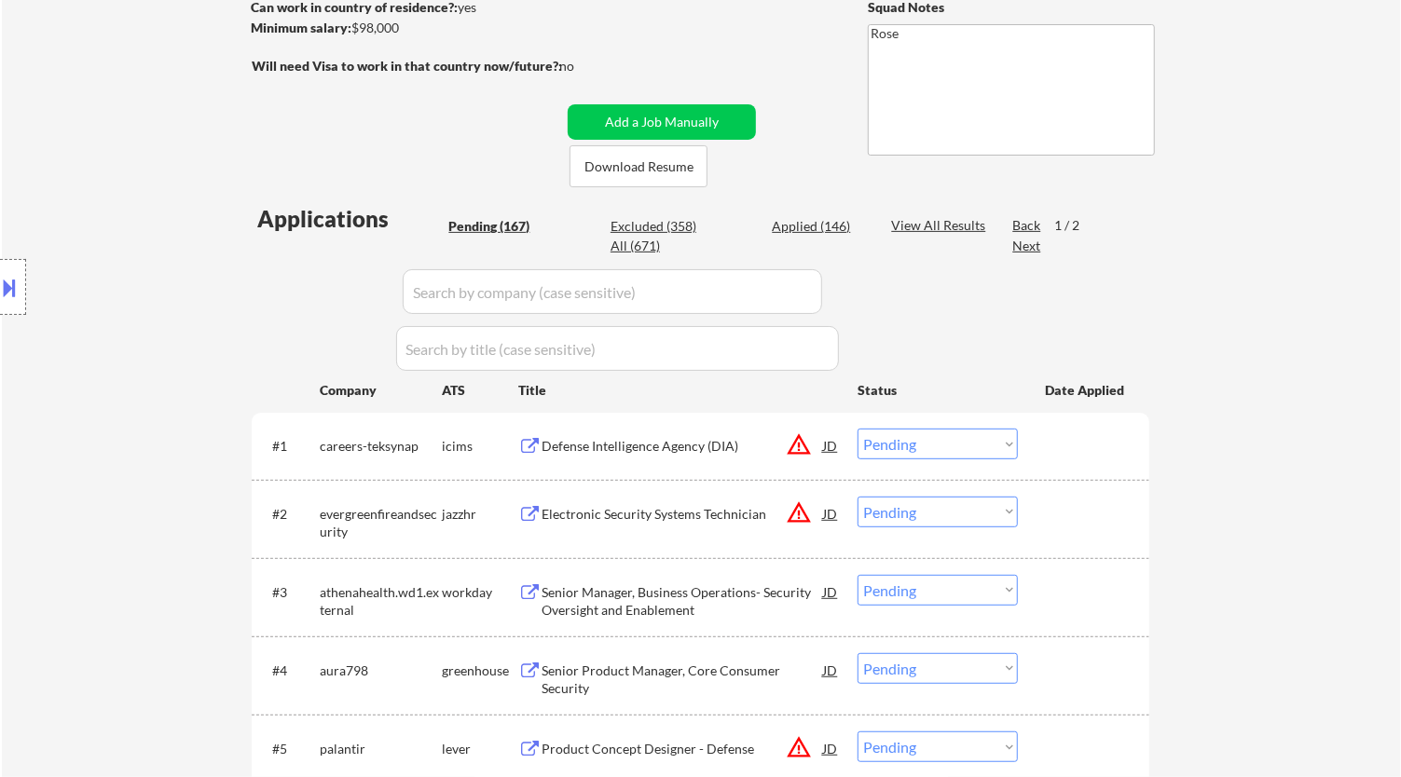
select select ""pending""
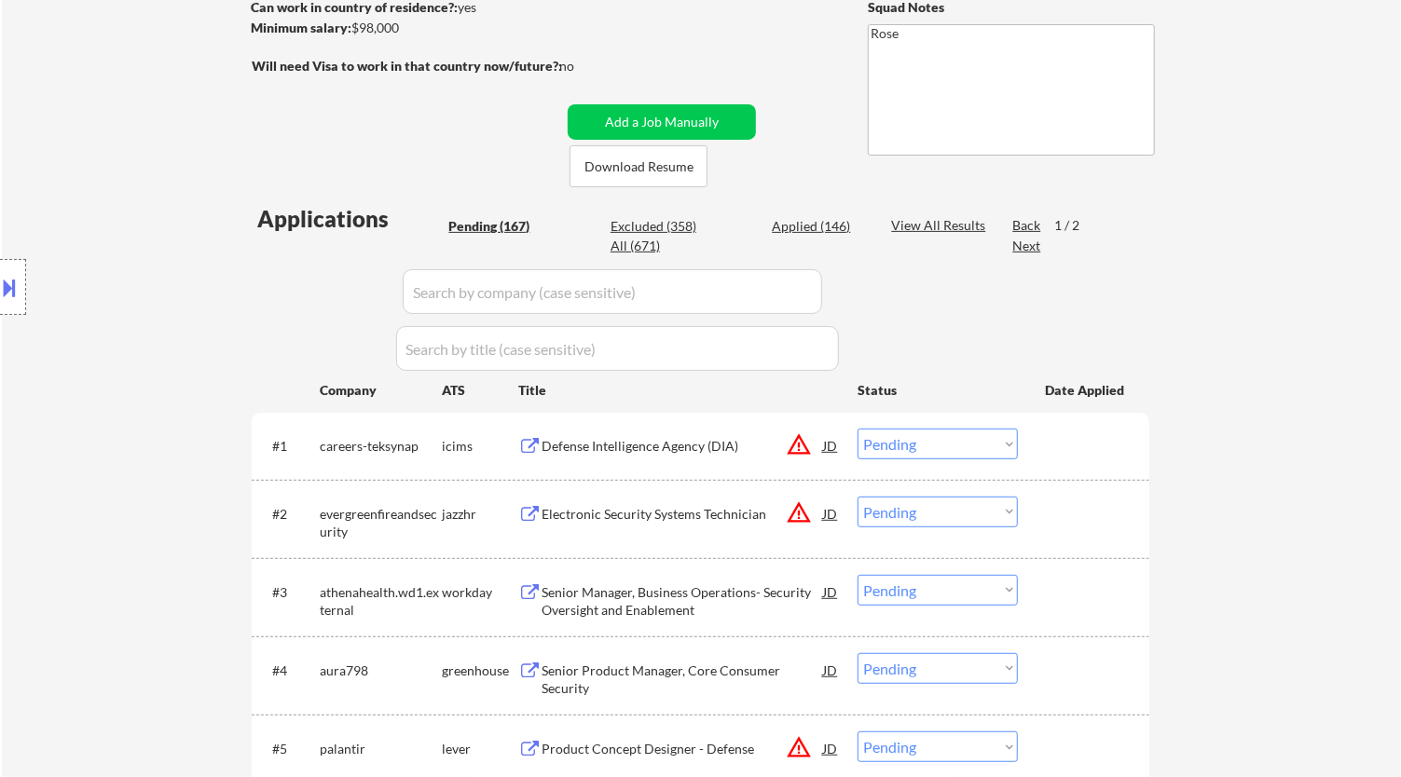
select select ""pending""
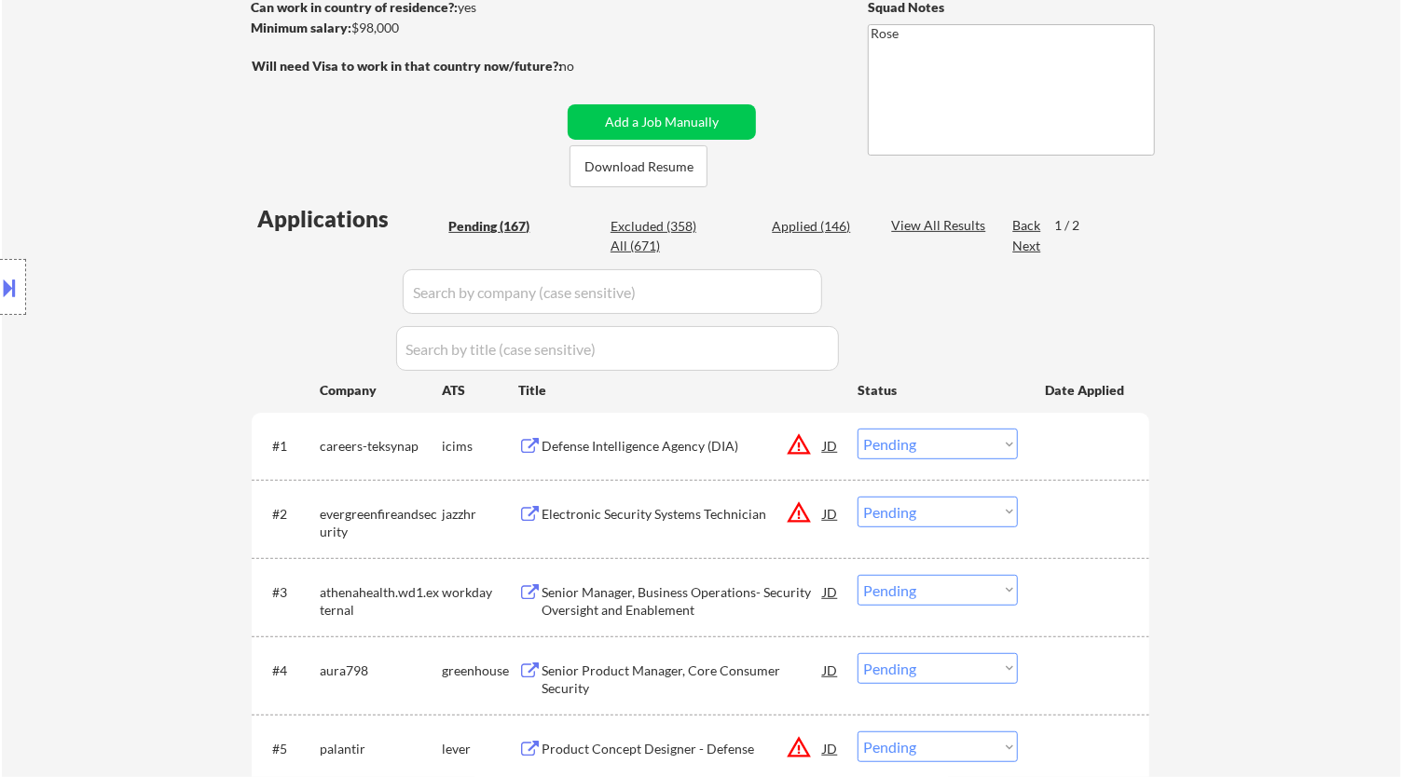
select select ""pending""
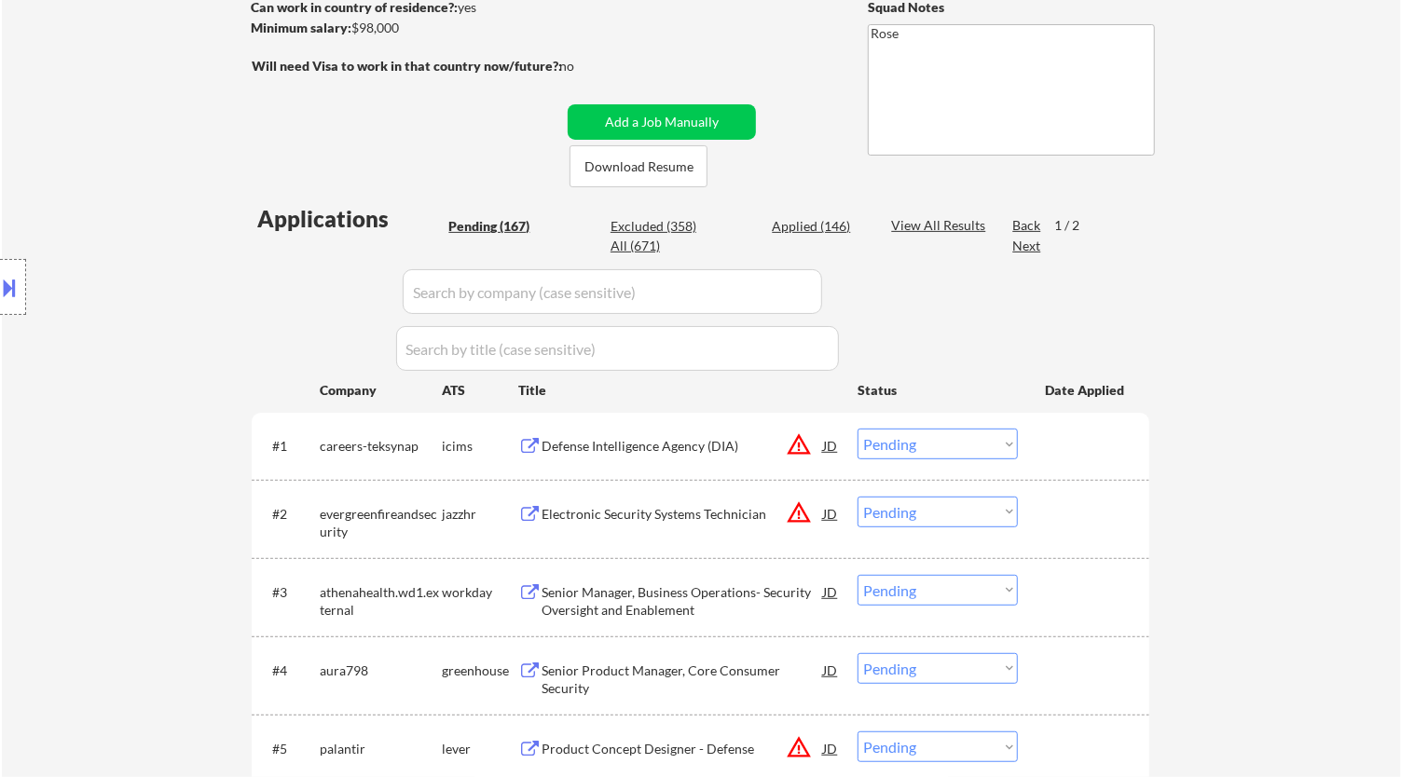
select select ""pending""
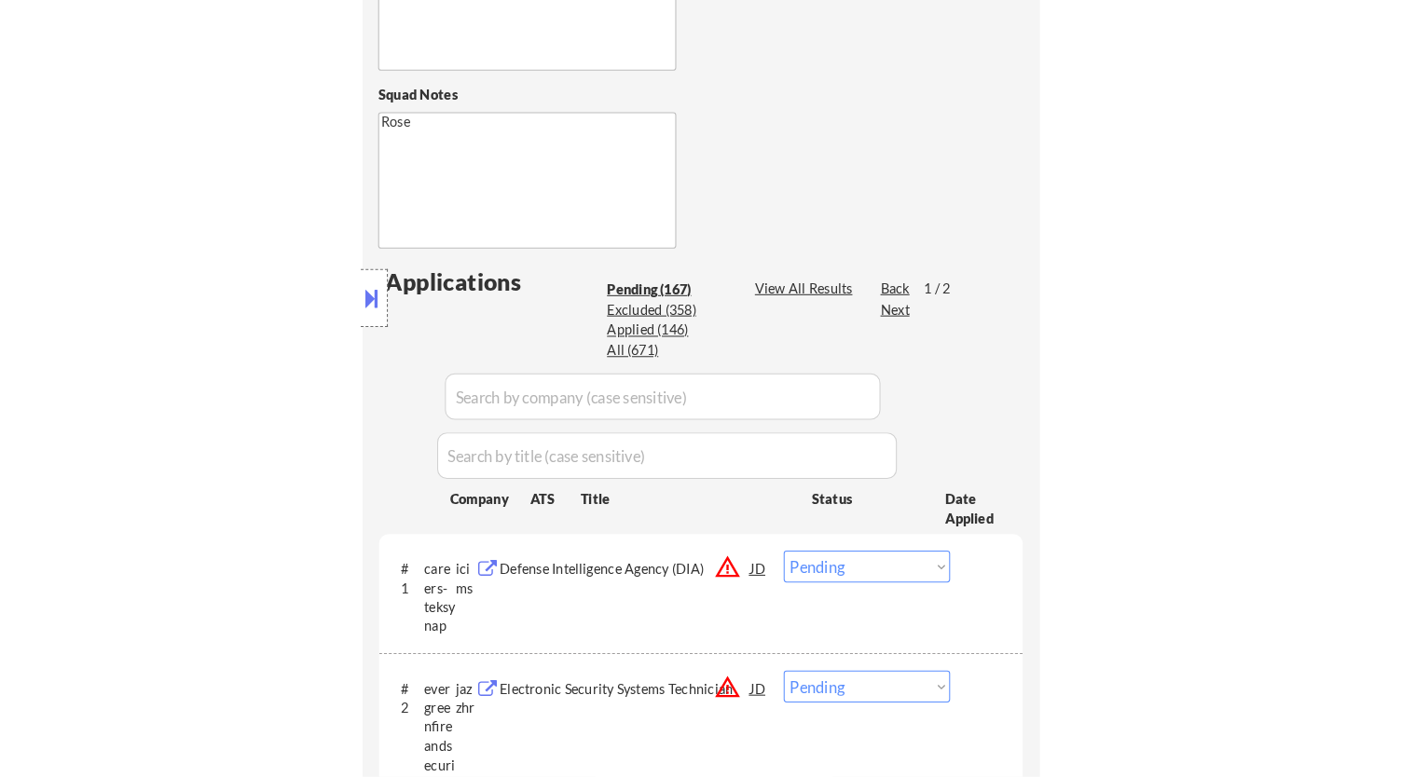
scroll to position [621, 0]
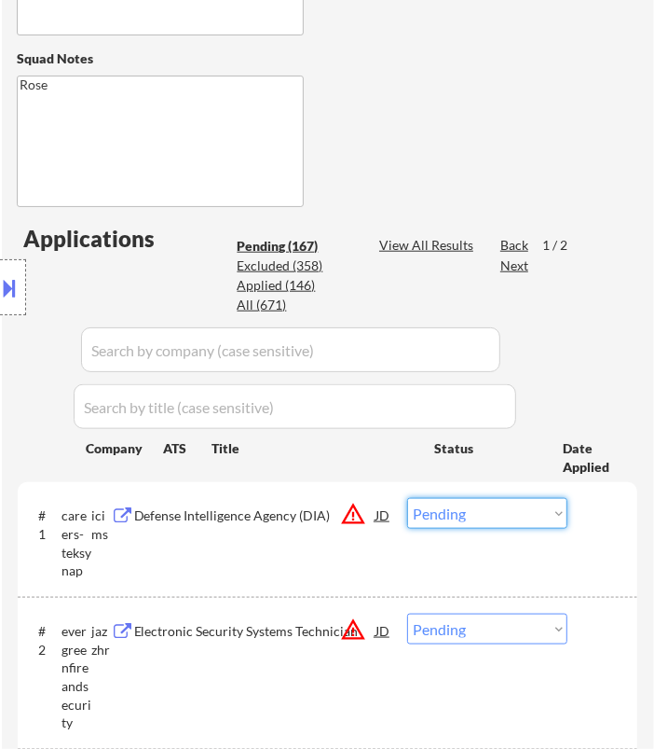
drag, startPoint x: 503, startPoint y: 511, endPoint x: 502, endPoint y: 520, distance: 9.5
click at [503, 511] on select "Choose an option... Pending Applied Excluded (Questions) Excluded (Expired) Exc…" at bounding box center [487, 513] width 160 height 31
click at [407, 498] on select "Choose an option... Pending Applied Excluded (Questions) Excluded (Expired) Exc…" at bounding box center [487, 513] width 160 height 31
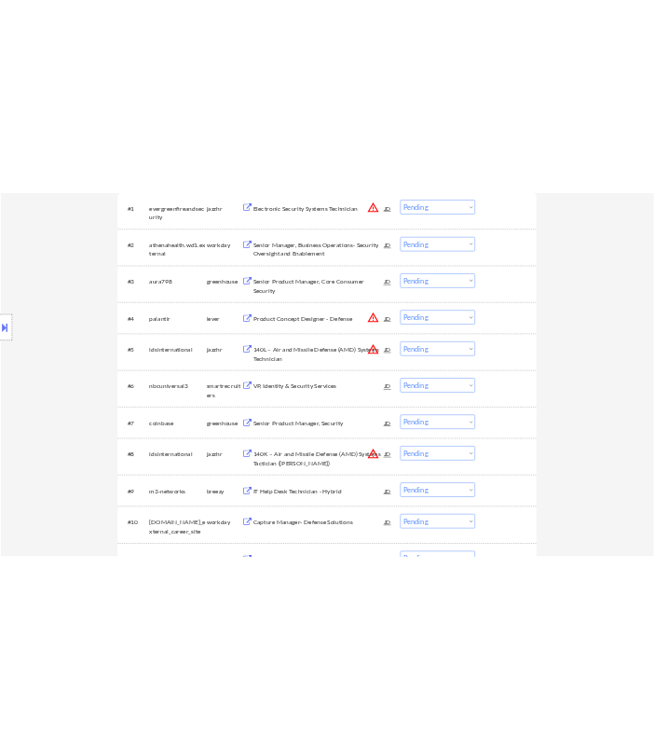
scroll to position [414, 0]
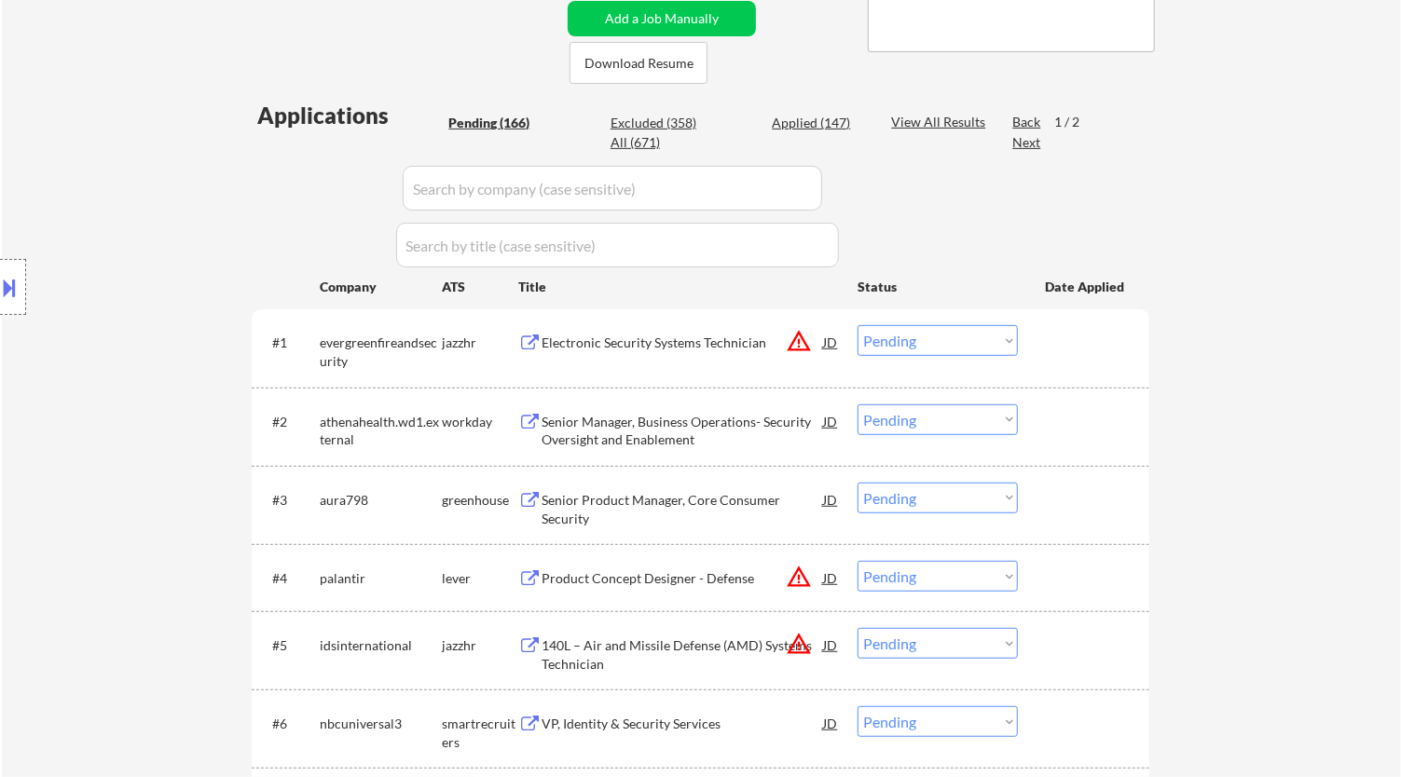
click at [758, 346] on div "Electronic Security Systems Technician" at bounding box center [683, 343] width 282 height 19
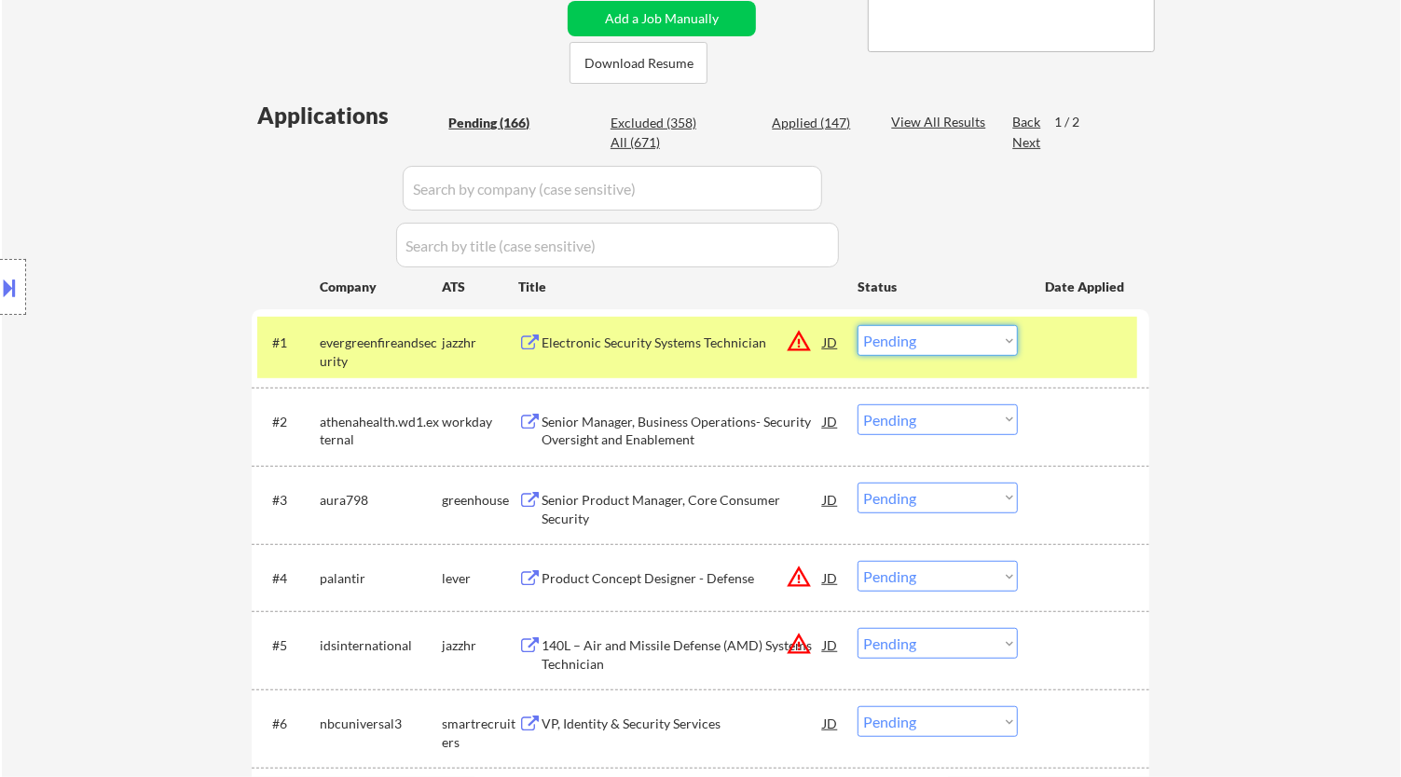
click at [943, 350] on select "Choose an option... Pending Applied Excluded (Questions) Excluded (Expired) Exc…" at bounding box center [938, 340] width 160 height 31
click at [858, 325] on select "Choose an option... Pending Applied Excluded (Questions) Excluded (Expired) Exc…" at bounding box center [938, 340] width 160 height 31
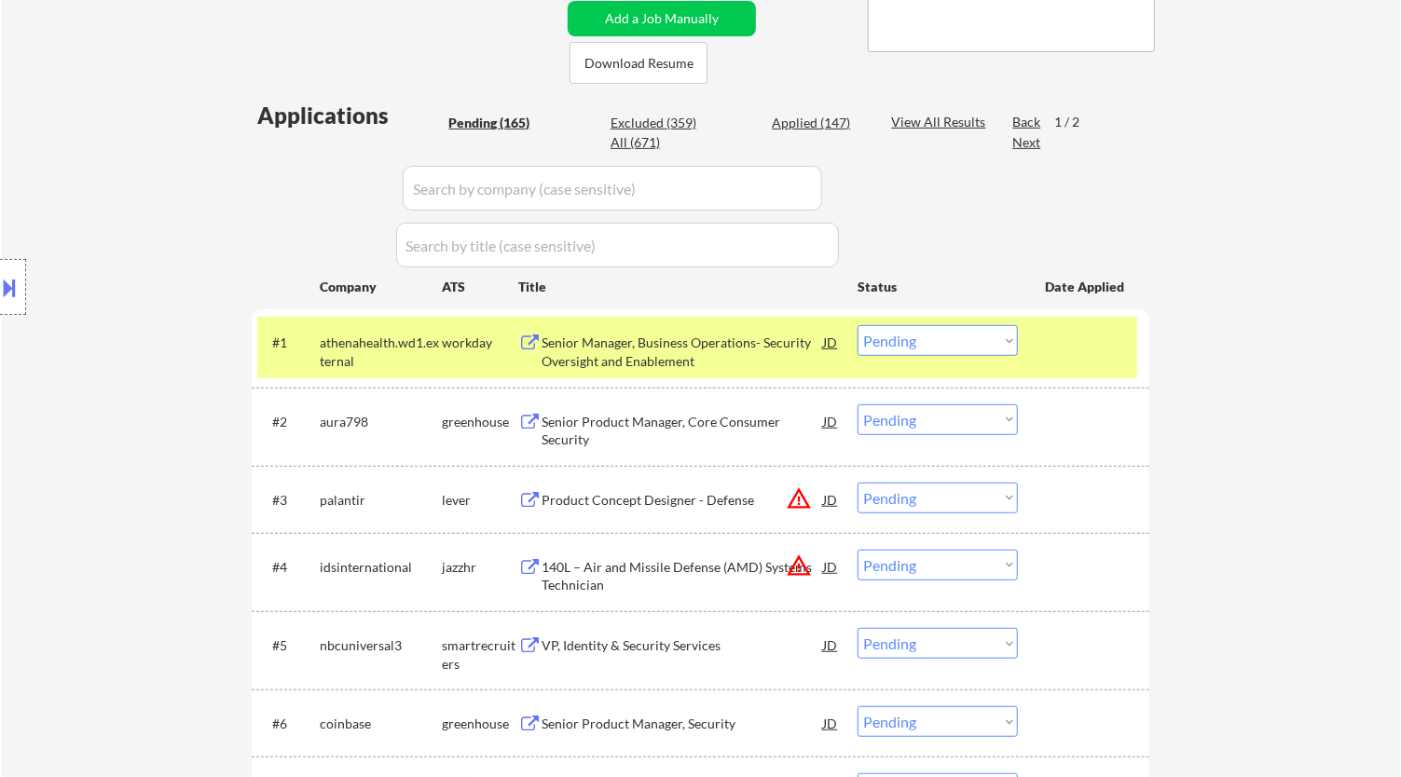
click at [741, 351] on div "Senior Manager, Business Operations- Security Oversight and Enablement" at bounding box center [683, 352] width 282 height 36
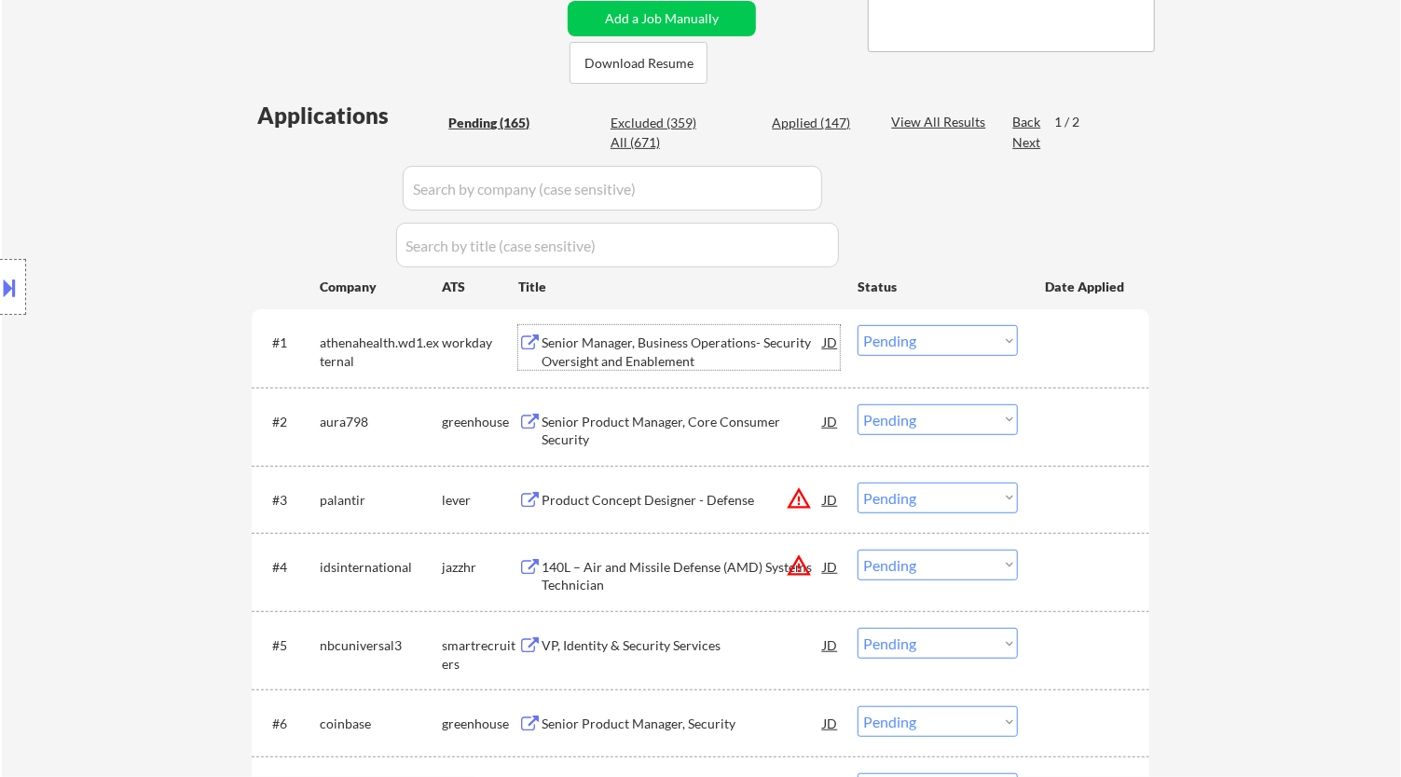
drag, startPoint x: 947, startPoint y: 342, endPoint x: 956, endPoint y: 353, distance: 14.6
click at [947, 341] on select "Choose an option... Pending Applied Excluded (Questions) Excluded (Expired) Exc…" at bounding box center [938, 340] width 160 height 31
click at [858, 325] on select "Choose an option... Pending Applied Excluded (Questions) Excluded (Expired) Exc…" at bounding box center [938, 340] width 160 height 31
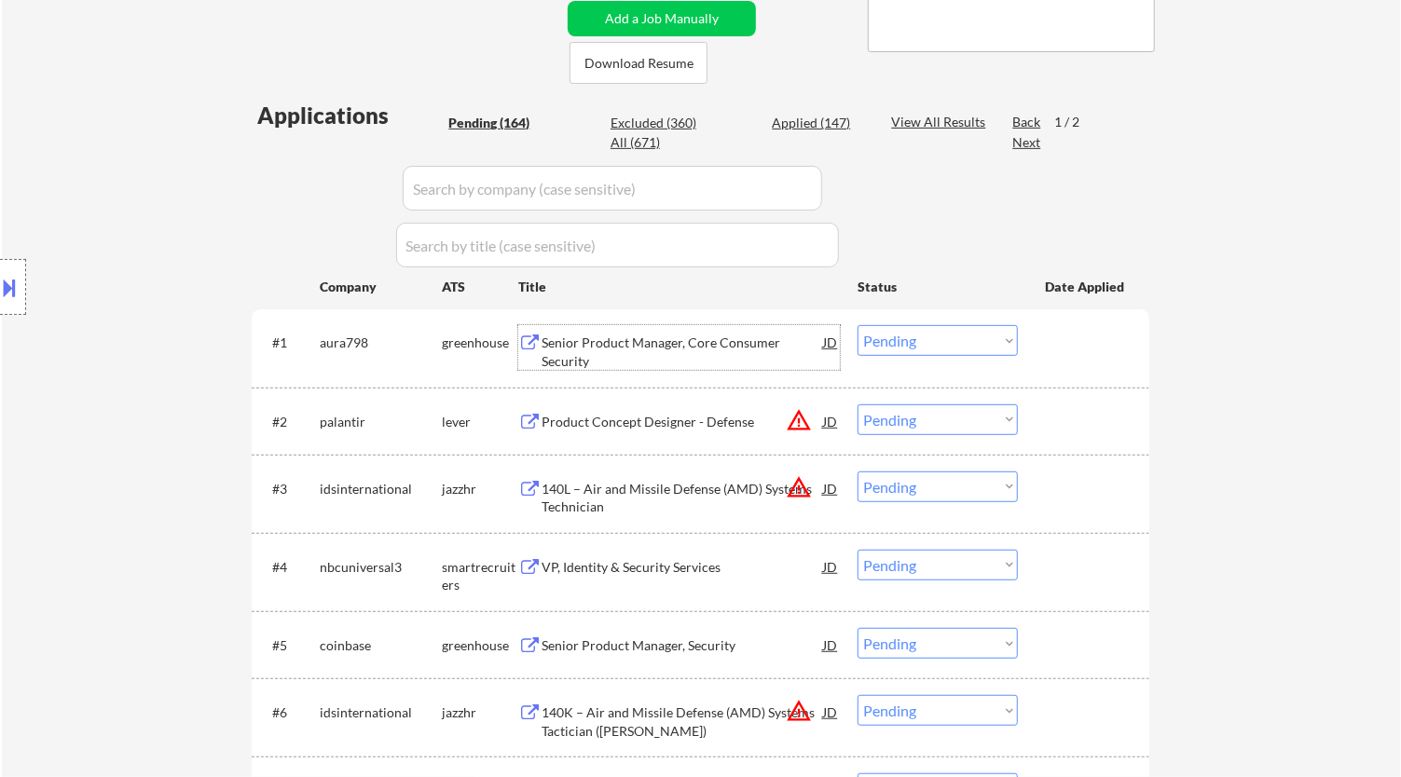
click at [750, 351] on div "Senior Product Manager, Core Consumer Security" at bounding box center [683, 352] width 282 height 36
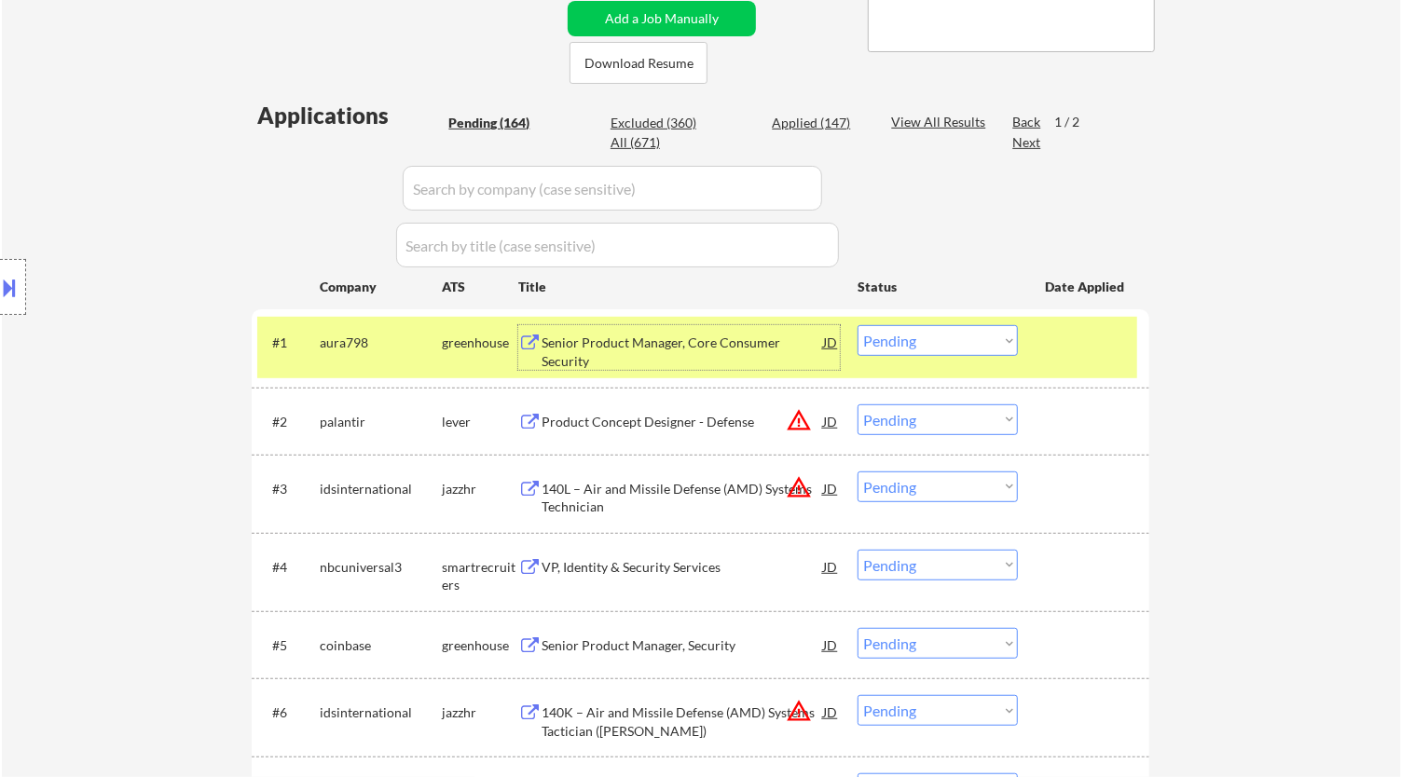
click at [953, 342] on select "Choose an option... Pending Applied Excluded (Questions) Excluded (Expired) Exc…" at bounding box center [938, 340] width 160 height 31
click at [858, 325] on select "Choose an option... Pending Applied Excluded (Questions) Excluded (Expired) Exc…" at bounding box center [938, 340] width 160 height 31
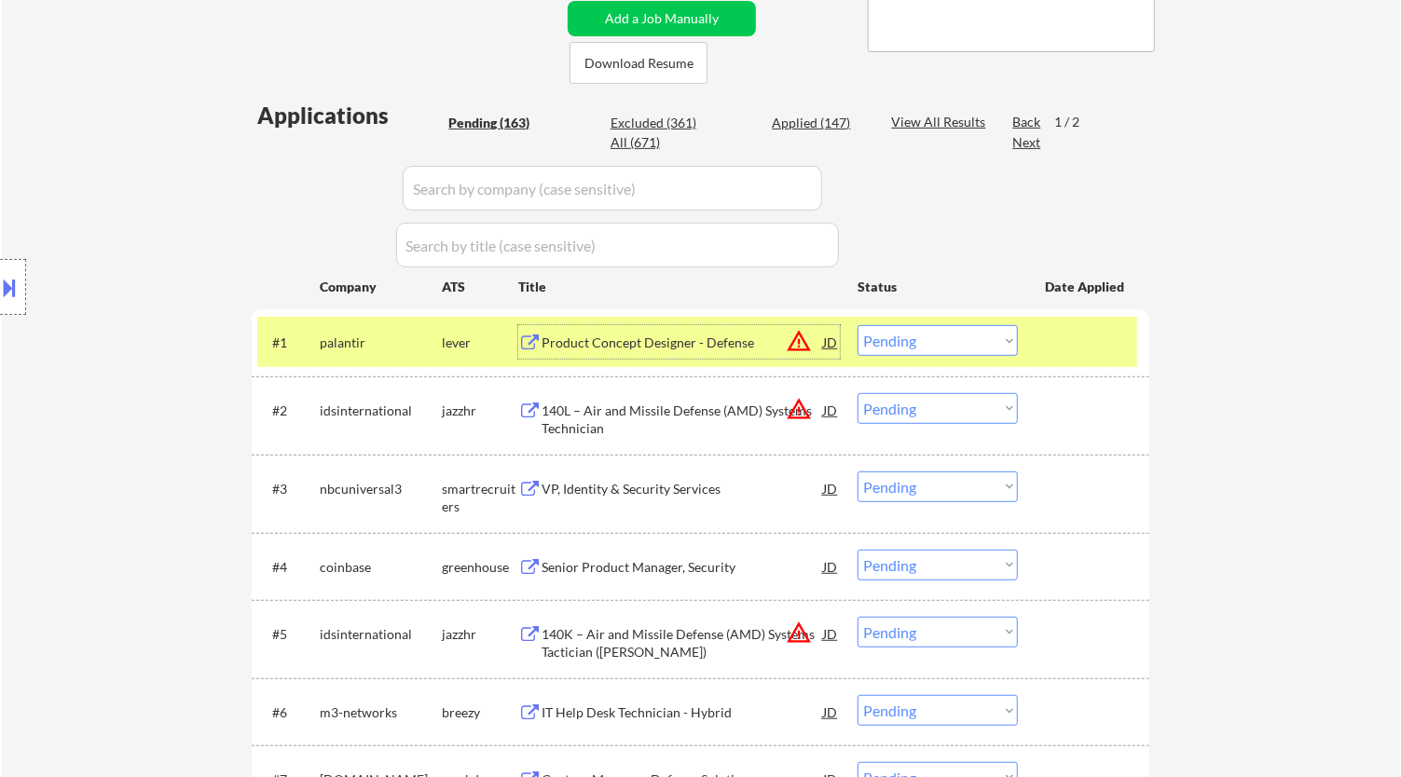
click at [659, 340] on div "Product Concept Designer - Defense" at bounding box center [683, 343] width 282 height 19
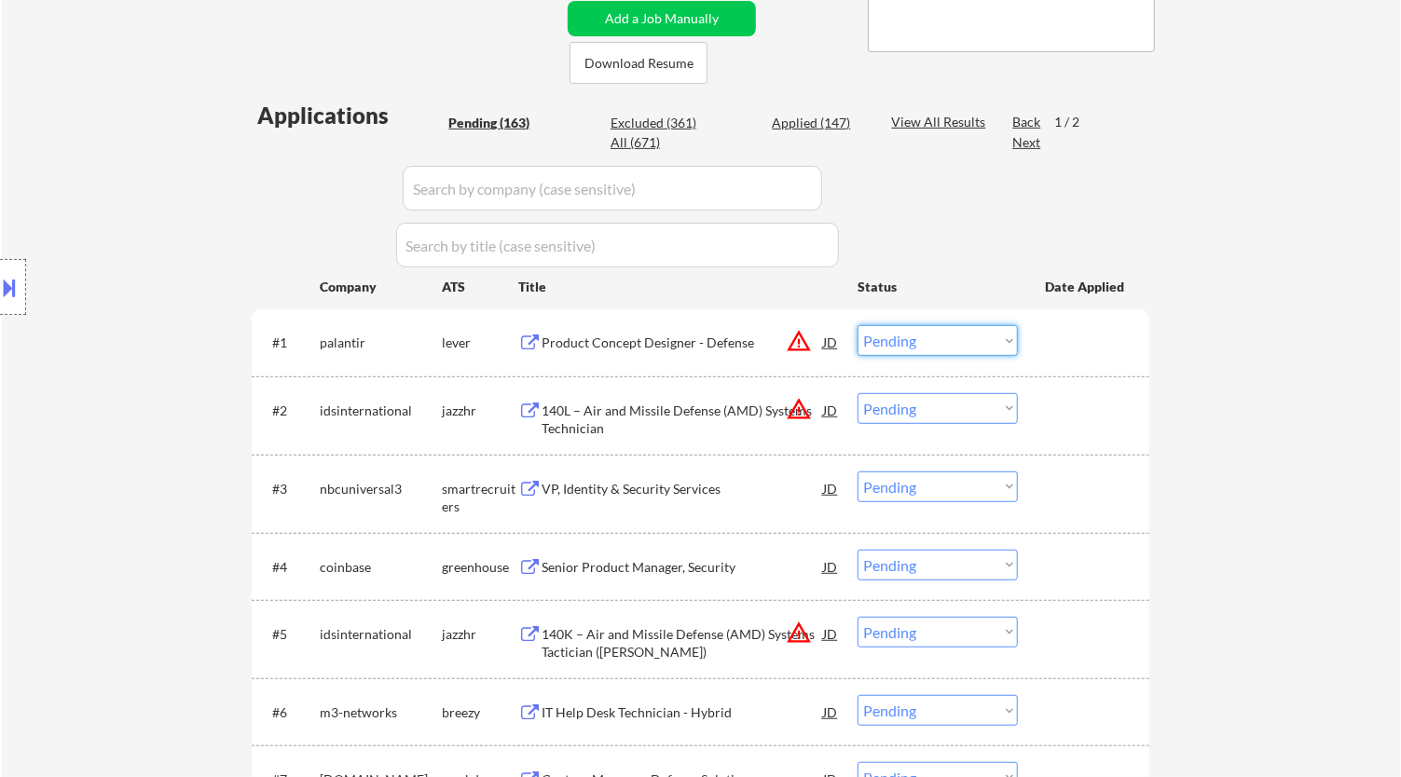
click at [932, 336] on select "Choose an option... Pending Applied Excluded (Questions) Excluded (Expired) Exc…" at bounding box center [938, 340] width 160 height 31
click at [858, 325] on select "Choose an option... Pending Applied Excluded (Questions) Excluded (Expired) Exc…" at bounding box center [938, 340] width 160 height 31
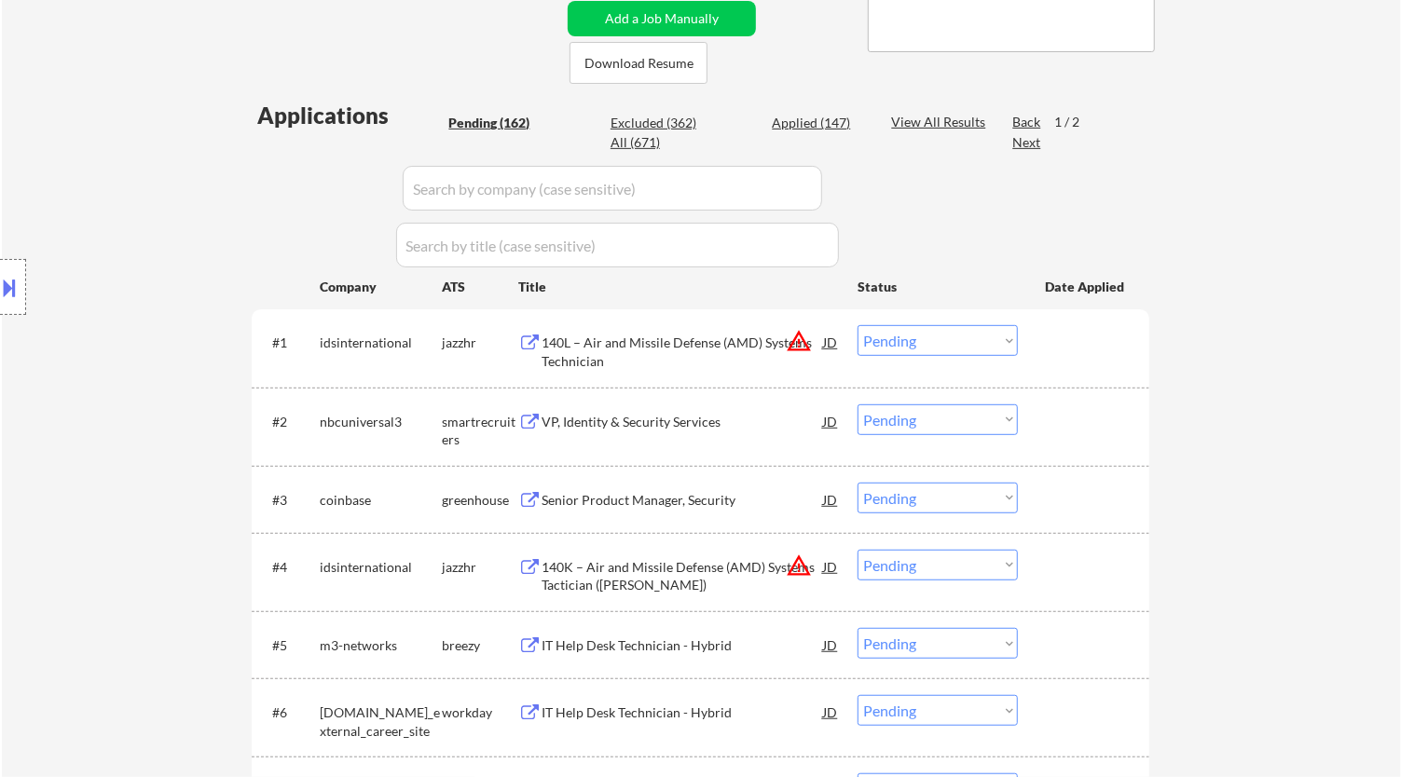
click at [697, 340] on div "140L – Air and Missile Defense (AMD) Systems Technician" at bounding box center [683, 352] width 282 height 36
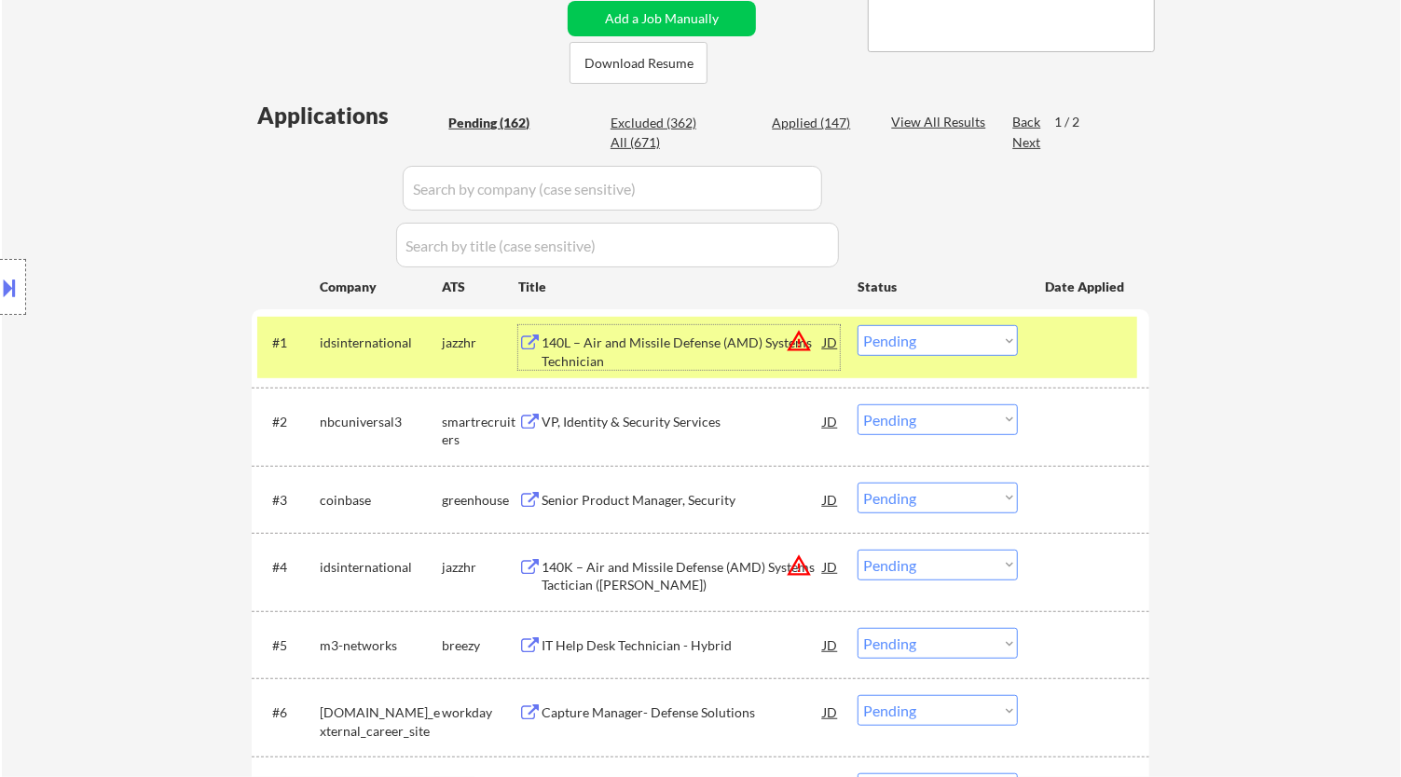
click at [728, 338] on div "140L – Air and Missile Defense (AMD) Systems Technician" at bounding box center [683, 352] width 282 height 36
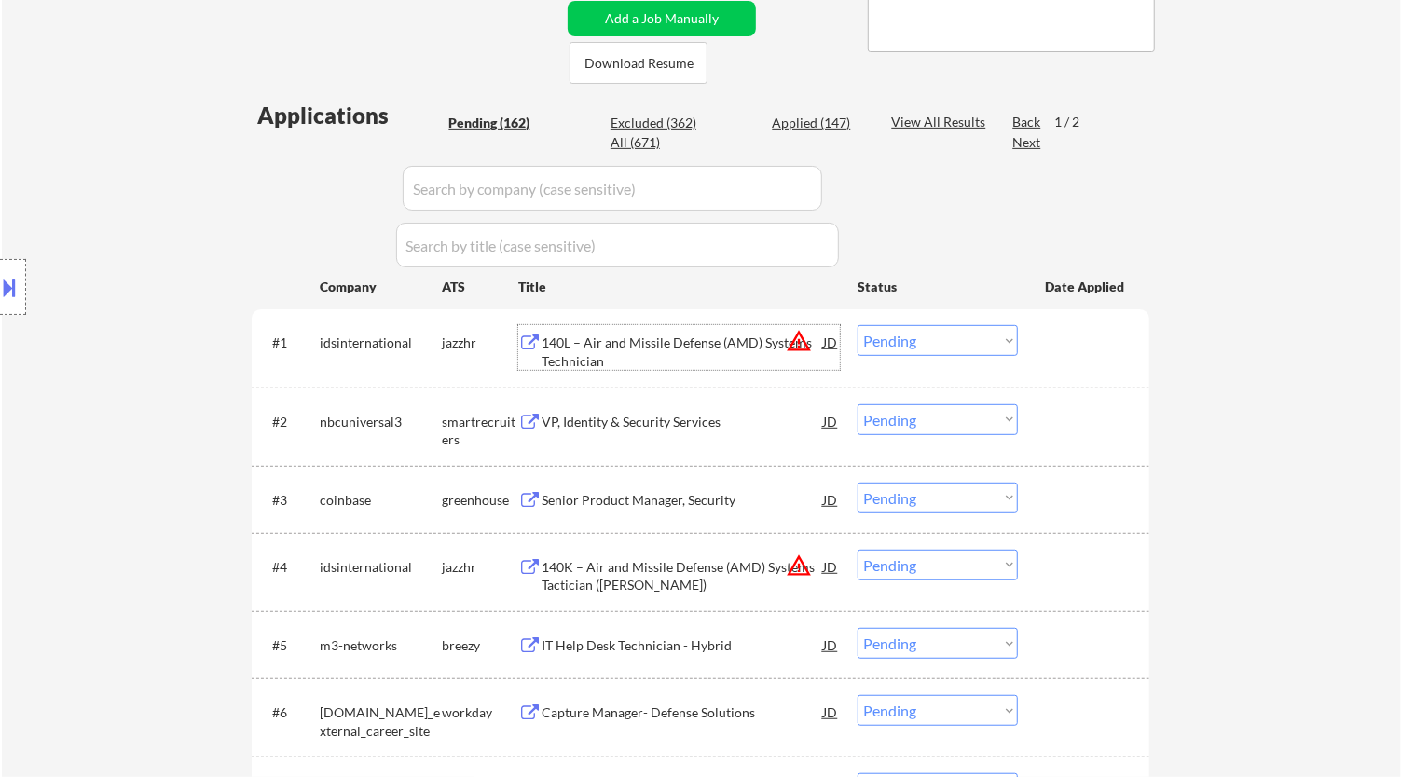
click at [985, 338] on select "Choose an option... Pending Applied Excluded (Questions) Excluded (Expired) Exc…" at bounding box center [938, 340] width 160 height 31
click at [858, 325] on select "Choose an option... Pending Applied Excluded (Questions) Excluded (Expired) Exc…" at bounding box center [938, 340] width 160 height 31
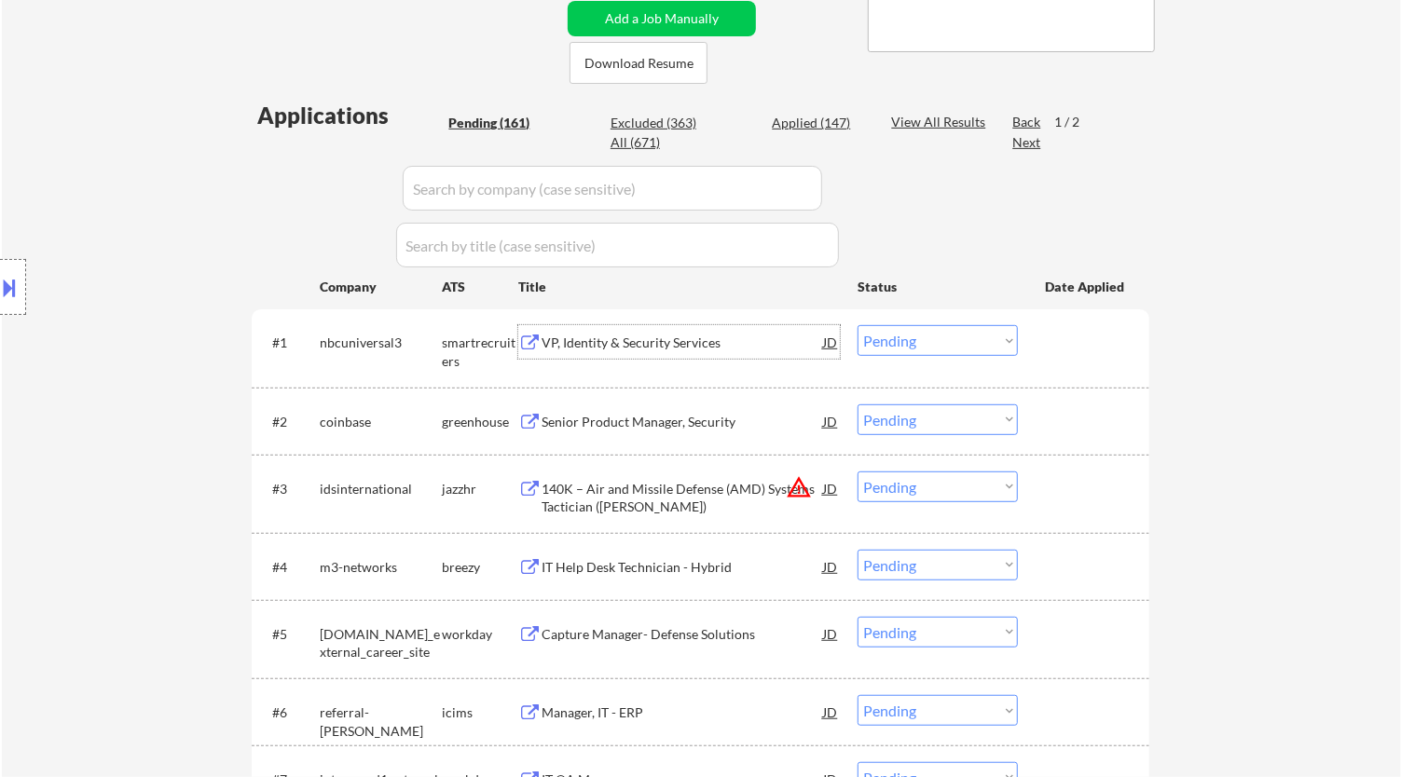
click at [737, 355] on div "VP, Identity & Security Services" at bounding box center [683, 342] width 282 height 34
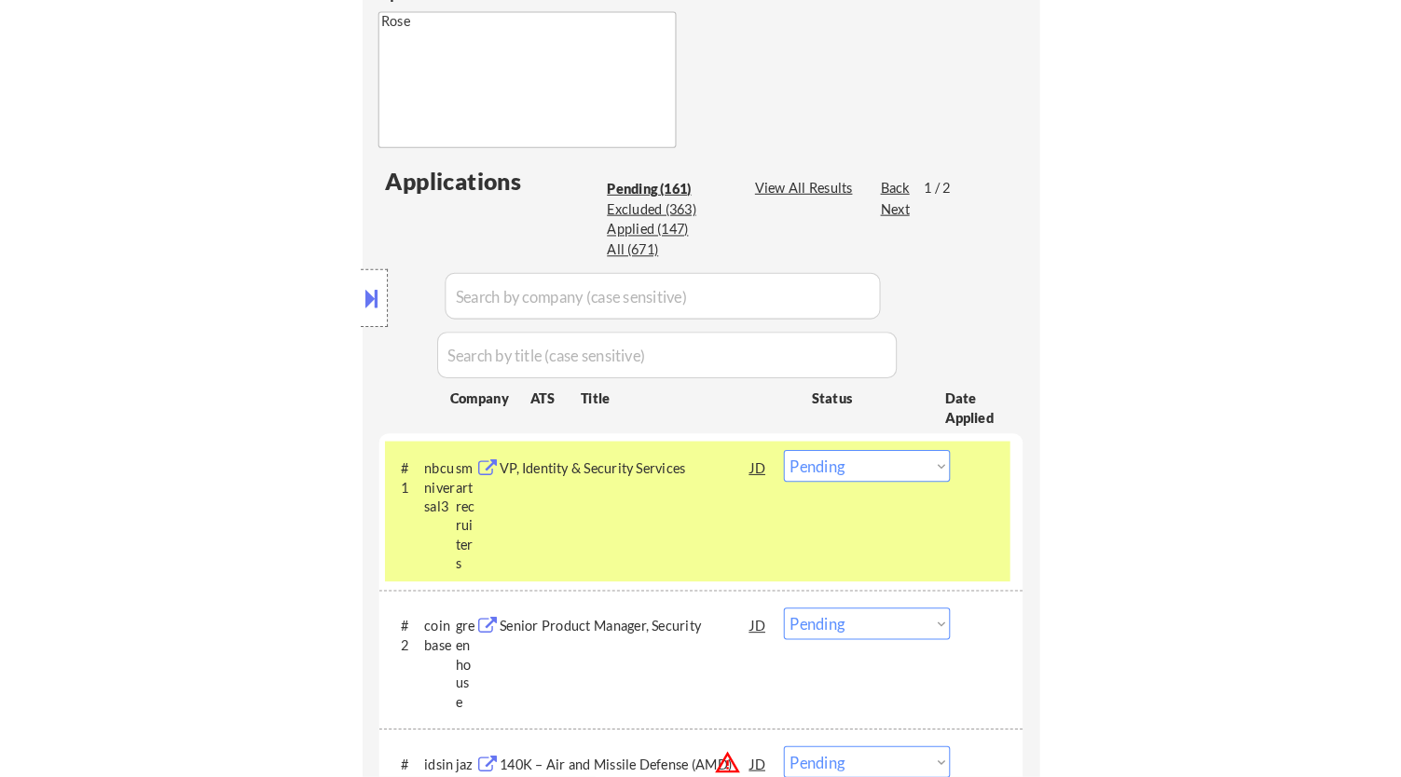
scroll to position [724, 0]
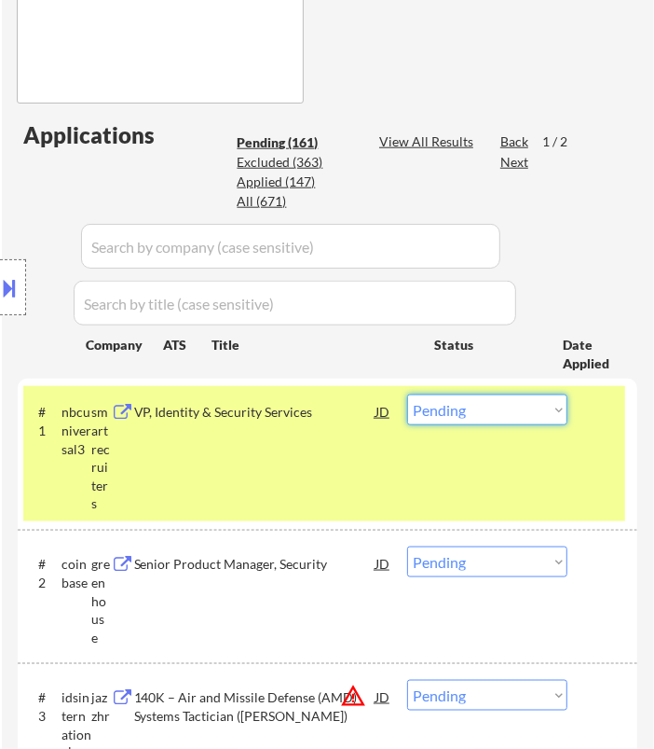
click at [475, 415] on select "Choose an option... Pending Applied Excluded (Questions) Excluded (Expired) Exc…" at bounding box center [487, 409] width 160 height 31
click at [407, 394] on select "Choose an option... Pending Applied Excluded (Questions) Excluded (Expired) Exc…" at bounding box center [487, 409] width 160 height 31
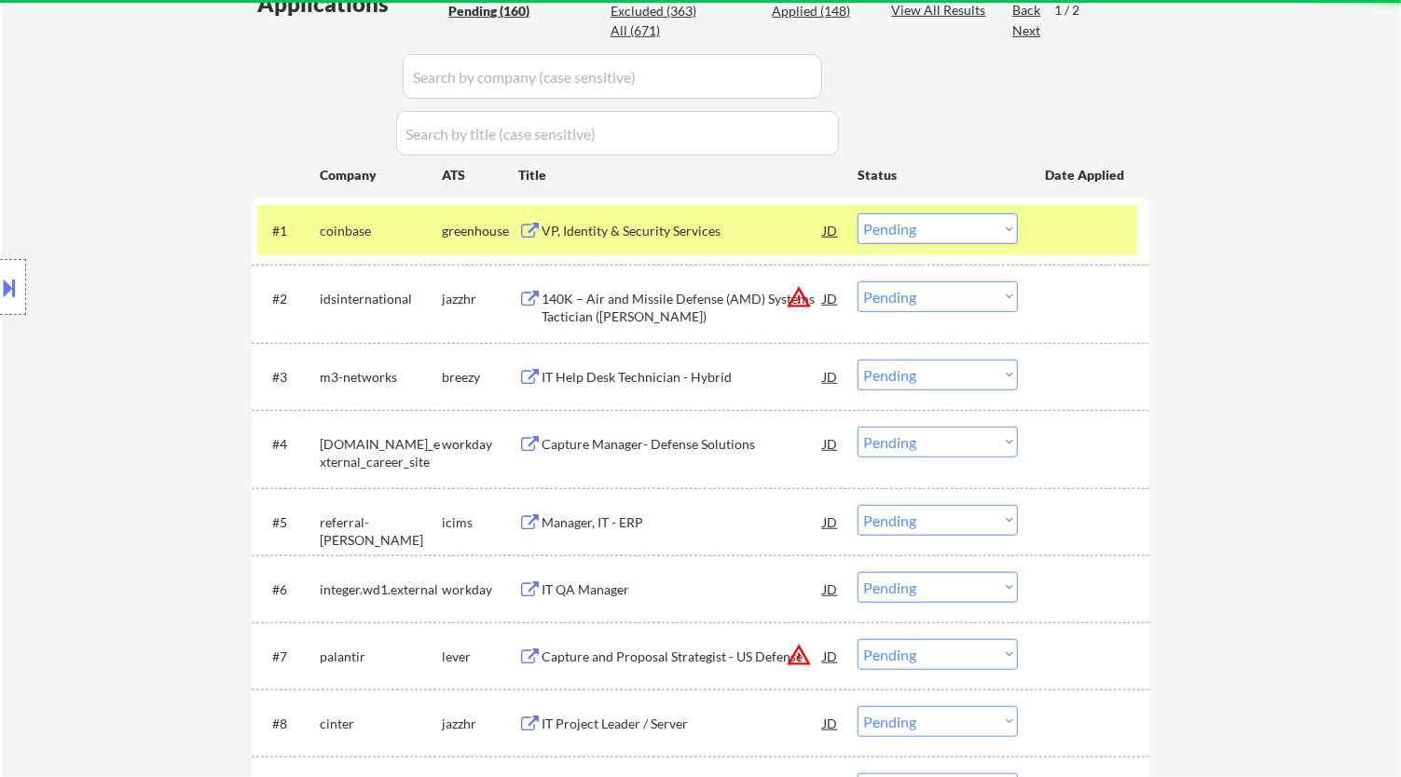
scroll to position [517, 0]
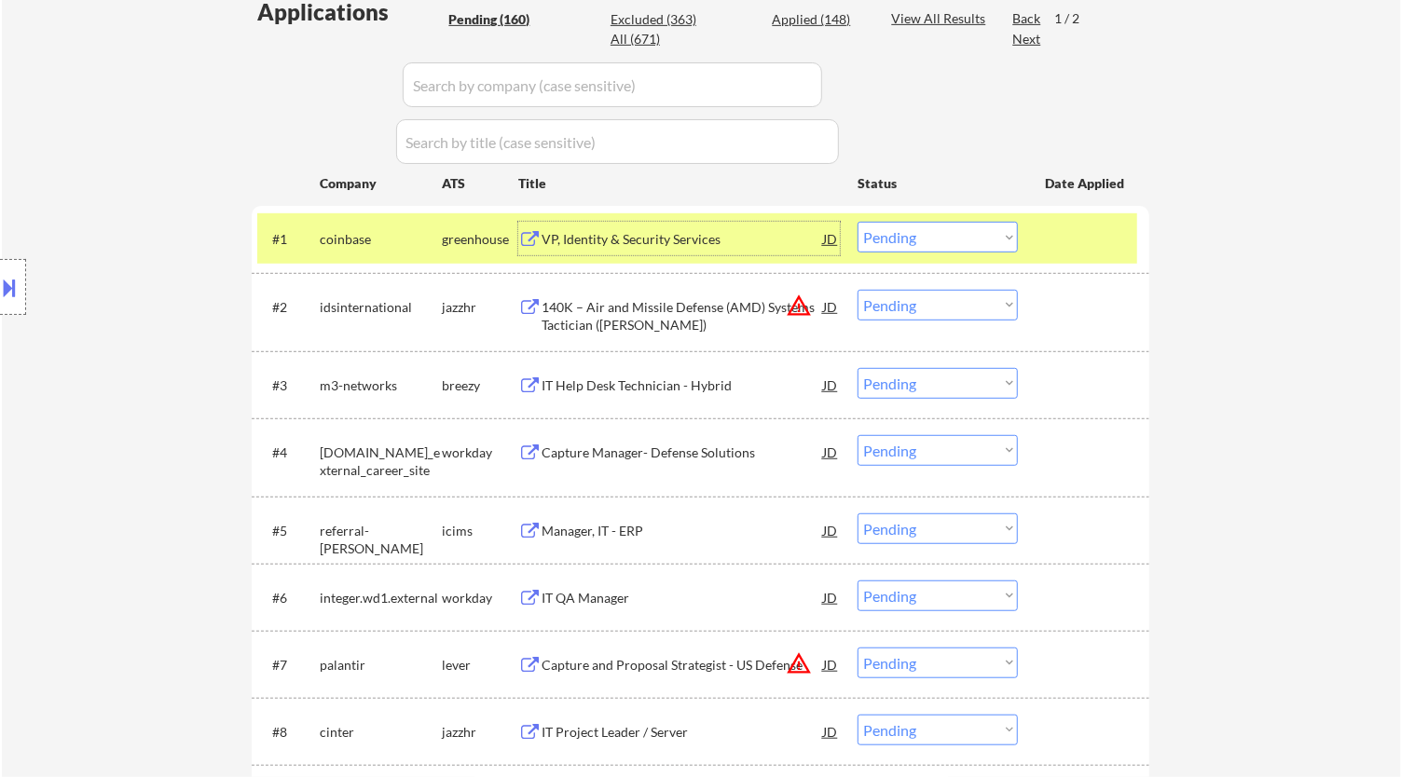
click at [787, 236] on div "VP, Identity & Security Services" at bounding box center [683, 239] width 282 height 19
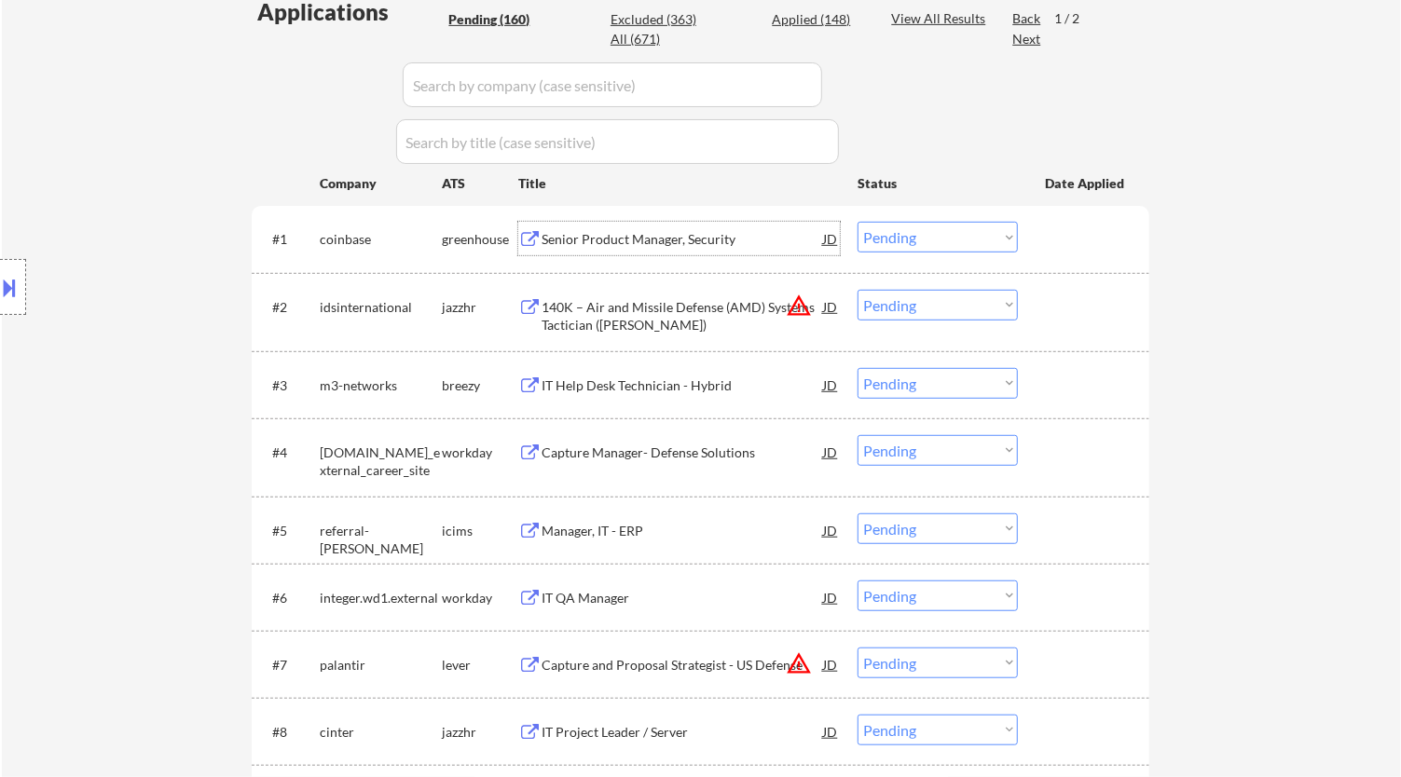
click at [964, 236] on select "Choose an option... Pending Applied Excluded (Questions) Excluded (Expired) Exc…" at bounding box center [938, 237] width 160 height 31
click at [737, 237] on div "Senior Product Manager, Security" at bounding box center [683, 239] width 282 height 19
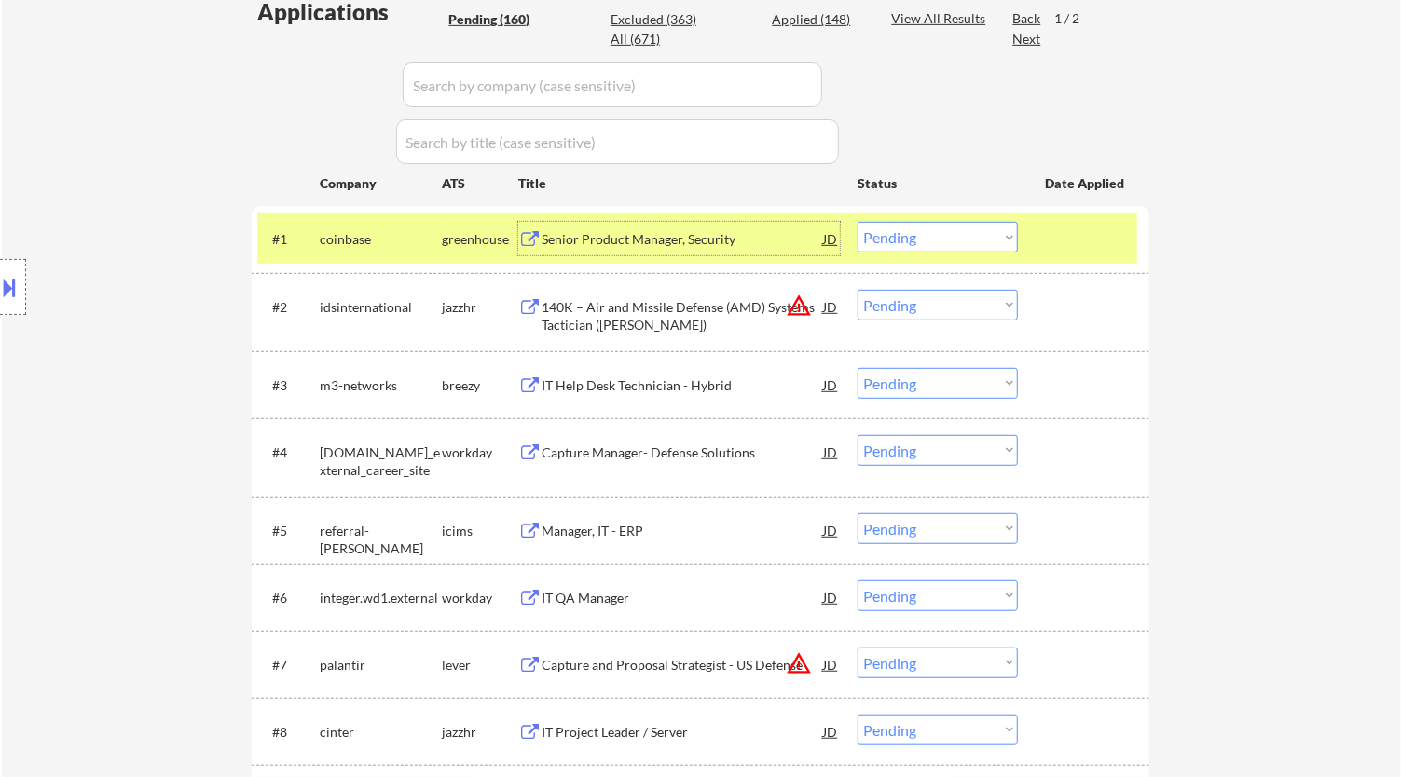
click at [915, 238] on select "Choose an option... Pending Applied Excluded (Questions) Excluded (Expired) Exc…" at bounding box center [938, 237] width 160 height 31
click at [858, 222] on select "Choose an option... Pending Applied Excluded (Questions) Excluded (Expired) Exc…" at bounding box center [938, 237] width 160 height 31
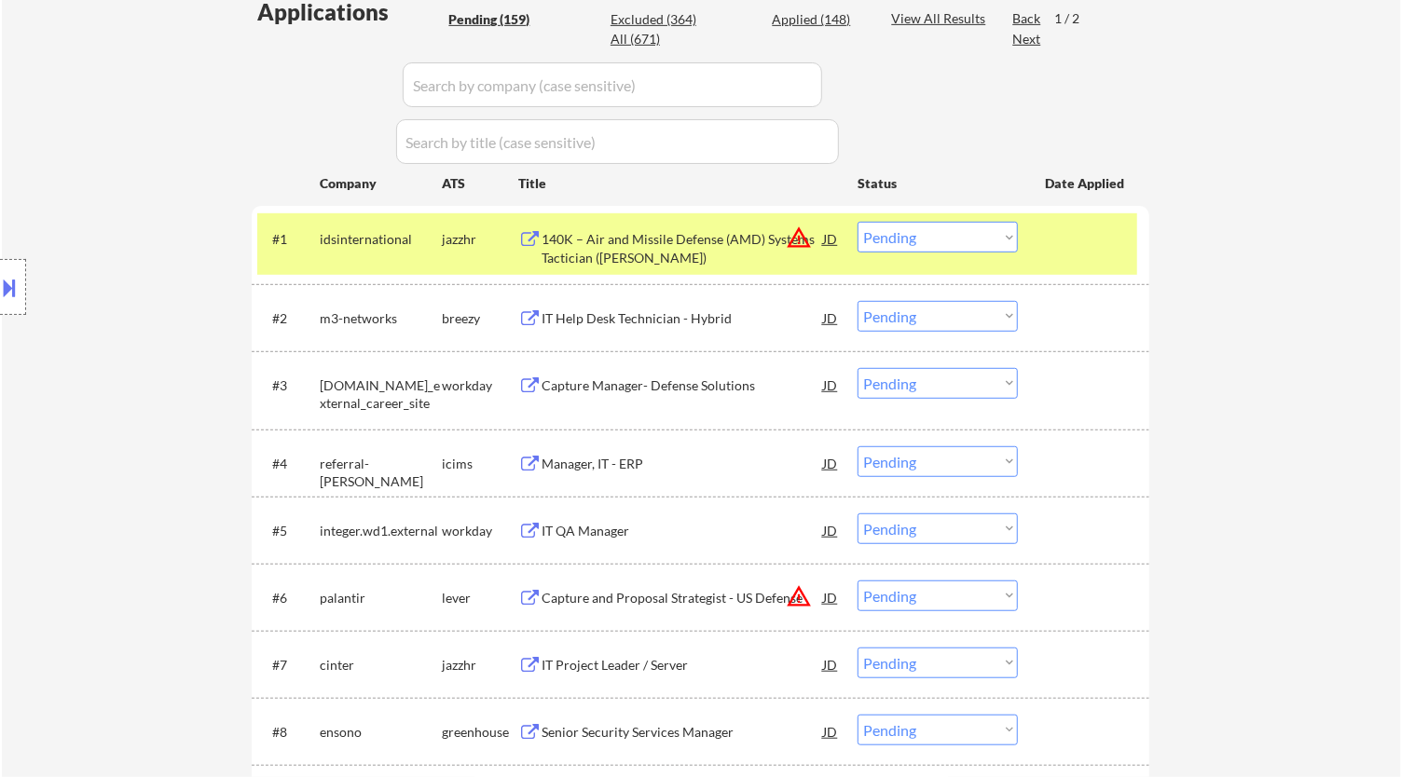
click at [640, 244] on div "140K – Air and Missile Defense (AMD) Systems Tactician (TAFT)" at bounding box center [683, 248] width 282 height 36
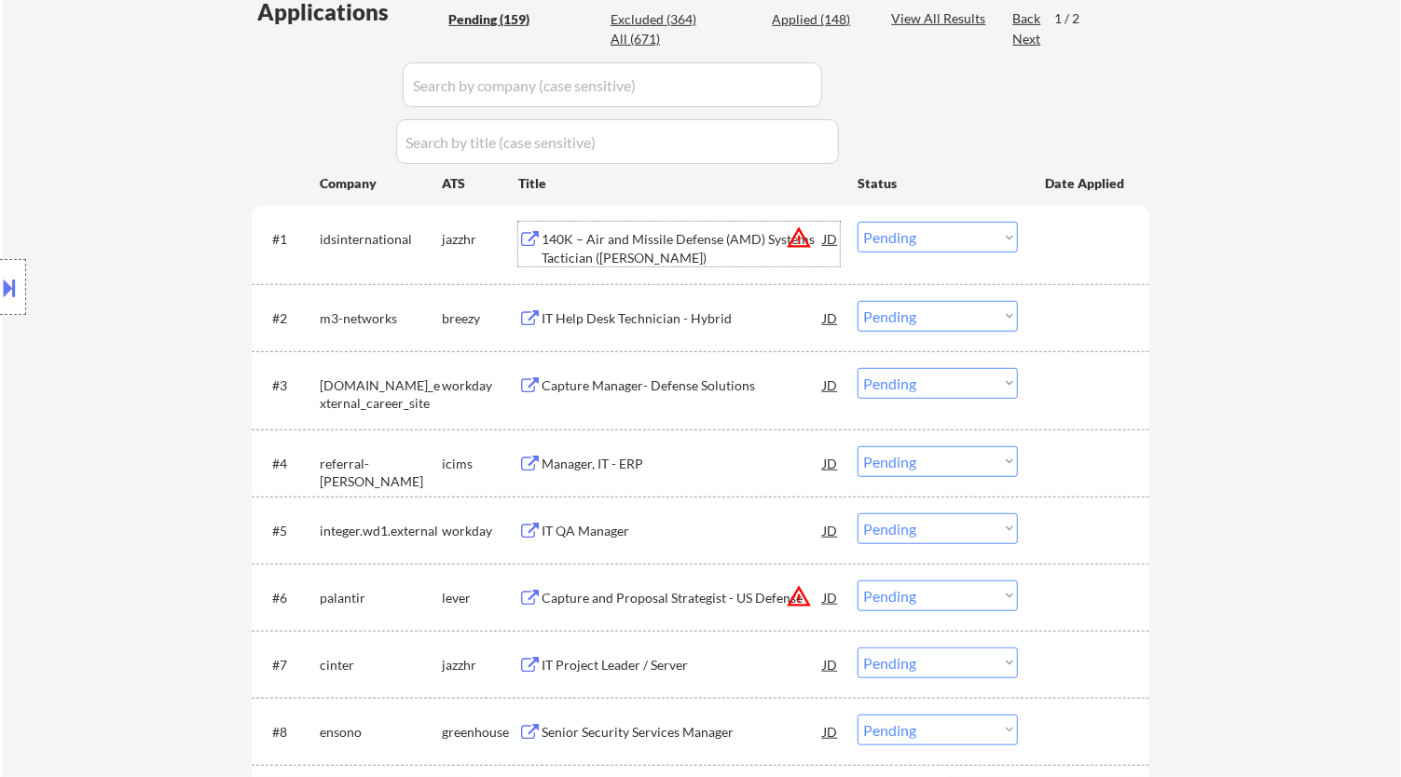
click at [923, 231] on select "Choose an option... Pending Applied Excluded (Questions) Excluded (Expired) Exc…" at bounding box center [938, 237] width 160 height 31
click at [858, 222] on select "Choose an option... Pending Applied Excluded (Questions) Excluded (Expired) Exc…" at bounding box center [938, 237] width 160 height 31
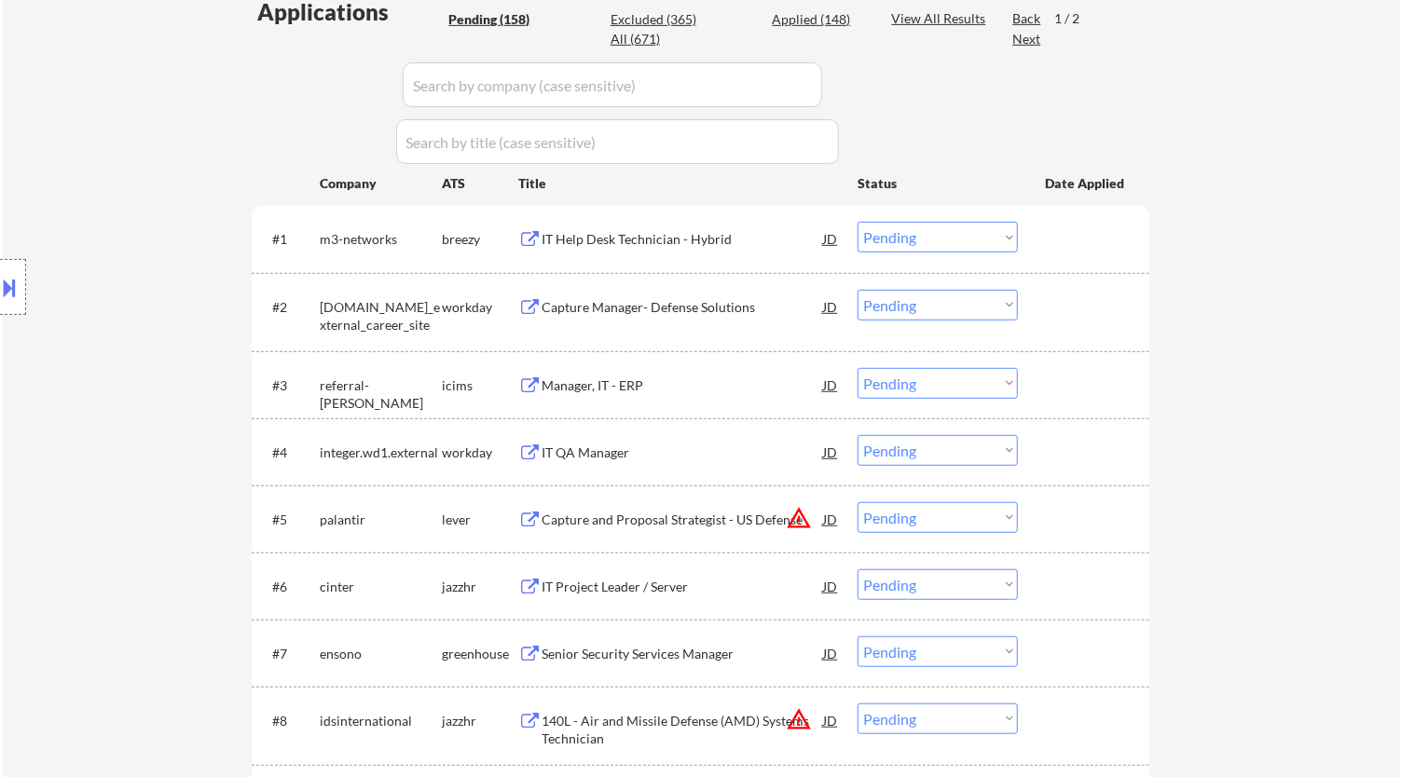
click at [784, 235] on div "IT Help Desk Technician - Hybrid" at bounding box center [683, 239] width 282 height 19
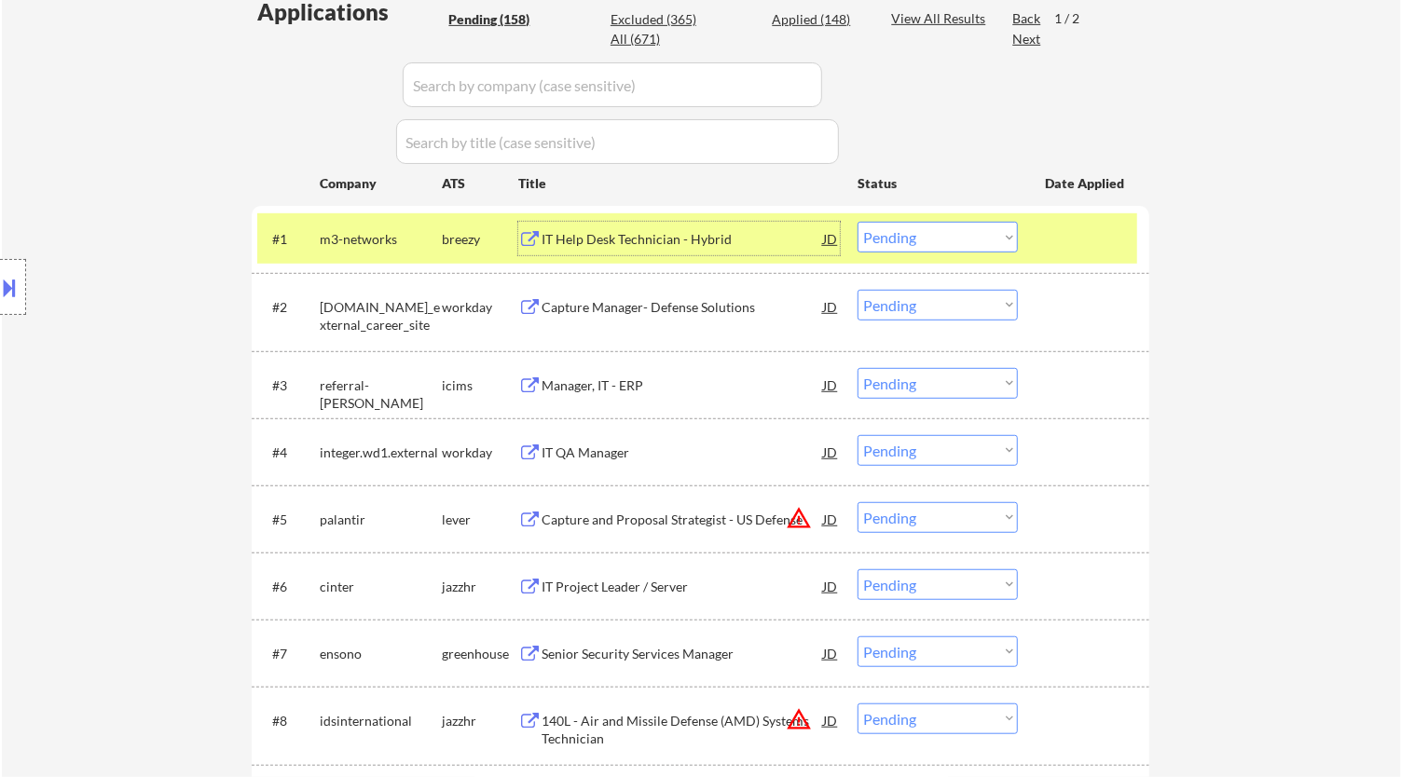
click at [996, 239] on select "Choose an option... Pending Applied Excluded (Questions) Excluded (Expired) Exc…" at bounding box center [938, 237] width 160 height 31
click at [858, 222] on select "Choose an option... Pending Applied Excluded (Questions) Excluded (Expired) Exc…" at bounding box center [938, 237] width 160 height 31
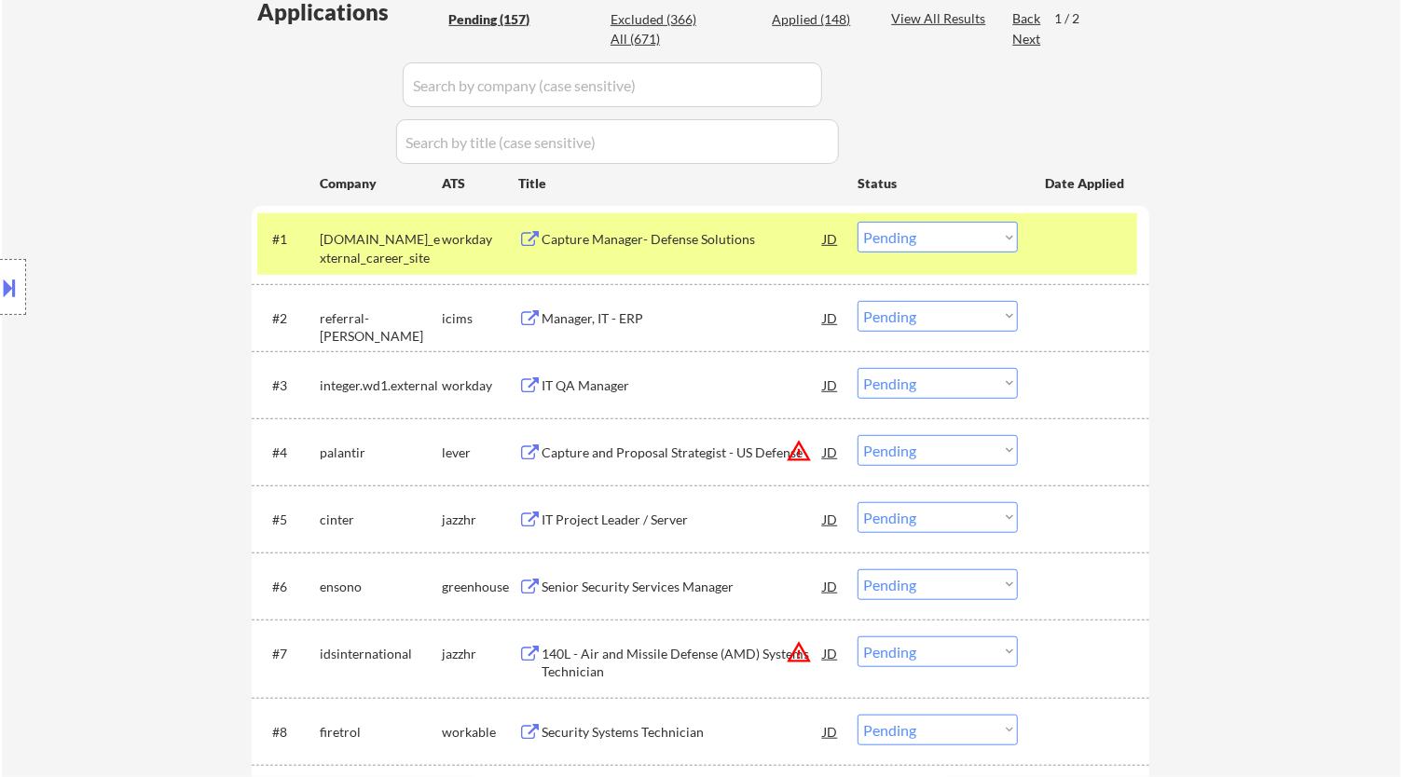
click at [761, 255] on div "#1 curtisswright.wd1.cw_external_career_site workday Capture Manager- Defense S…" at bounding box center [697, 244] width 880 height 62
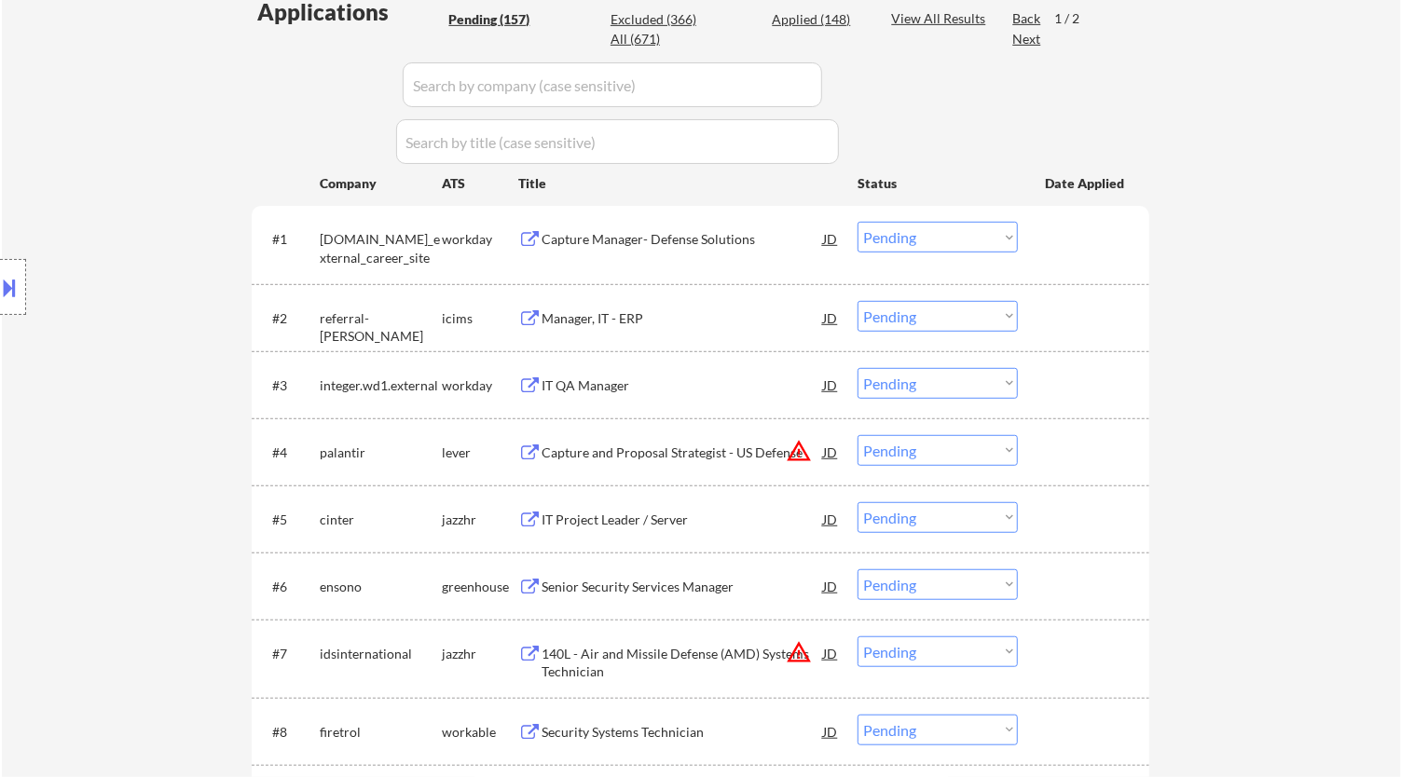
click at [762, 252] on div "Capture Manager- Defense Solutions" at bounding box center [683, 239] width 282 height 34
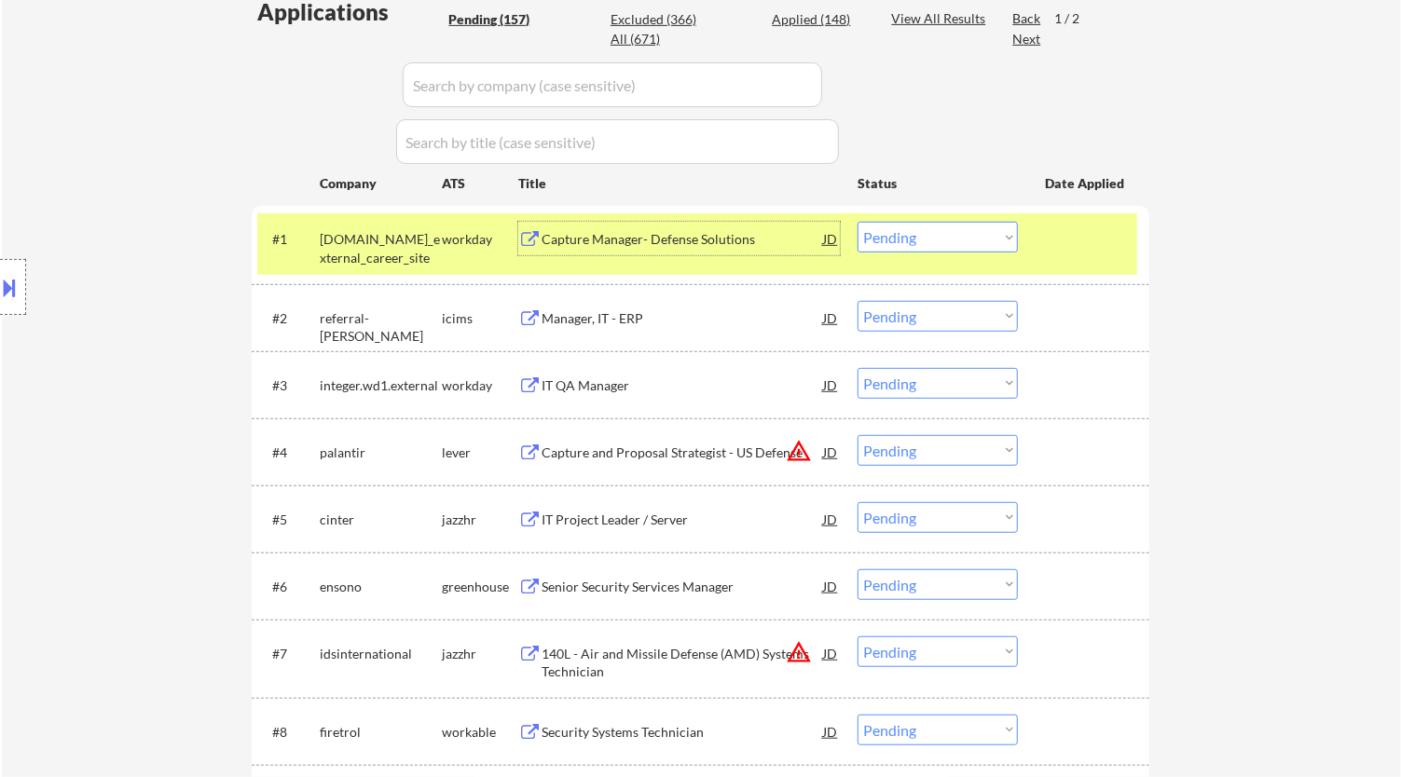
click at [986, 233] on select "Choose an option... Pending Applied Excluded (Questions) Excluded (Expired) Exc…" at bounding box center [938, 237] width 160 height 31
click at [858, 222] on select "Choose an option... Pending Applied Excluded (Questions) Excluded (Expired) Exc…" at bounding box center [938, 237] width 160 height 31
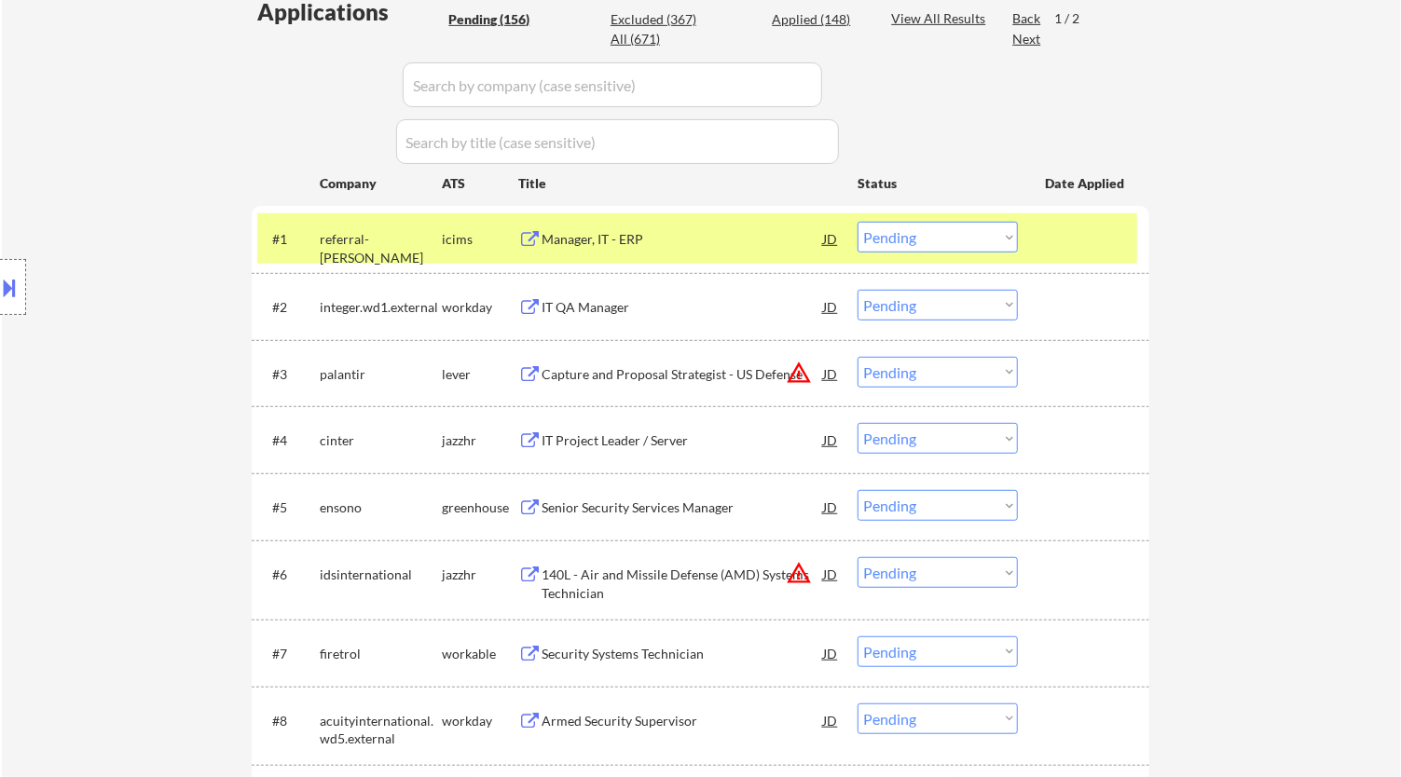
click at [721, 256] on div "#1 referral-wipfli icims Manager, IT - ERP JD warning_amber Choose an option...…" at bounding box center [697, 238] width 880 height 50
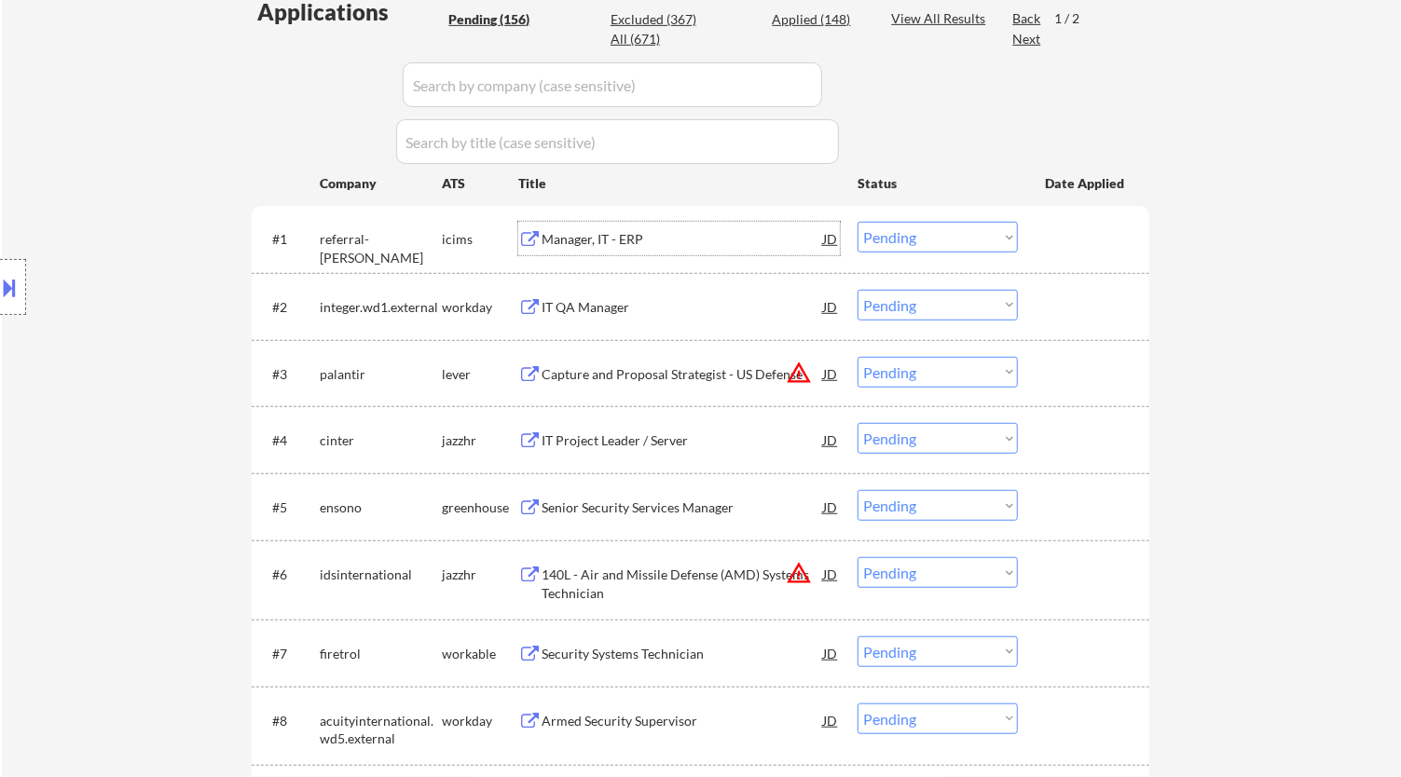
click at [721, 238] on div "Manager, IT - ERP" at bounding box center [683, 239] width 282 height 19
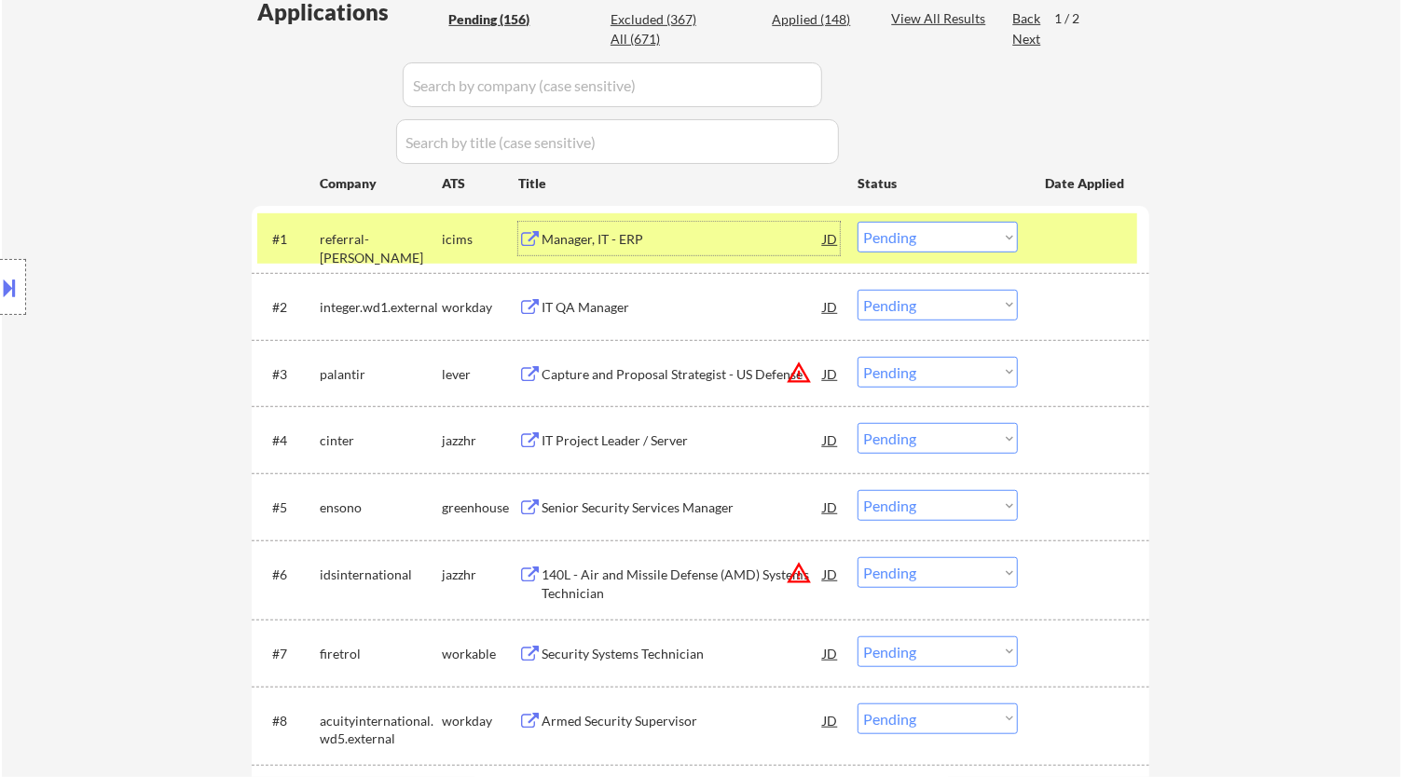
click at [950, 233] on select "Choose an option... Pending Applied Excluded (Questions) Excluded (Expired) Exc…" at bounding box center [938, 237] width 160 height 31
click at [858, 222] on select "Choose an option... Pending Applied Excluded (Questions) Excluded (Expired) Exc…" at bounding box center [938, 237] width 160 height 31
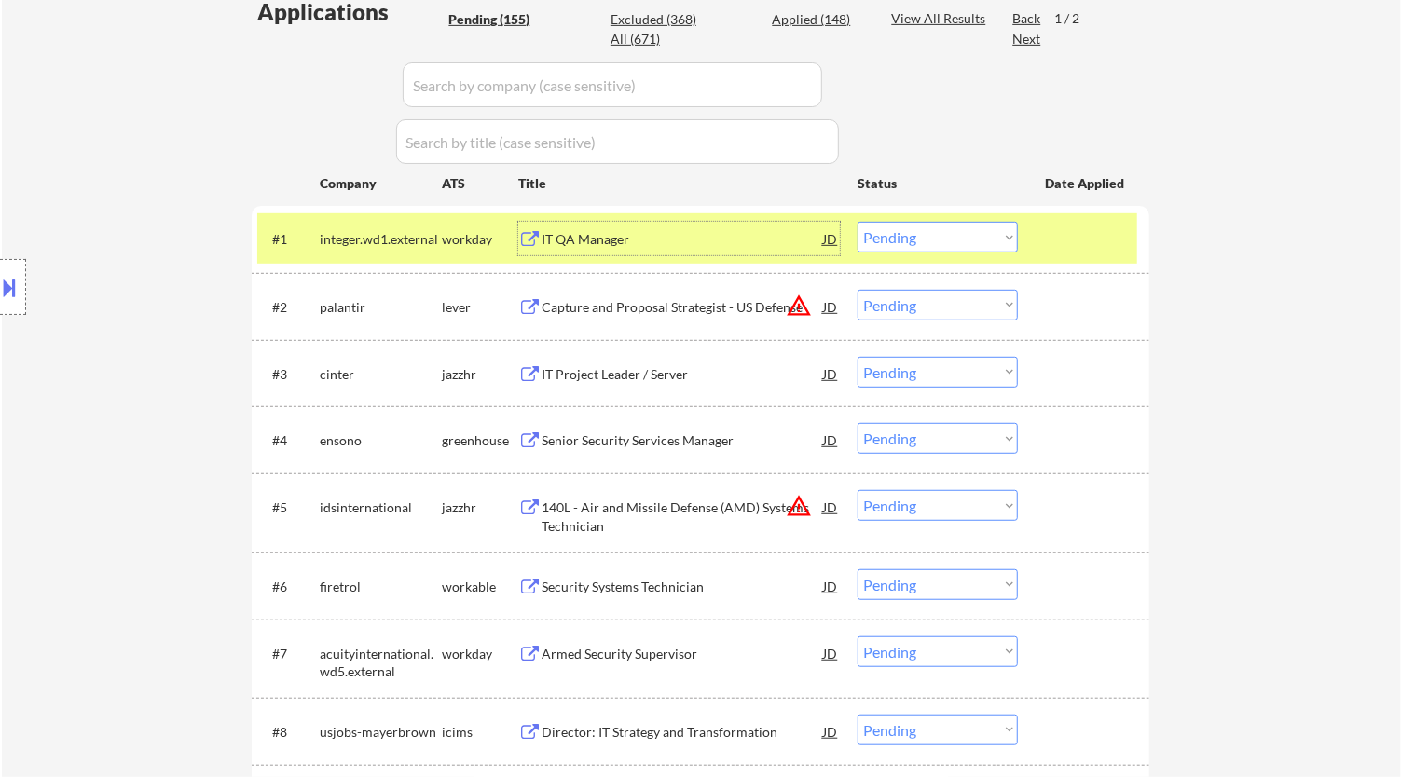
click at [727, 254] on div "IT QA Manager" at bounding box center [683, 239] width 282 height 34
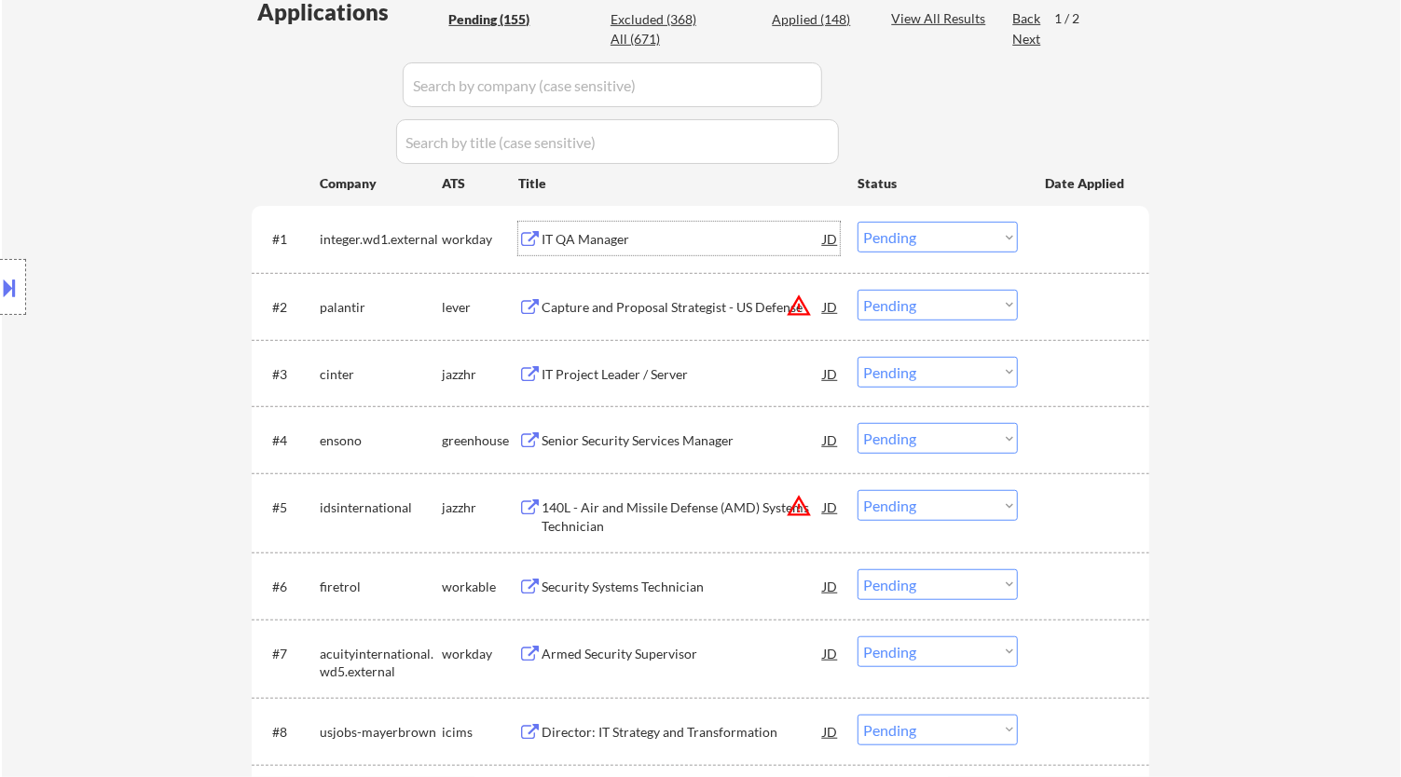
click at [918, 228] on select "Choose an option... Pending Applied Excluded (Questions) Excluded (Expired) Exc…" at bounding box center [938, 237] width 160 height 31
click at [858, 222] on select "Choose an option... Pending Applied Excluded (Questions) Excluded (Expired) Exc…" at bounding box center [938, 237] width 160 height 31
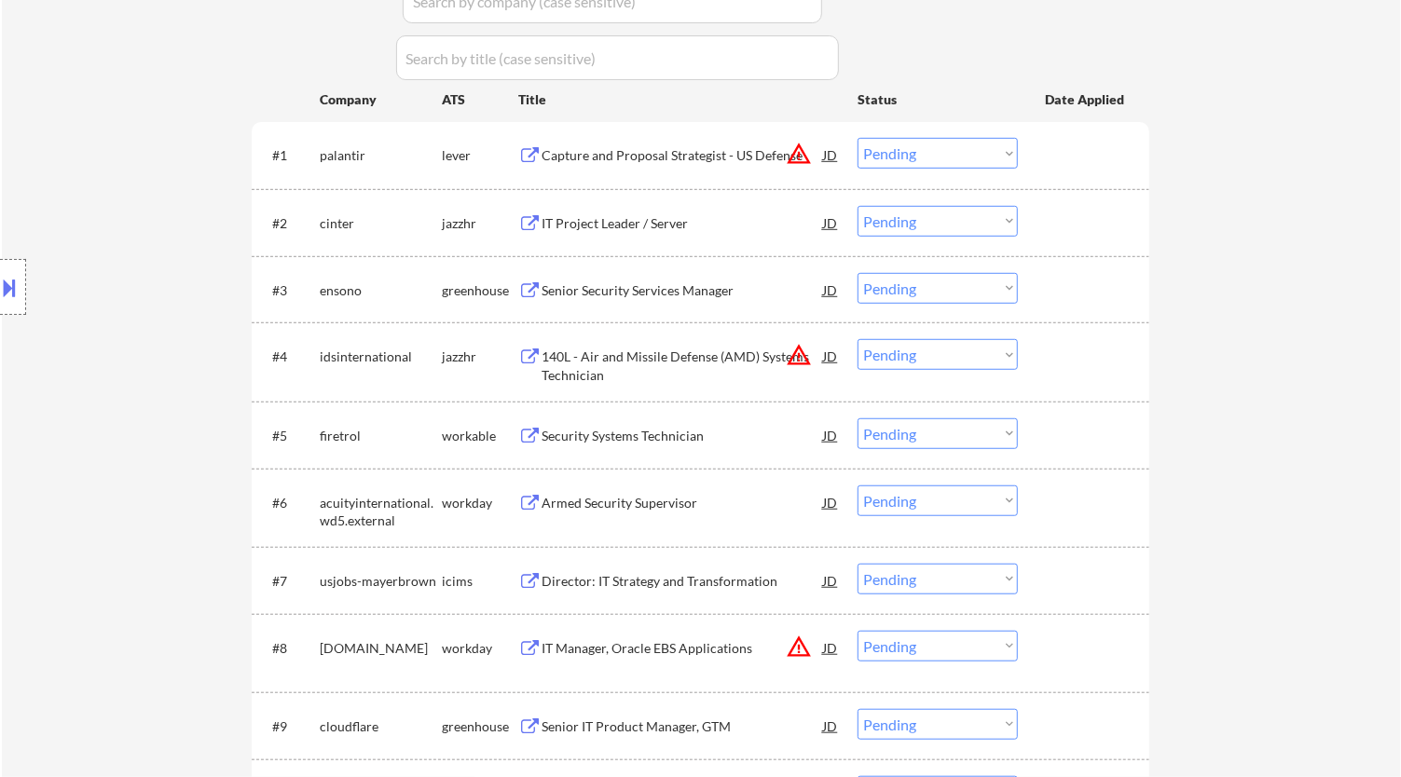
scroll to position [621, 0]
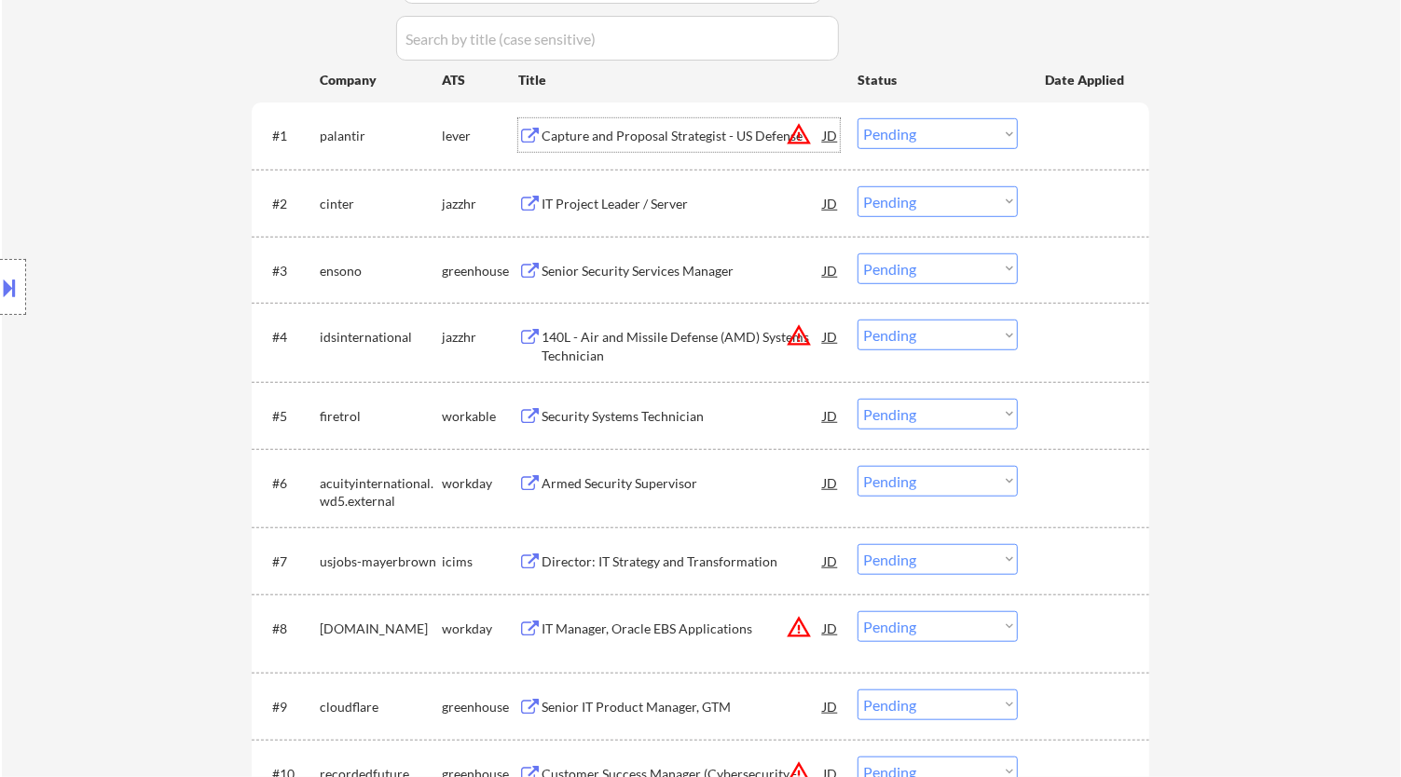
click at [696, 124] on div "Capture and Proposal Strategist - US Defense" at bounding box center [683, 135] width 282 height 34
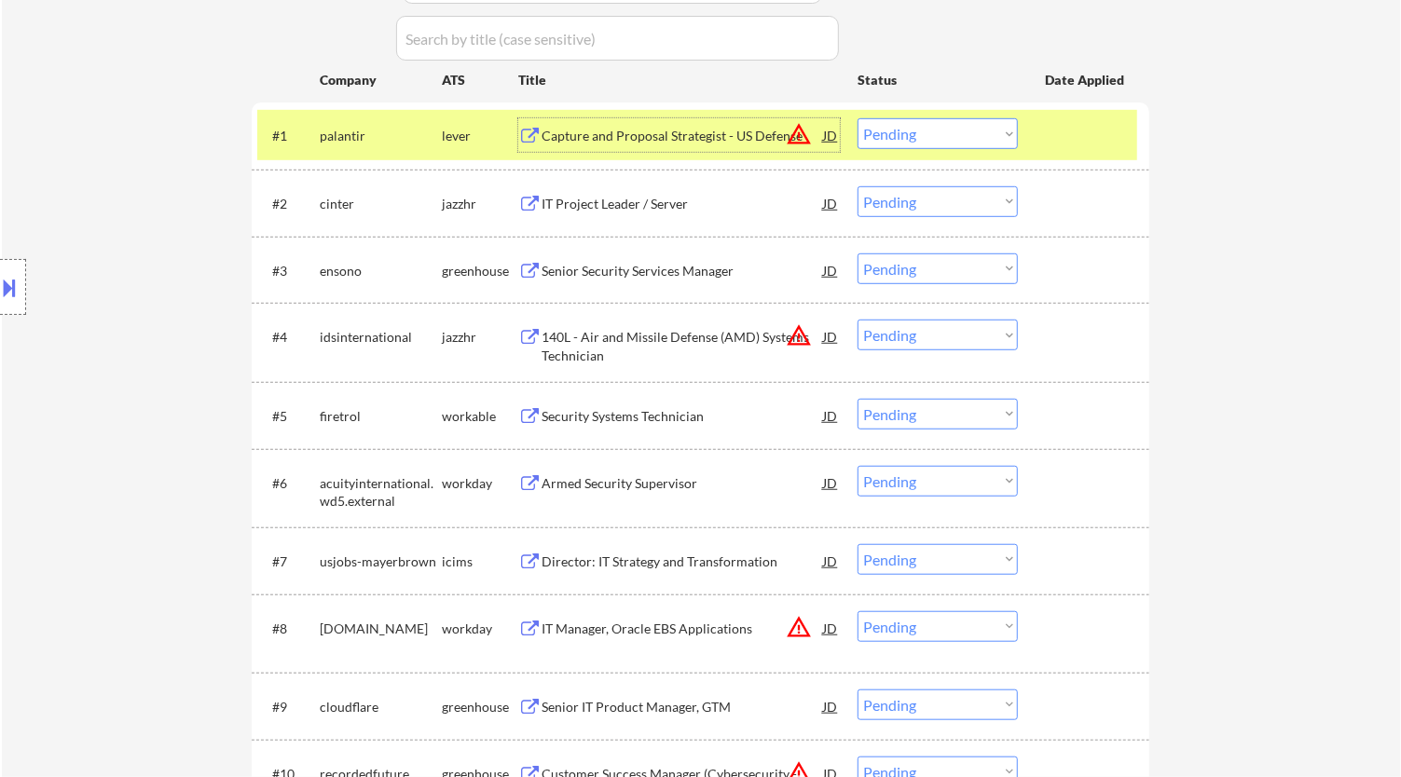
click at [909, 120] on select "Choose an option... Pending Applied Excluded (Questions) Excluded (Expired) Exc…" at bounding box center [938, 133] width 160 height 31
click at [858, 118] on select "Choose an option... Pending Applied Excluded (Questions) Excluded (Expired) Exc…" at bounding box center [938, 133] width 160 height 31
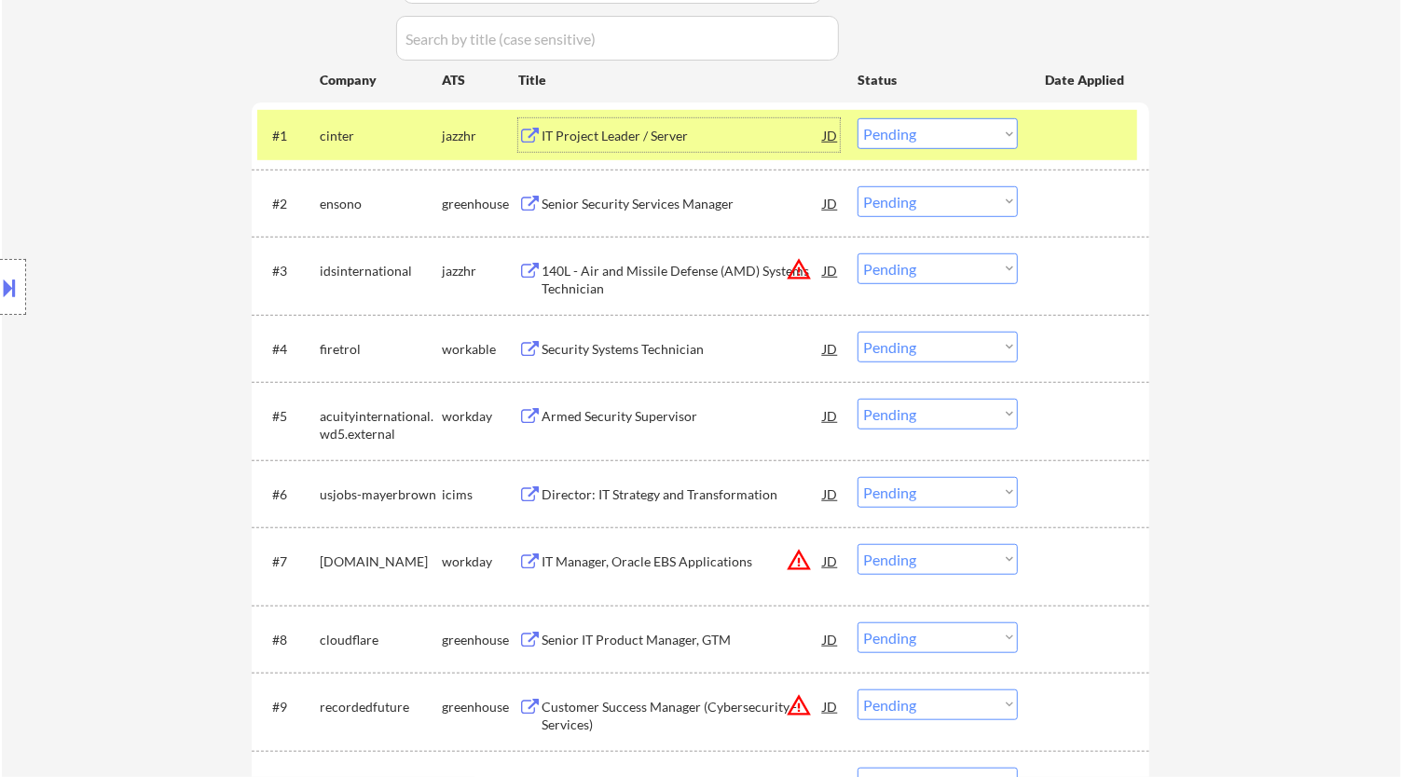
click at [752, 131] on div "IT Project Leader / Server" at bounding box center [683, 136] width 282 height 19
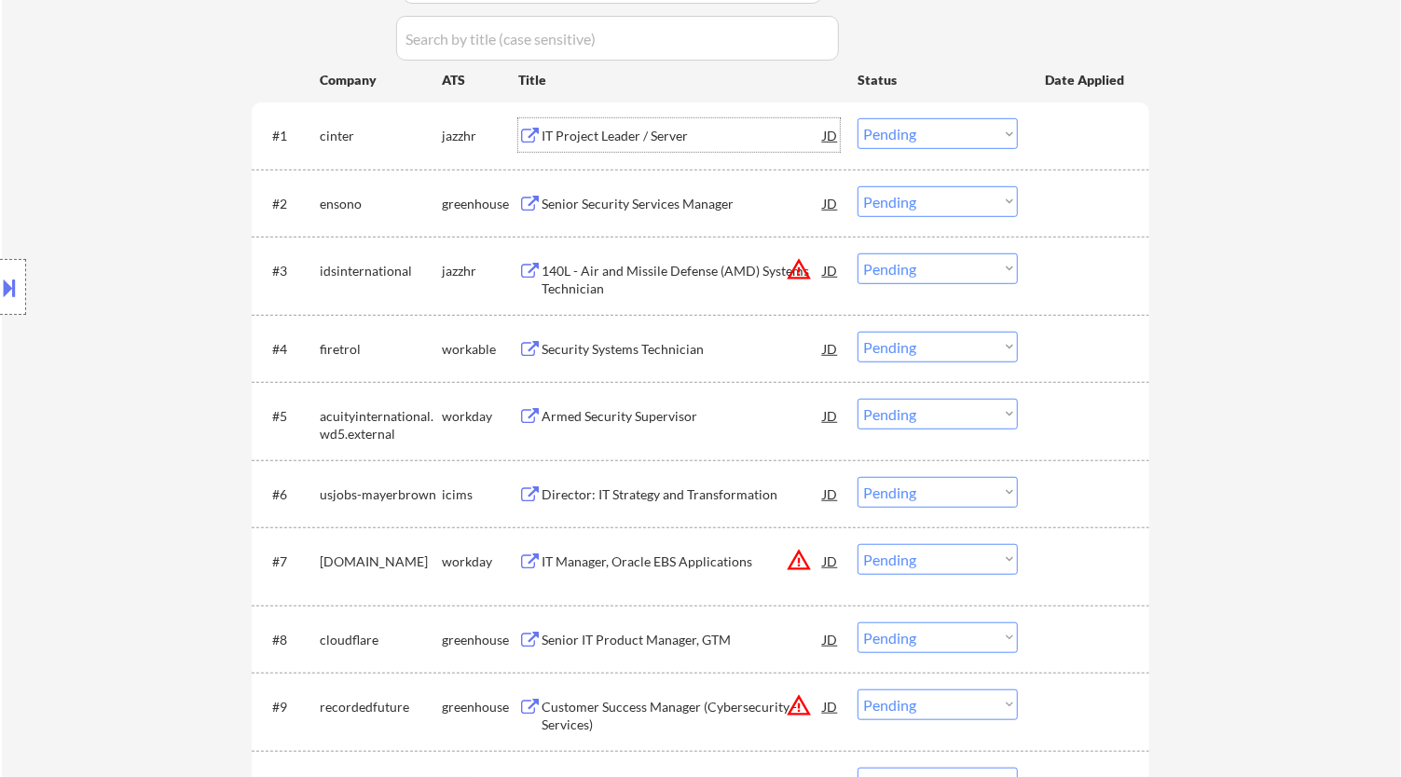
click at [925, 122] on select "Choose an option... Pending Applied Excluded (Questions) Excluded (Expired) Exc…" at bounding box center [938, 133] width 160 height 31
click at [858, 118] on select "Choose an option... Pending Applied Excluded (Questions) Excluded (Expired) Exc…" at bounding box center [938, 133] width 160 height 31
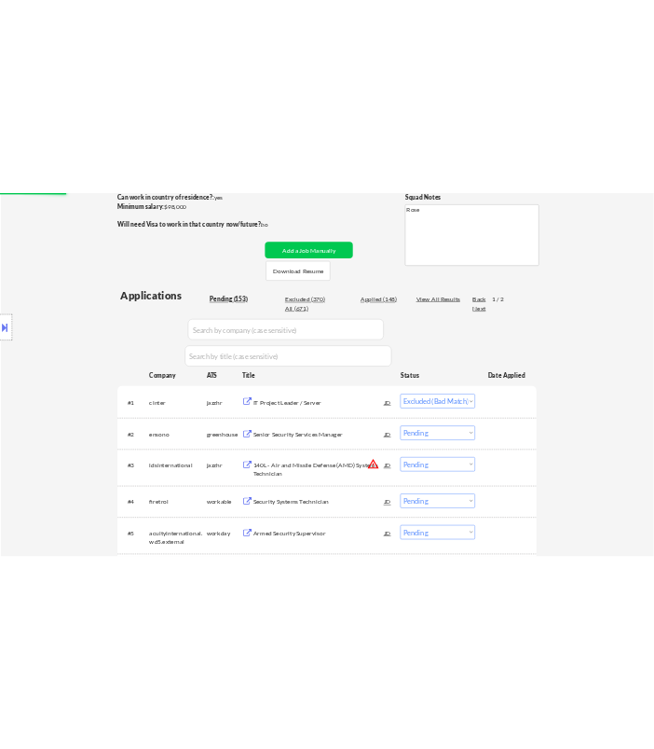
scroll to position [414, 0]
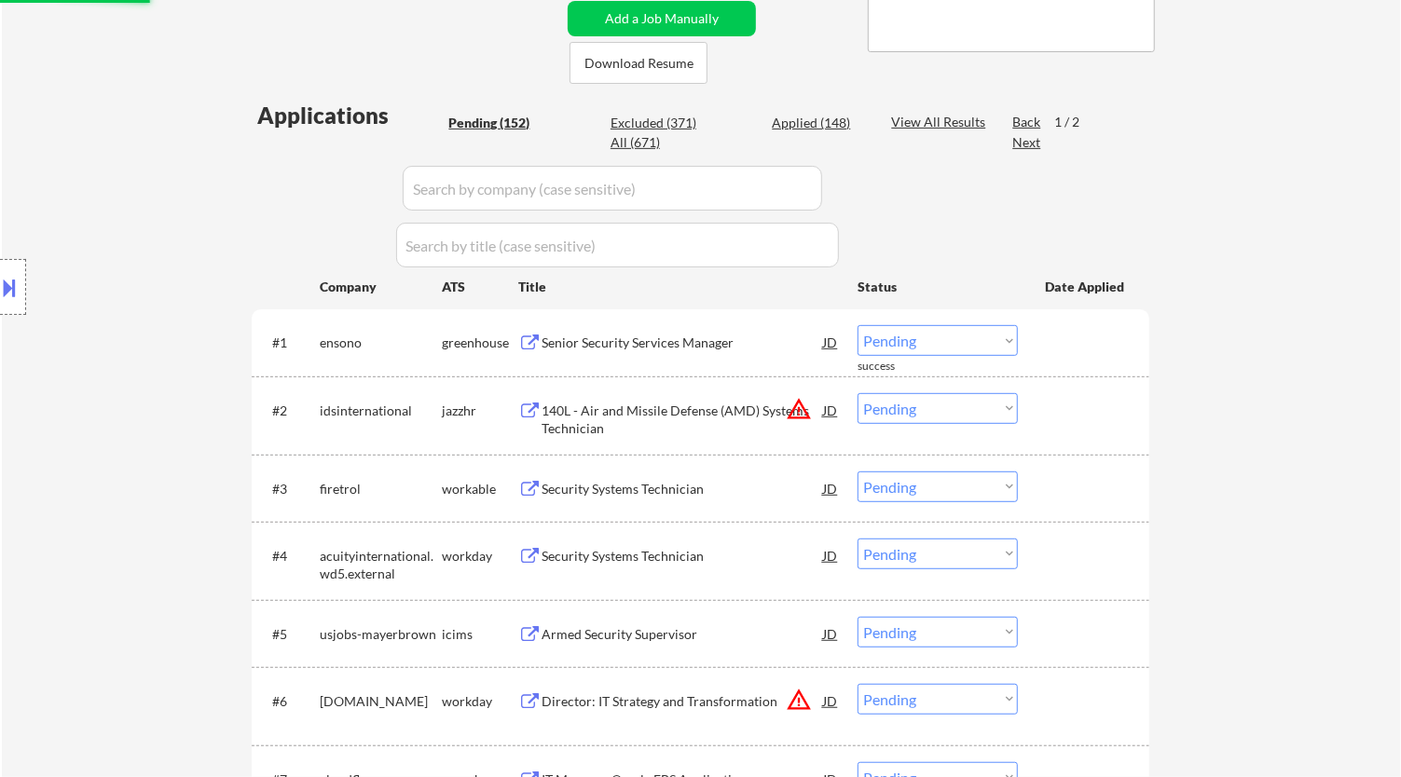
click at [709, 348] on div "Senior Security Services Manager" at bounding box center [683, 343] width 282 height 19
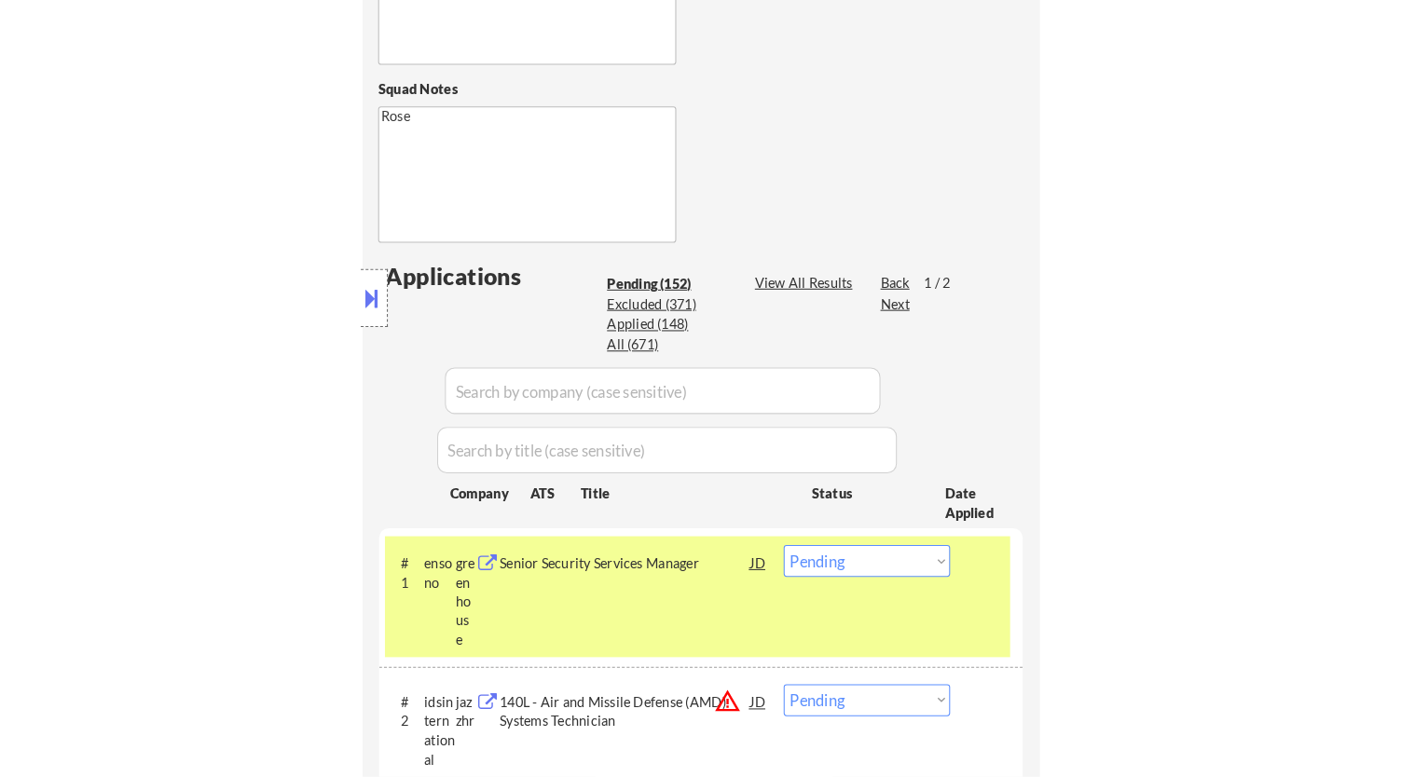
scroll to position [621, 0]
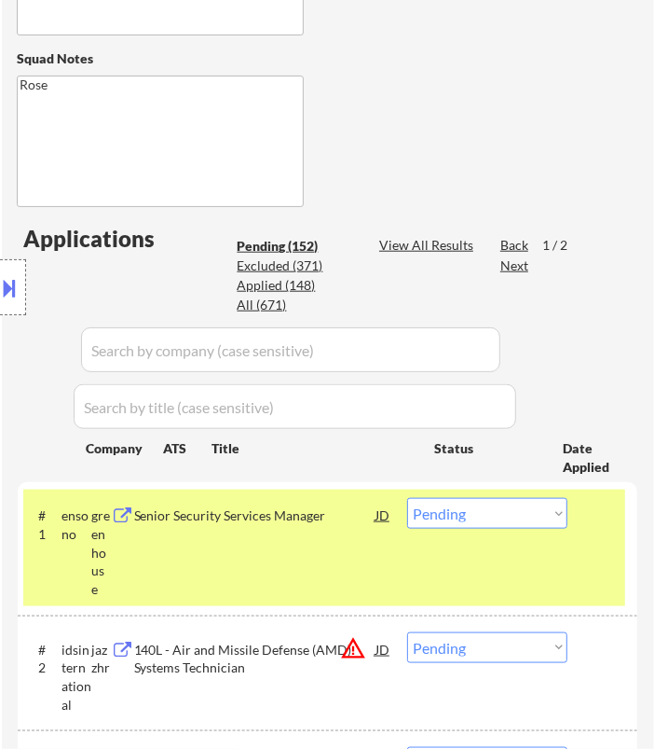
click at [503, 516] on select "Choose an option... Pending Applied Excluded (Questions) Excluded (Expired) Exc…" at bounding box center [487, 513] width 160 height 31
click at [407, 498] on select "Choose an option... Pending Applied Excluded (Questions) Excluded (Expired) Exc…" at bounding box center [487, 513] width 160 height 31
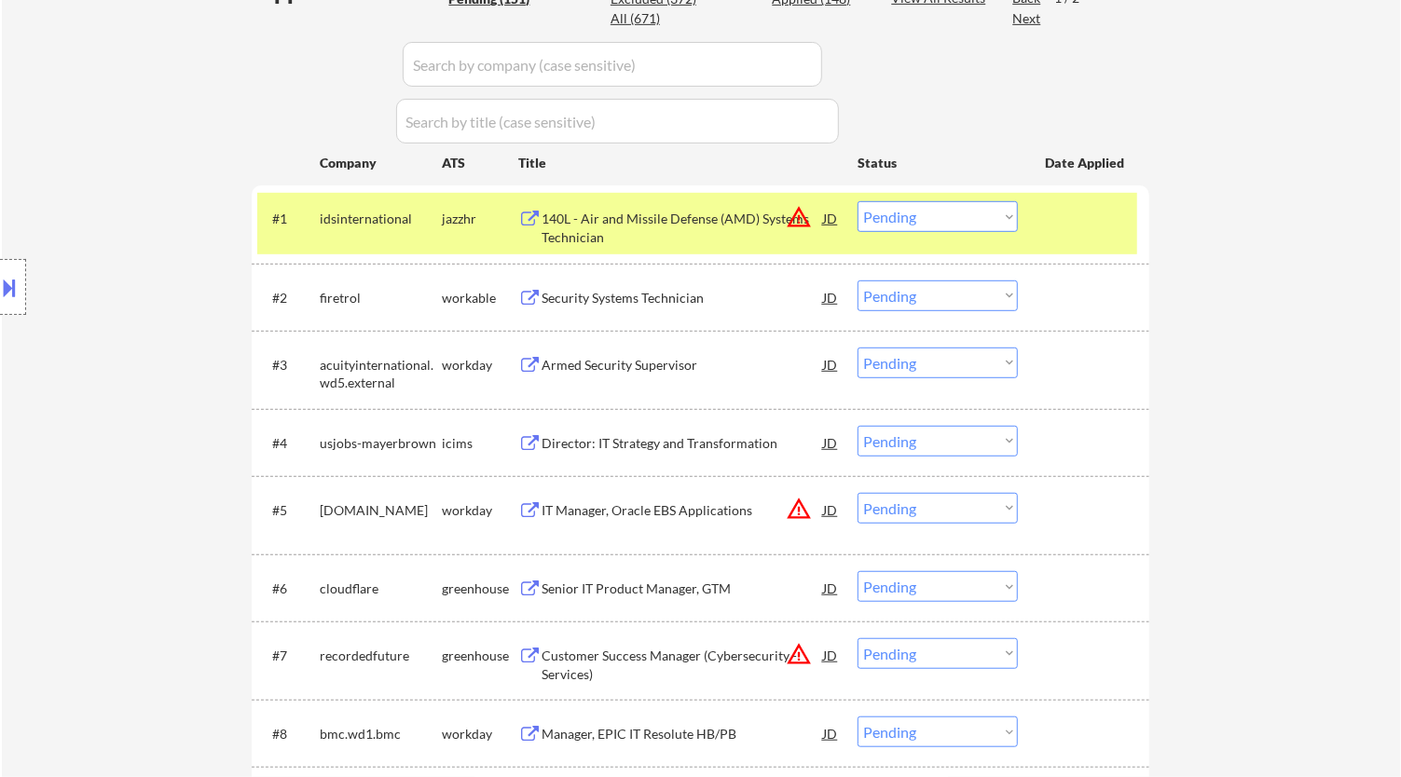
scroll to position [517, 0]
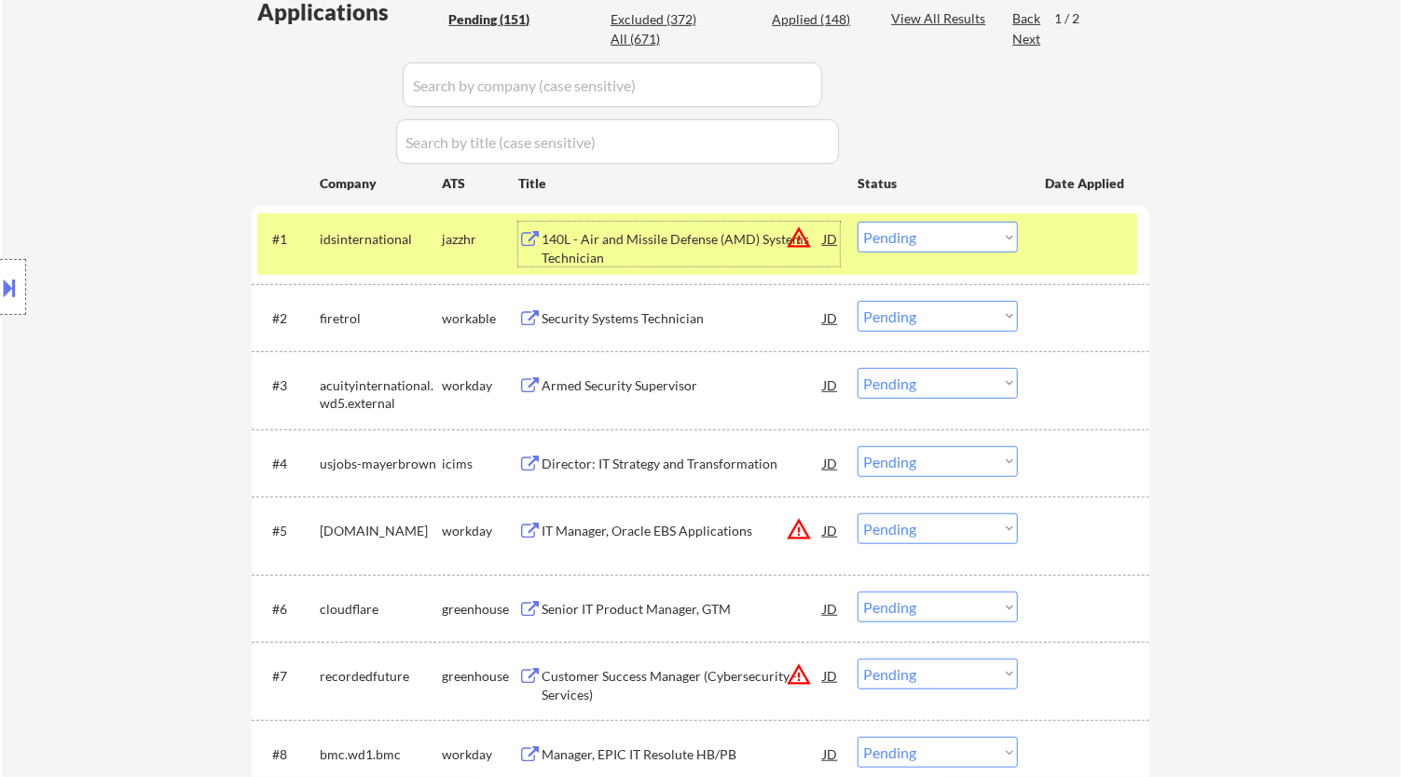
click at [711, 237] on div "140L - Air and Missile Defense (AMD) Systems Technician" at bounding box center [683, 248] width 282 height 36
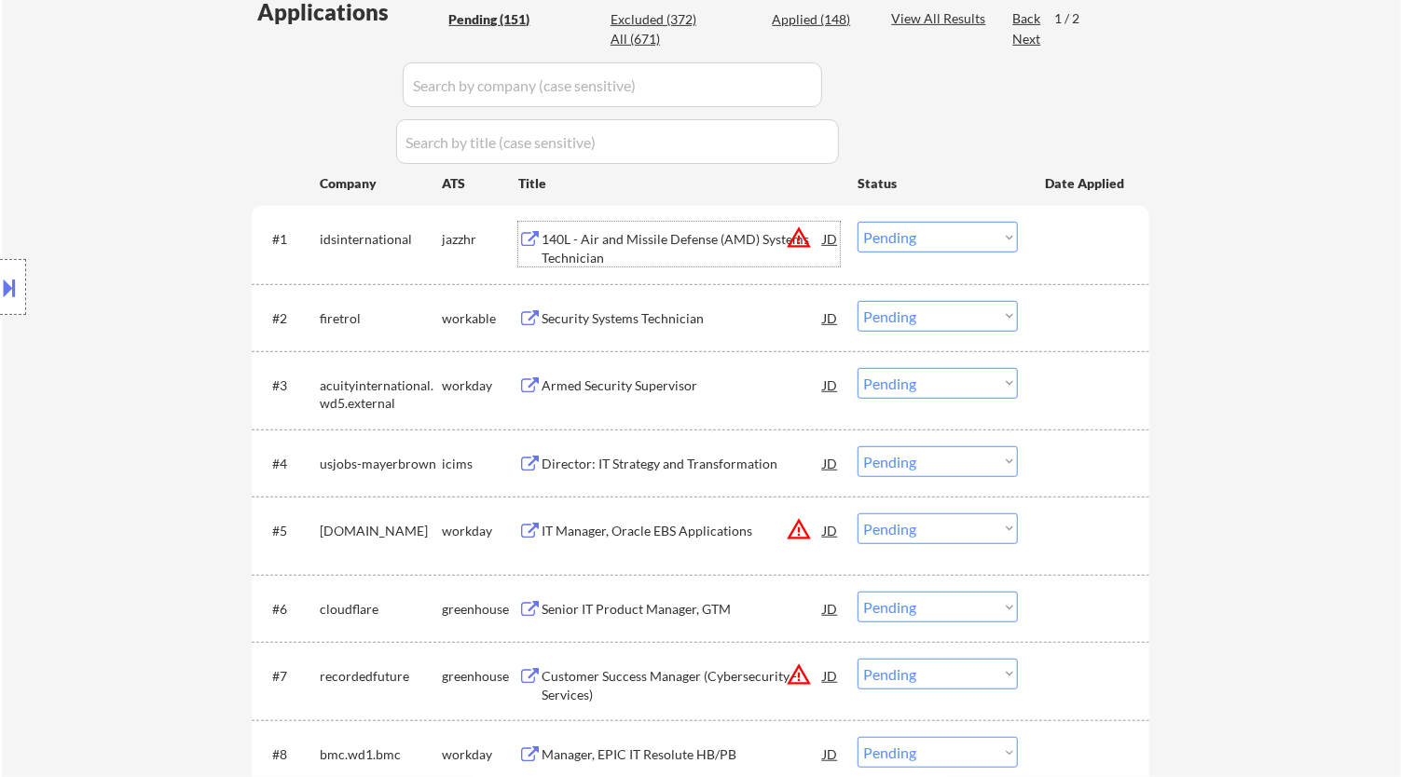
click at [950, 231] on select "Choose an option... Pending Applied Excluded (Questions) Excluded (Expired) Exc…" at bounding box center [938, 237] width 160 height 31
click at [858, 222] on select "Choose an option... Pending Applied Excluded (Questions) Excluded (Expired) Exc…" at bounding box center [938, 237] width 160 height 31
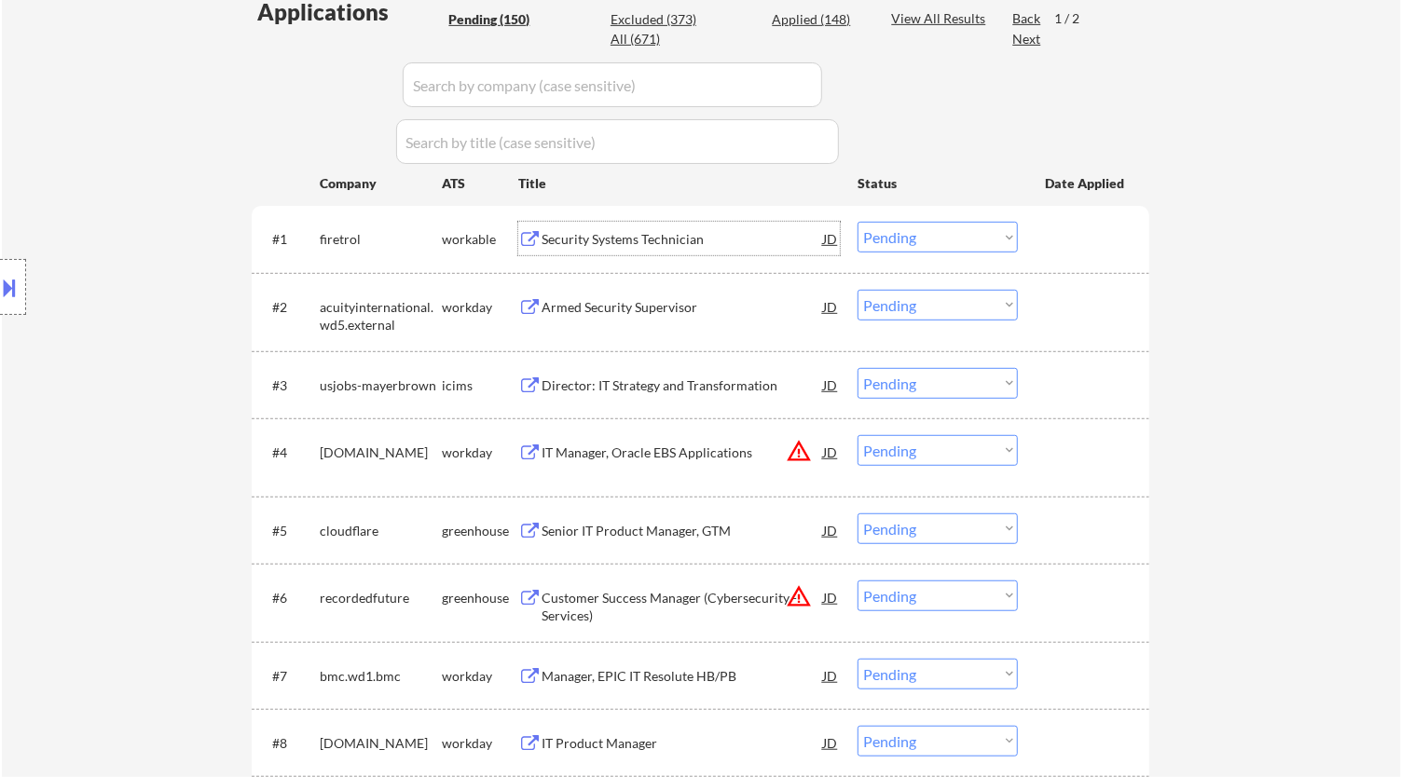
click at [721, 235] on div "Security Systems Technician" at bounding box center [683, 239] width 282 height 19
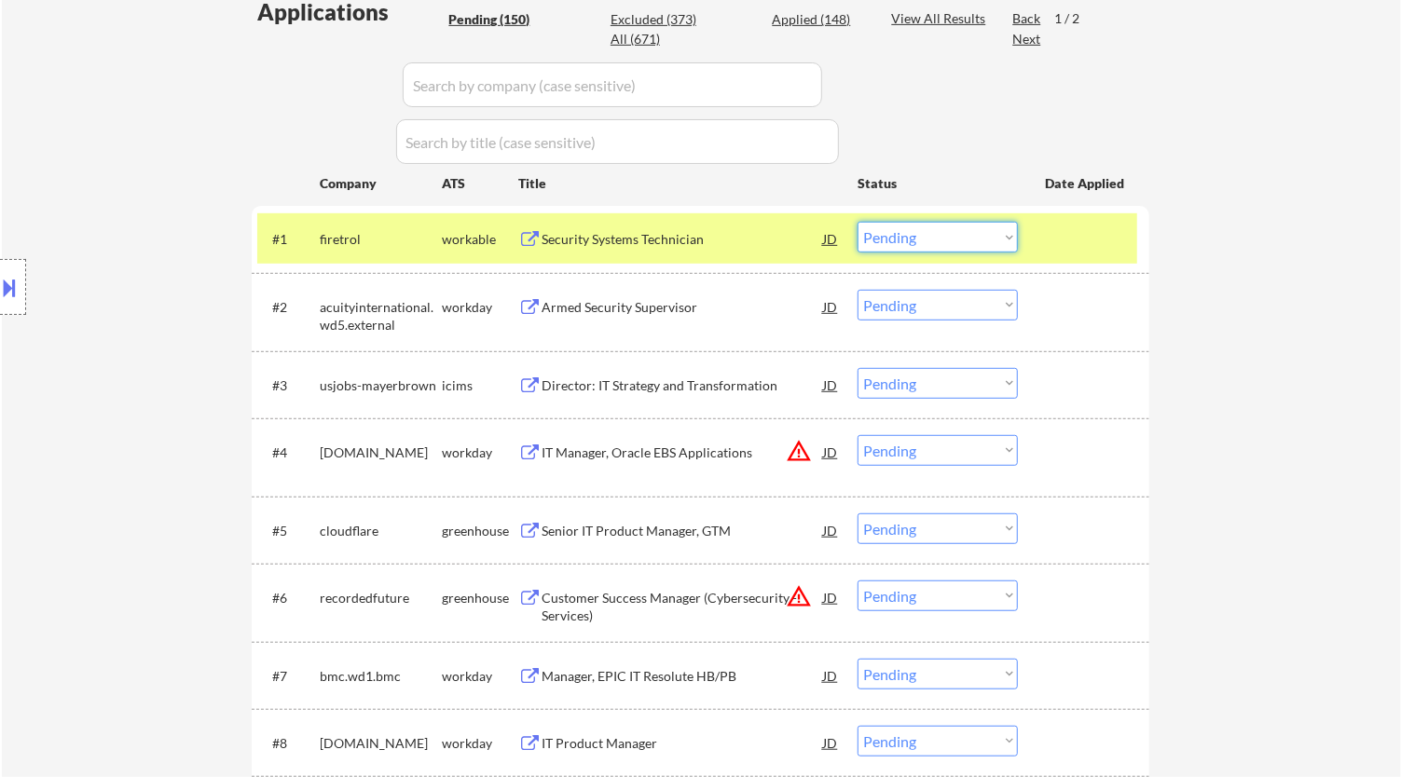
click at [943, 237] on select "Choose an option... Pending Applied Excluded (Questions) Excluded (Expired) Exc…" at bounding box center [938, 237] width 160 height 31
click at [858, 222] on select "Choose an option... Pending Applied Excluded (Questions) Excluded (Expired) Exc…" at bounding box center [938, 237] width 160 height 31
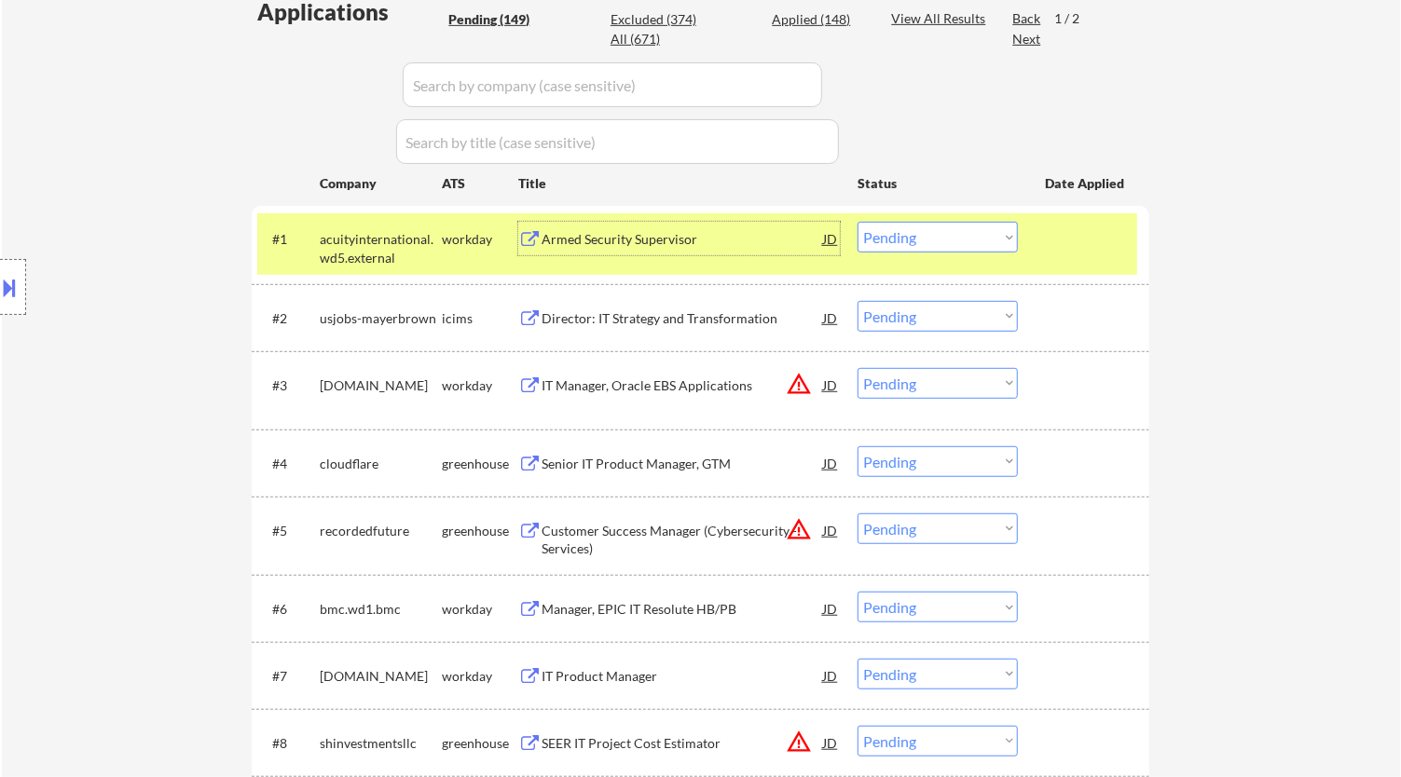
click at [720, 242] on div "Armed Security Supervisor" at bounding box center [683, 239] width 282 height 19
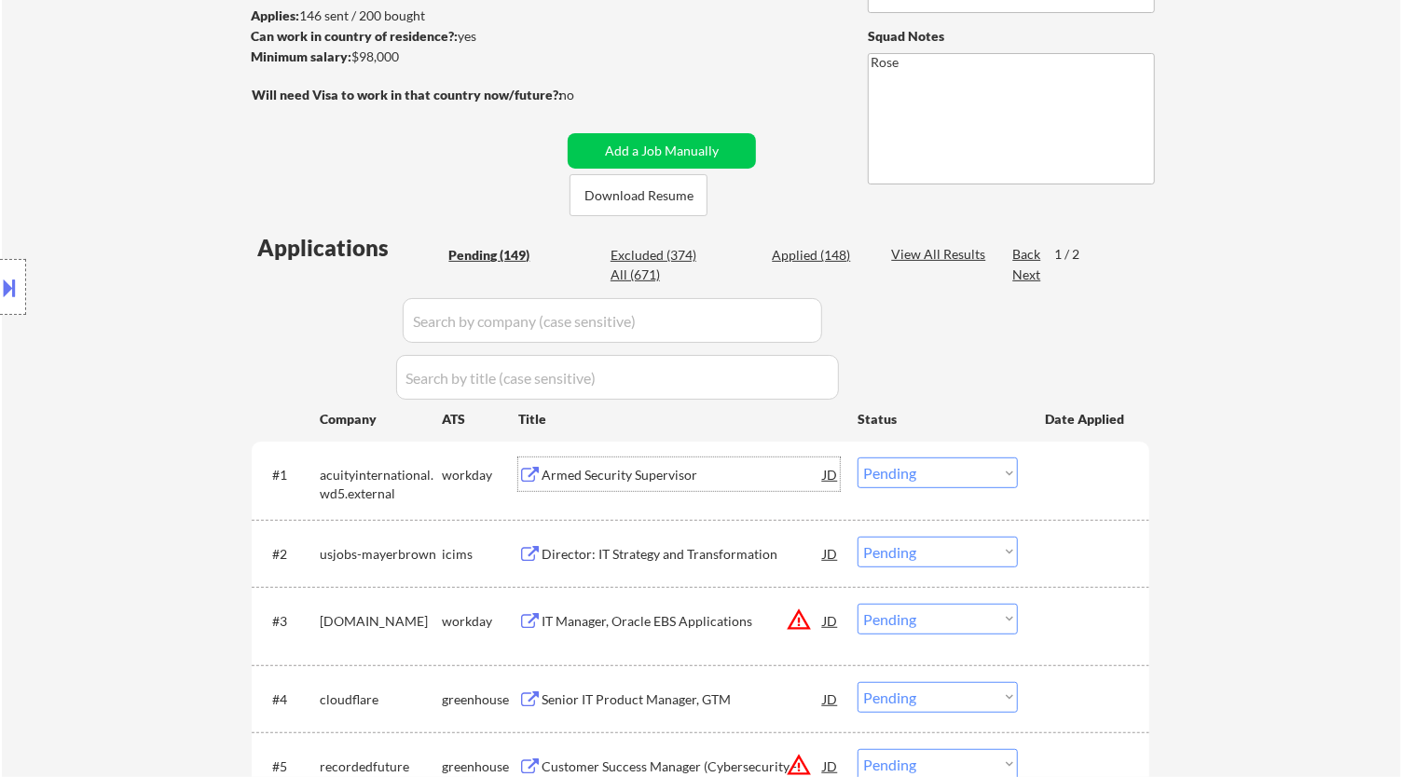
scroll to position [207, 0]
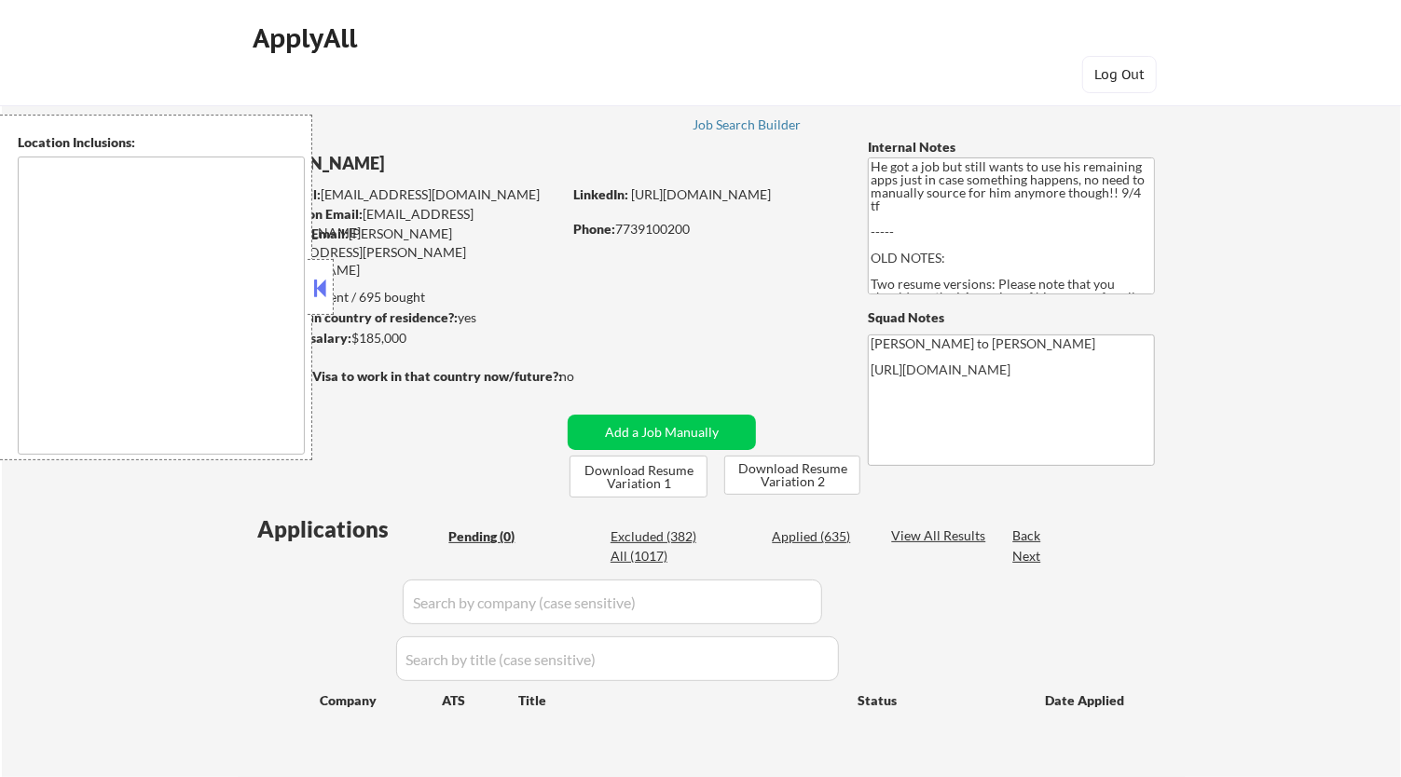
type textarea "Los Angeles, CA Glendale, CA Burbank, CA Pasadena, CA Santa Monica, CA Beverly …"
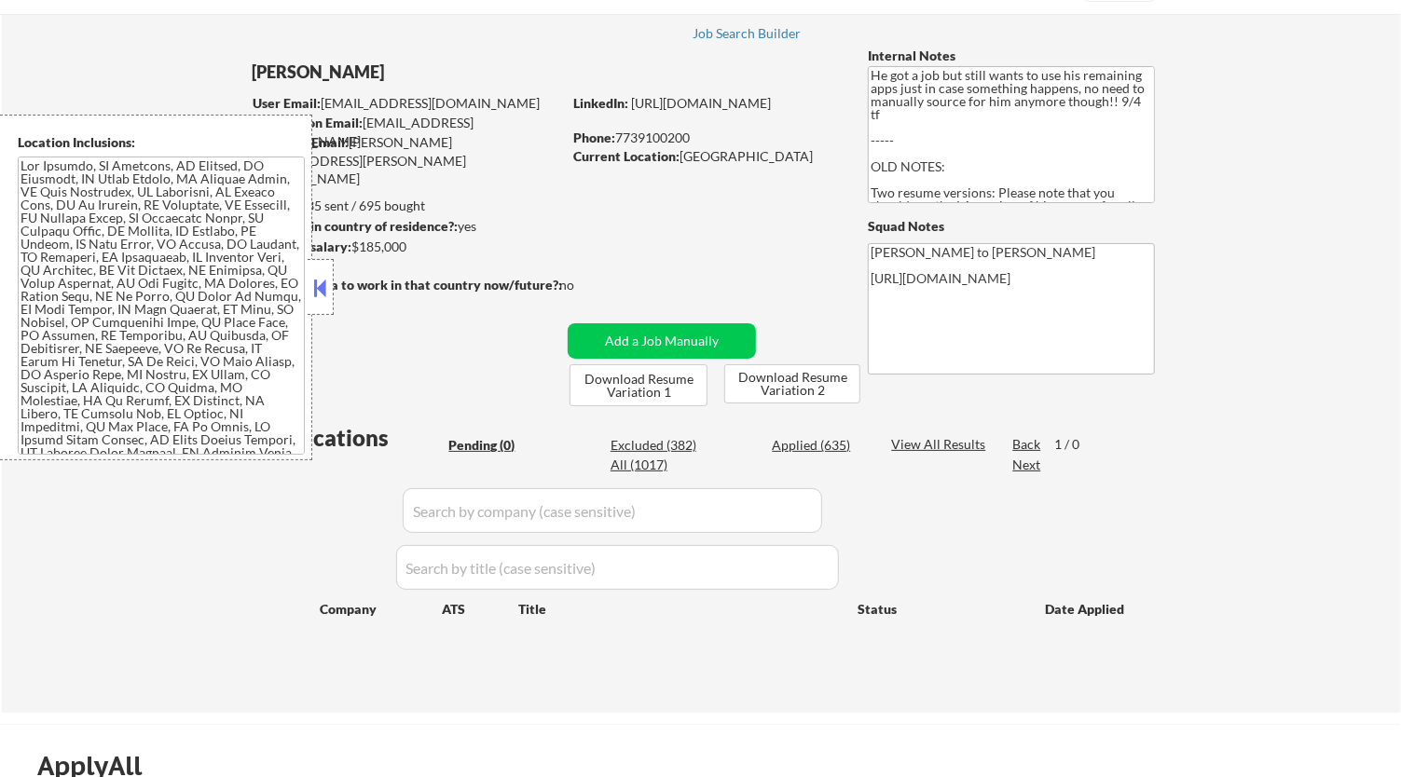
scroll to position [103, 0]
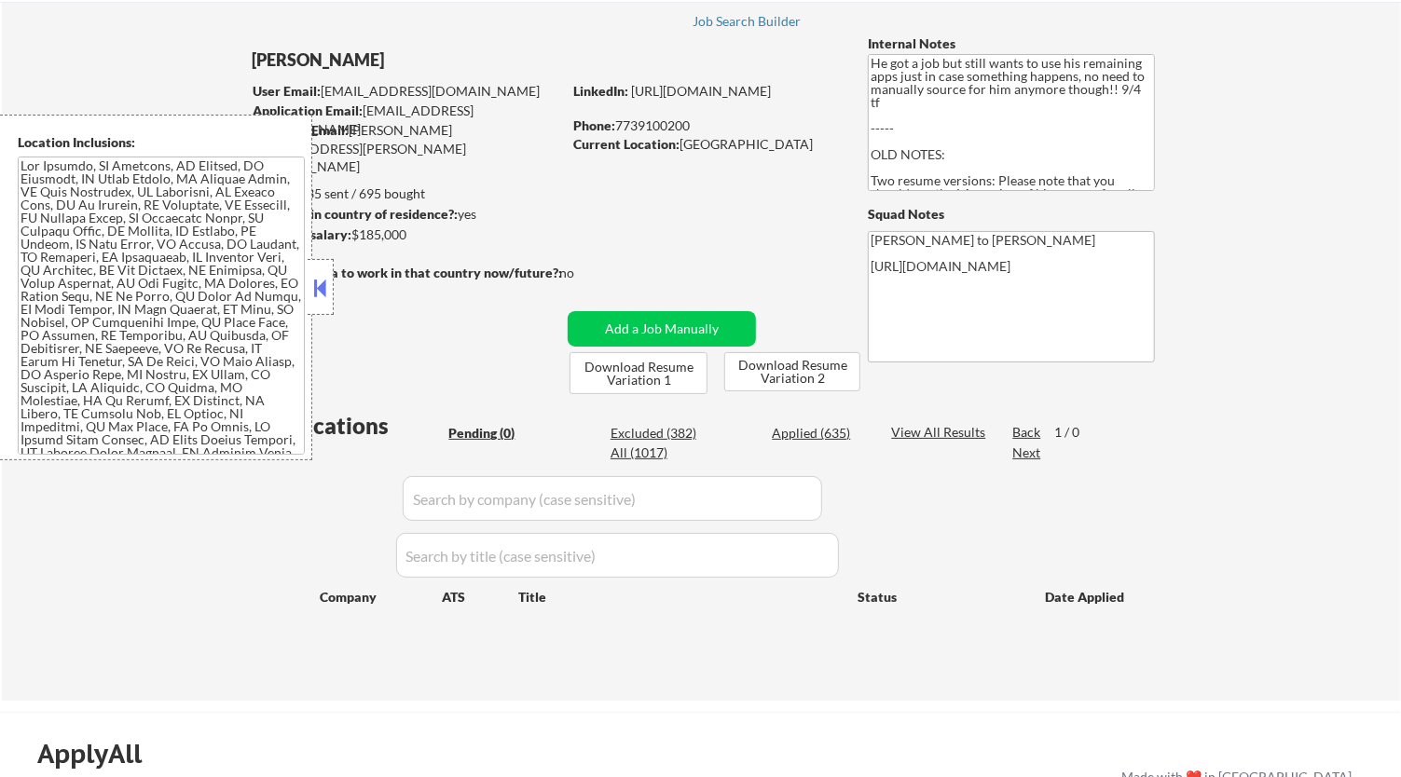
click at [329, 280] on button at bounding box center [320, 288] width 21 height 28
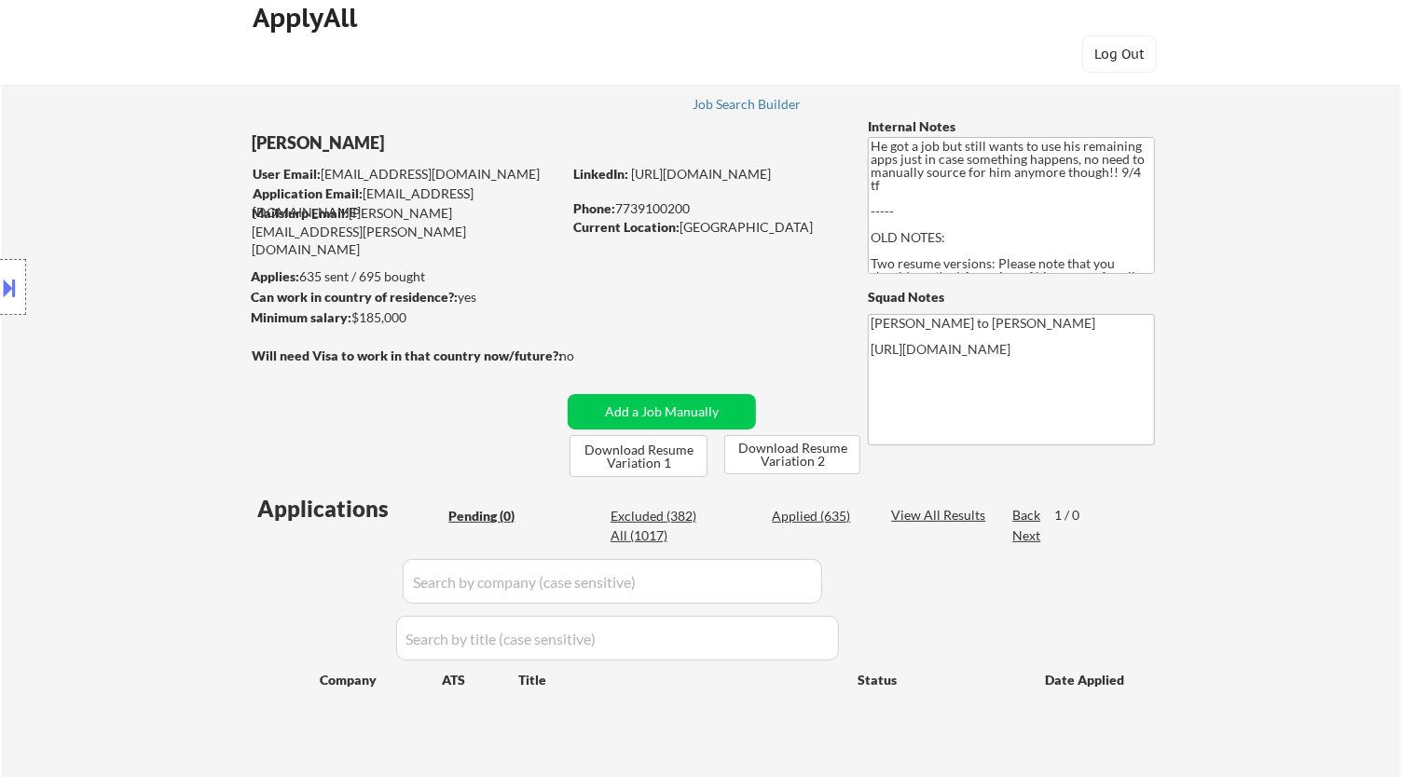
scroll to position [0, 0]
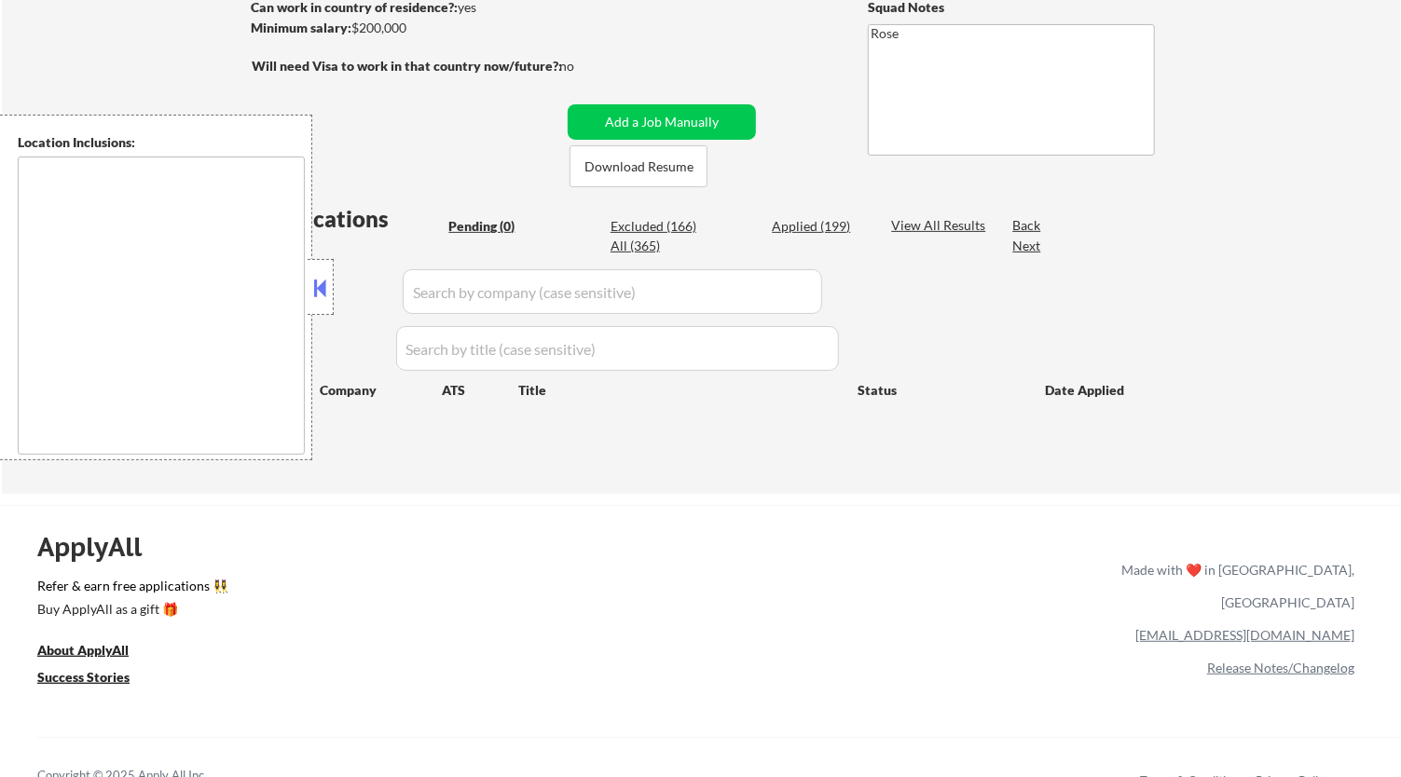
scroll to position [177, 0]
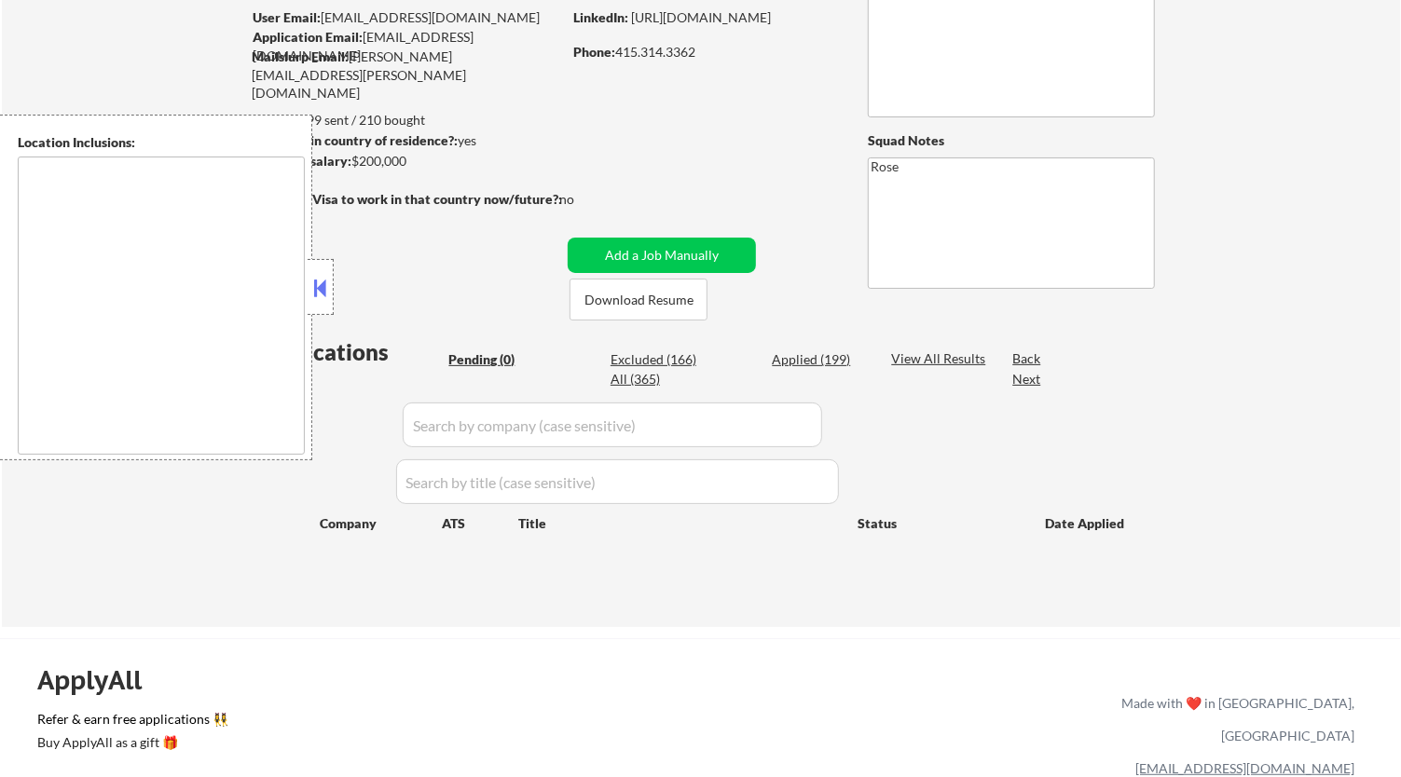
type textarea "[GEOGRAPHIC_DATA], [GEOGRAPHIC_DATA] [GEOGRAPHIC_DATA], [GEOGRAPHIC_DATA] [GEOG…"
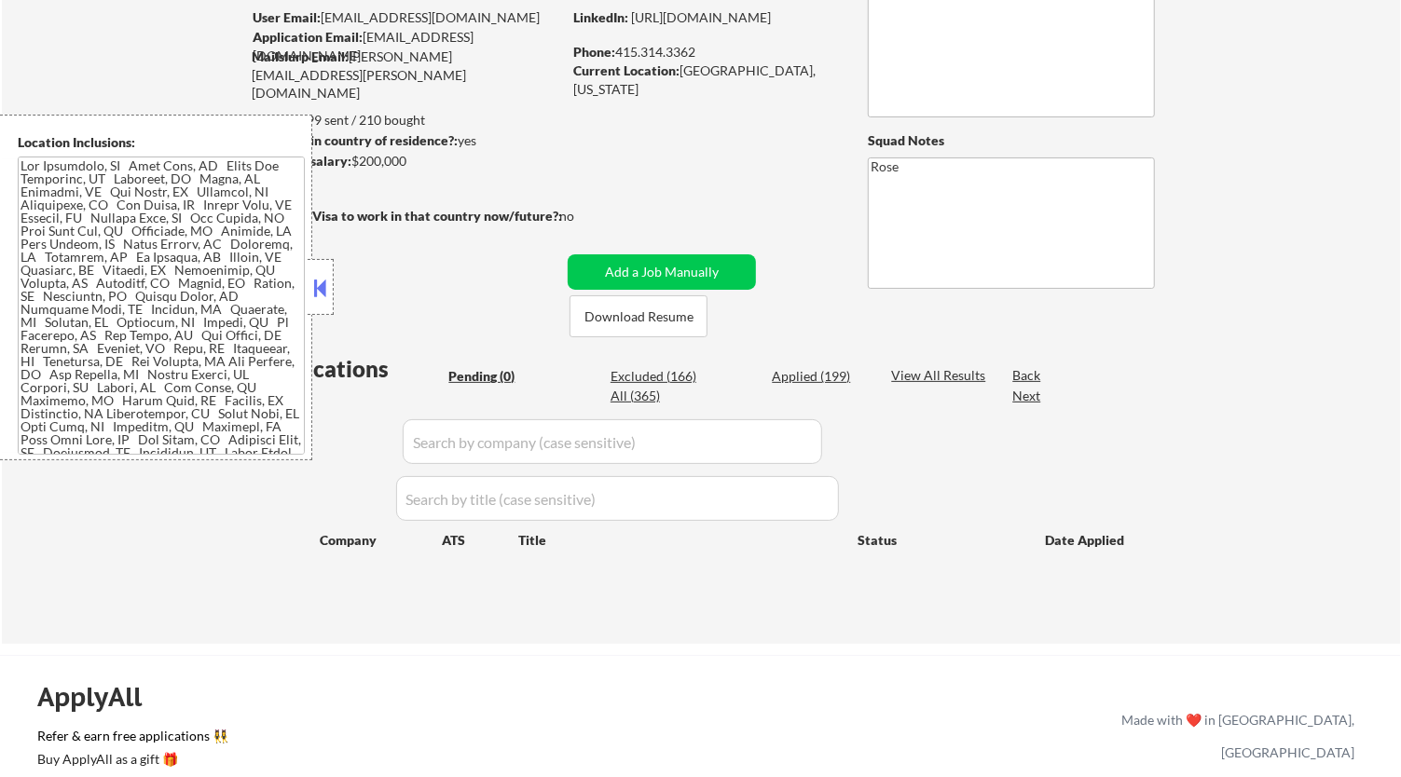
scroll to position [0, 0]
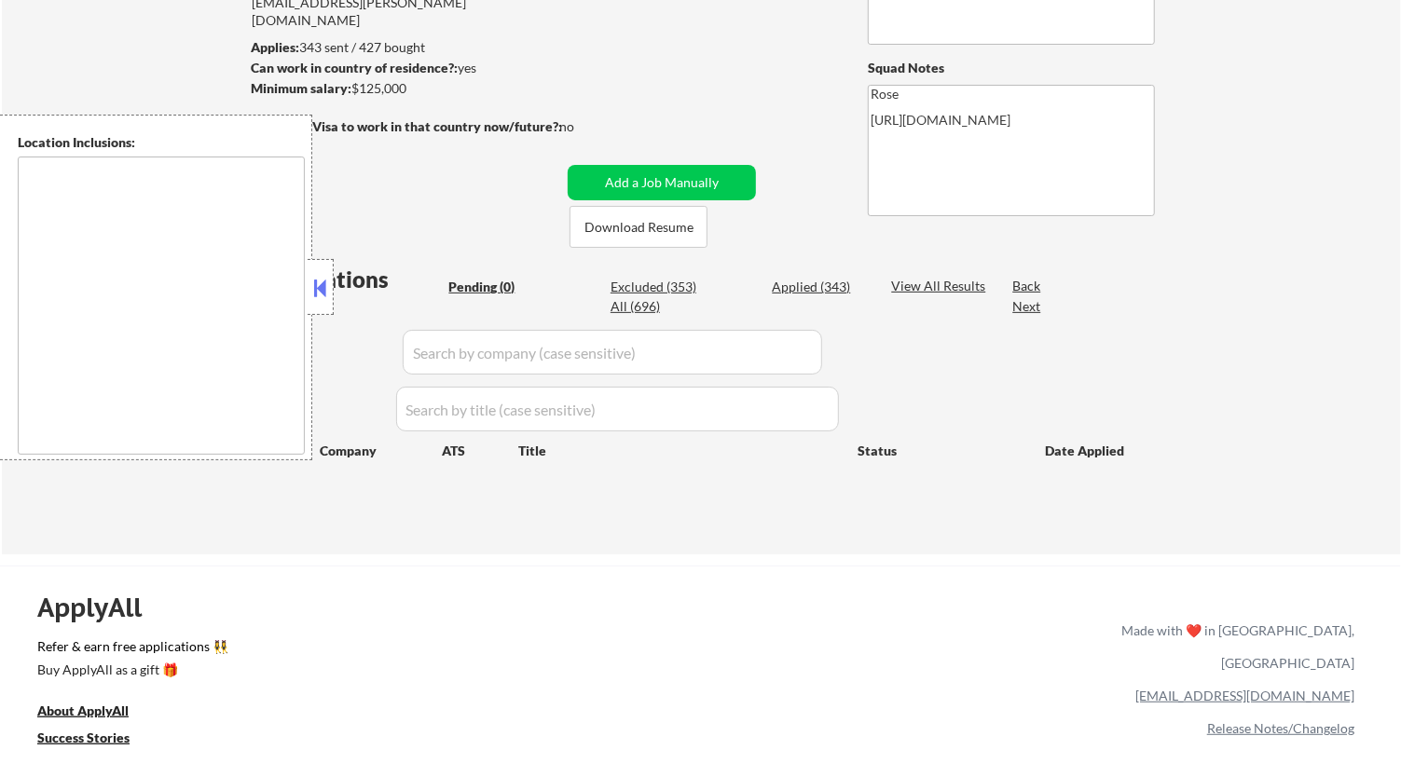
type textarea "San Francisco, CA Daly City, CA South San Francisco, CA Brisbane, CA Colma, CA …"
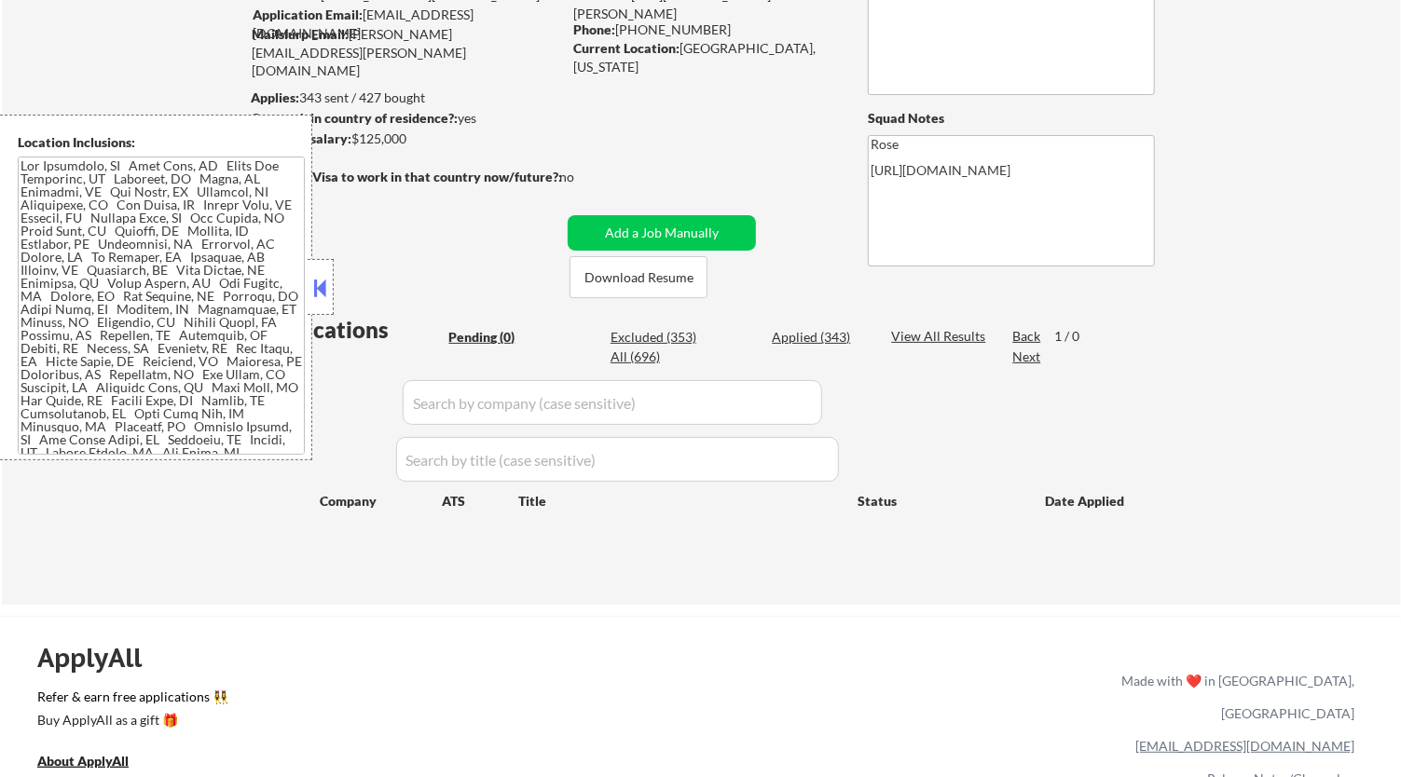
scroll to position [103, 0]
